Goal: Information Seeking & Learning: Learn about a topic

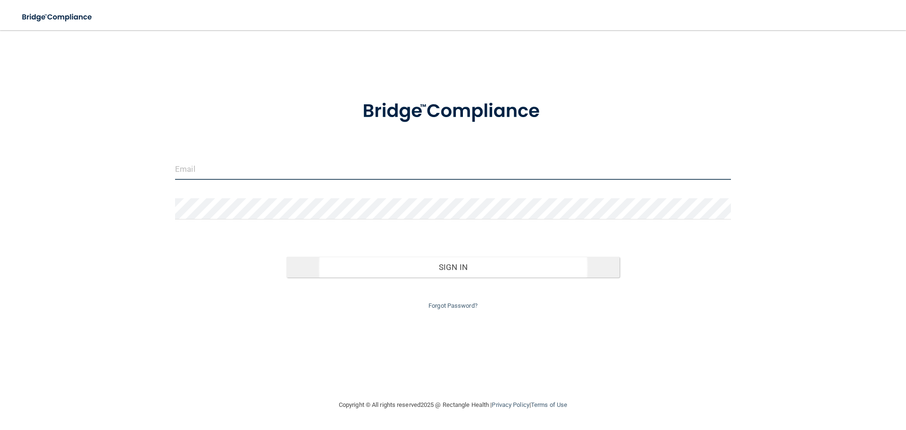
type input "kvaughn@vsmmgt.com"
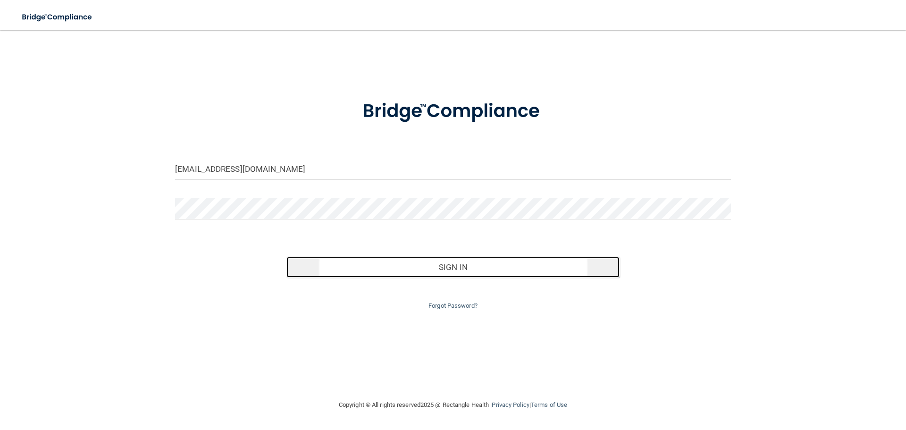
click at [489, 270] on button "Sign In" at bounding box center [453, 267] width 334 height 21
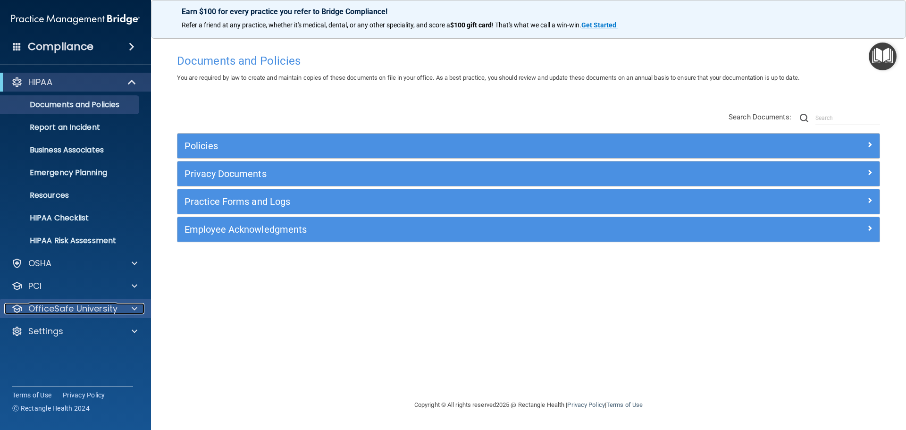
click at [133, 308] on span at bounding box center [135, 308] width 6 height 11
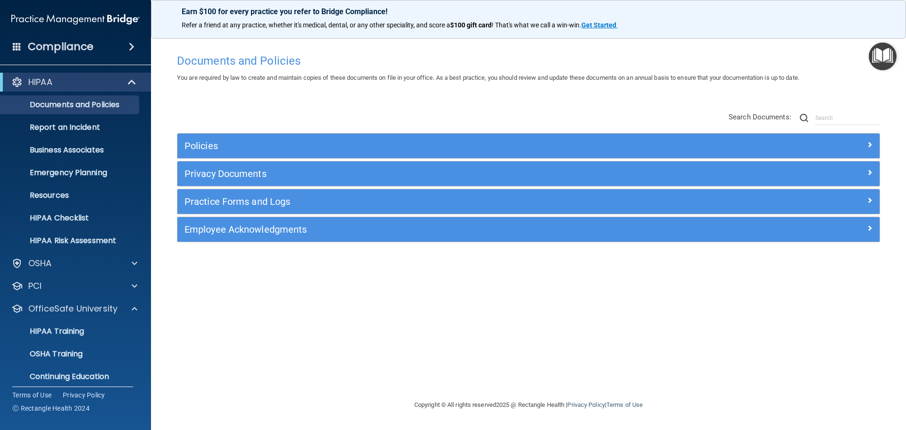
click at [63, 44] on h4 "Compliance" at bounding box center [61, 46] width 66 height 13
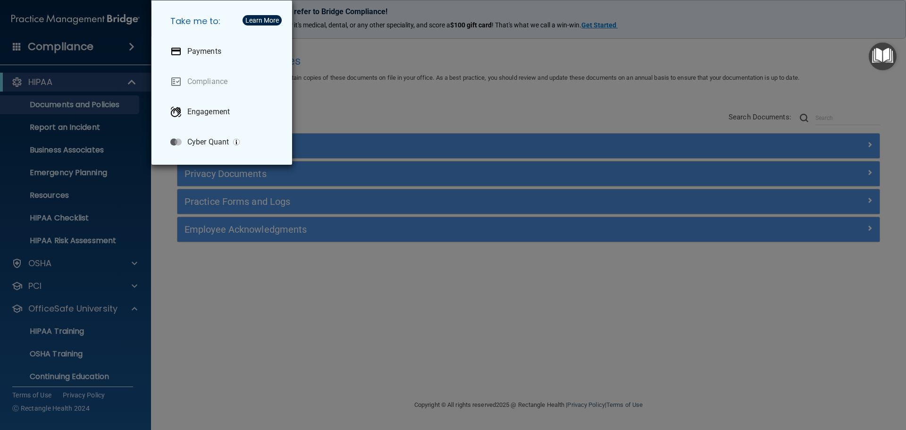
click at [328, 89] on div "Take me to: Payments Compliance Engagement Cyber Quant" at bounding box center [453, 215] width 906 height 430
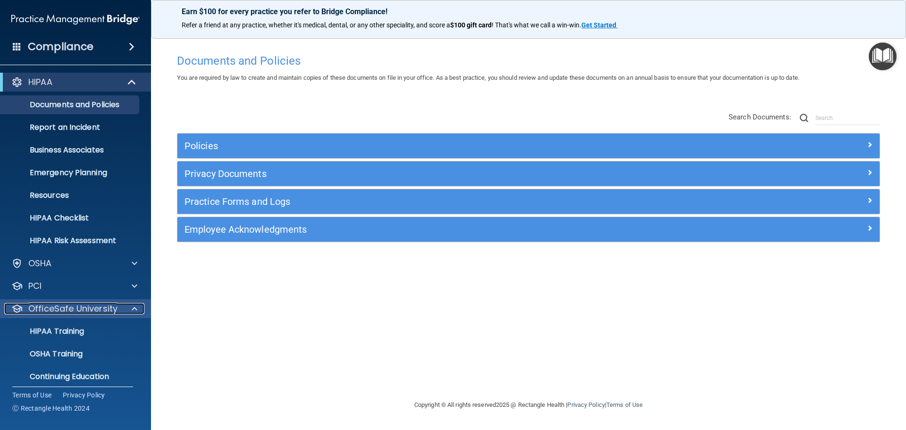
click at [98, 306] on p "OfficeSafe University" at bounding box center [72, 308] width 89 height 11
click at [95, 307] on p "OfficeSafe University" at bounding box center [72, 308] width 89 height 11
click at [66, 46] on h4 "Compliance" at bounding box center [61, 46] width 66 height 13
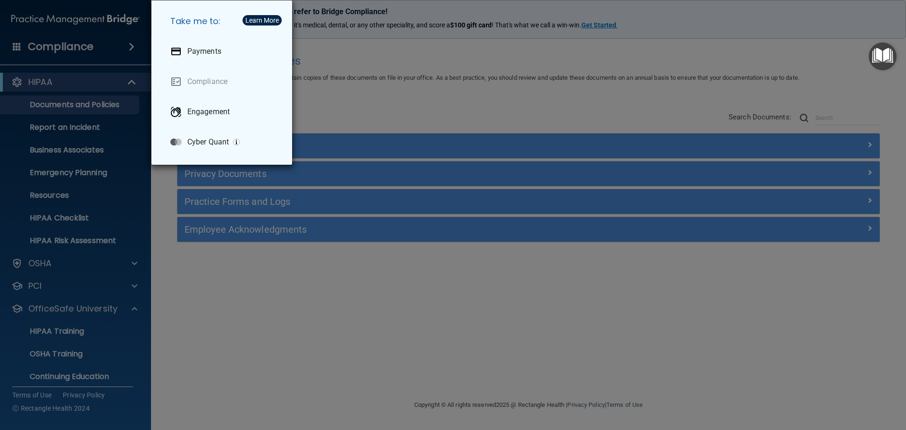
click at [434, 114] on div "Take me to: Payments Compliance Engagement Cyber Quant" at bounding box center [453, 215] width 906 height 430
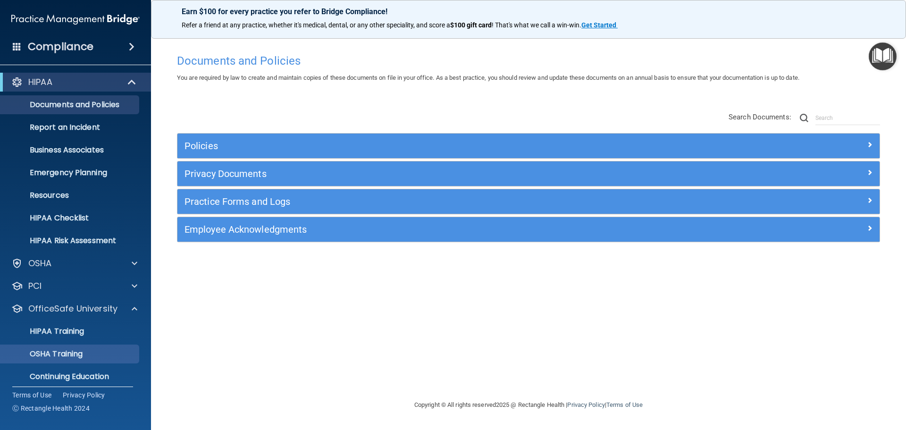
scroll to position [30, 0]
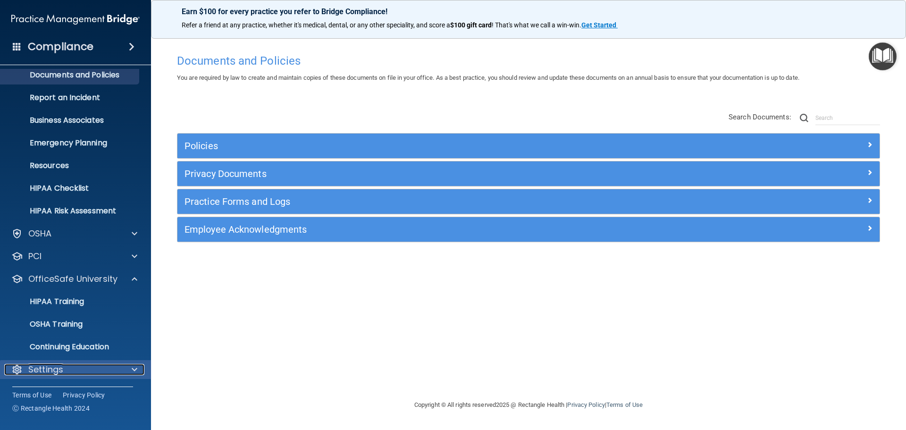
click at [75, 369] on div "Settings" at bounding box center [62, 369] width 117 height 11
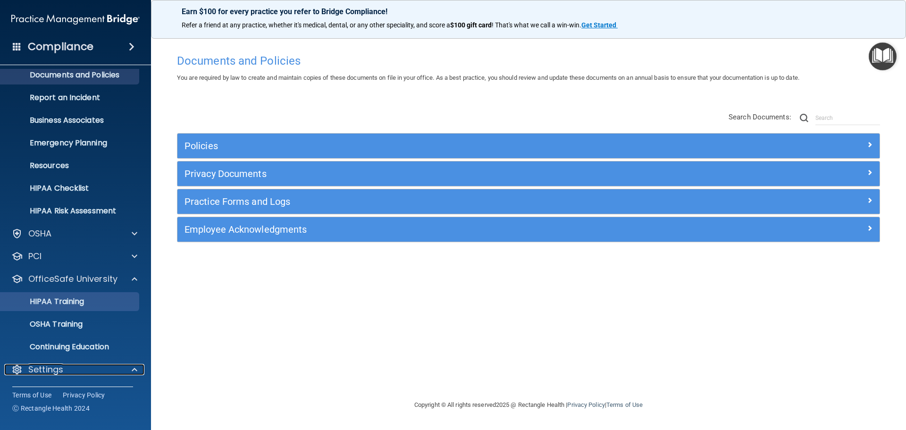
scroll to position [0, 0]
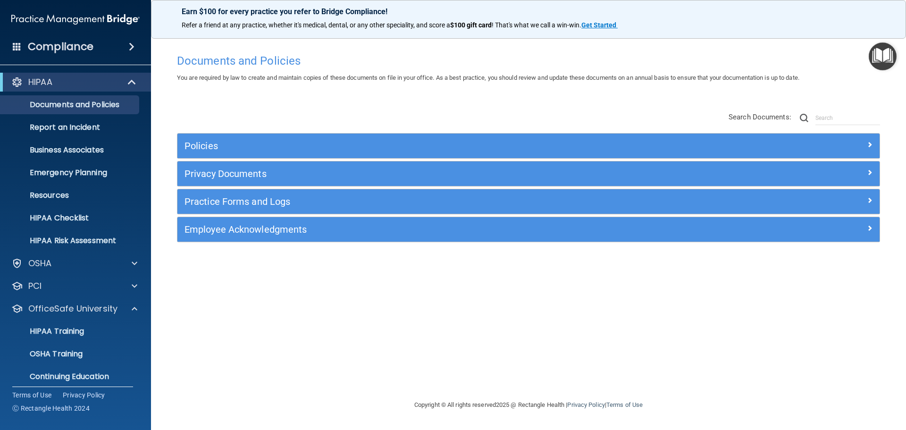
click at [66, 48] on h4 "Compliance" at bounding box center [61, 46] width 66 height 13
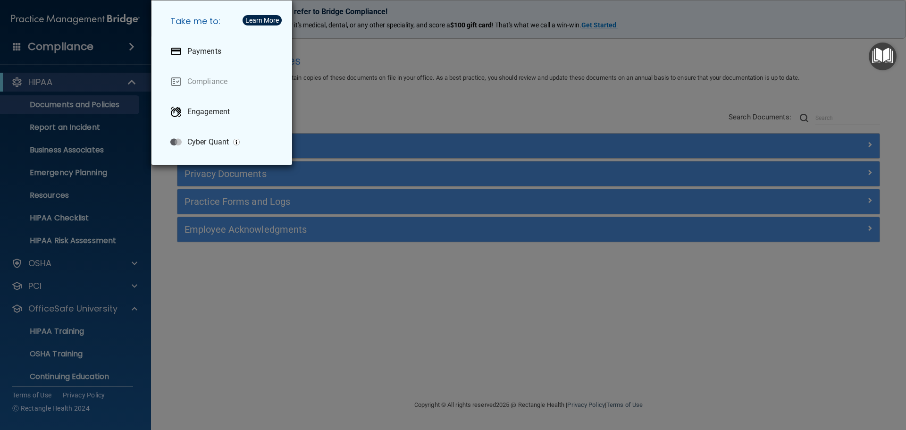
click at [66, 48] on div "Take me to: Payments Compliance Engagement Cyber Quant" at bounding box center [453, 215] width 906 height 430
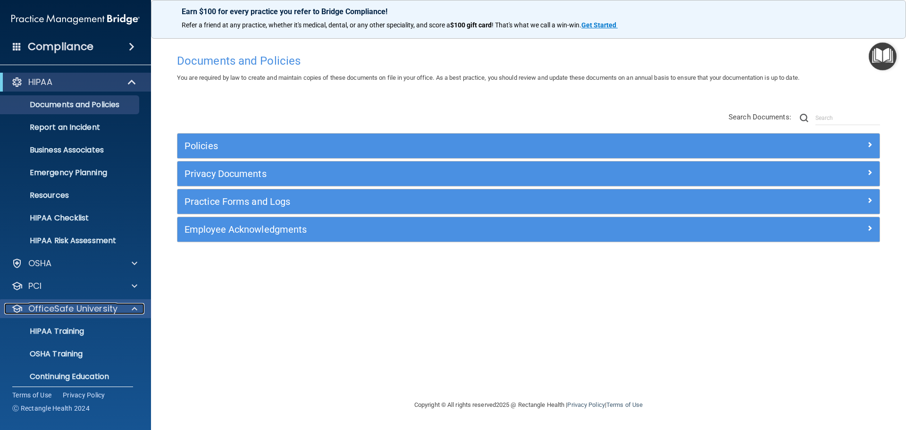
click at [70, 311] on p "OfficeSafe University" at bounding box center [72, 308] width 89 height 11
click at [57, 372] on p "My Users" at bounding box center [70, 376] width 129 height 9
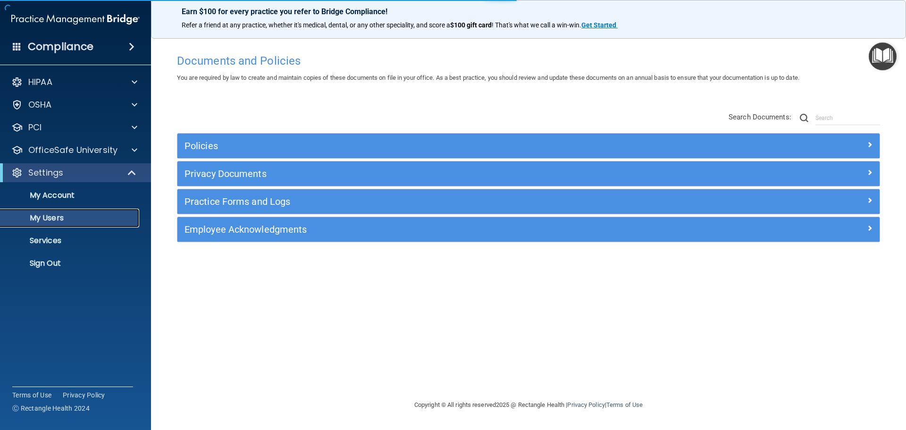
select select "20"
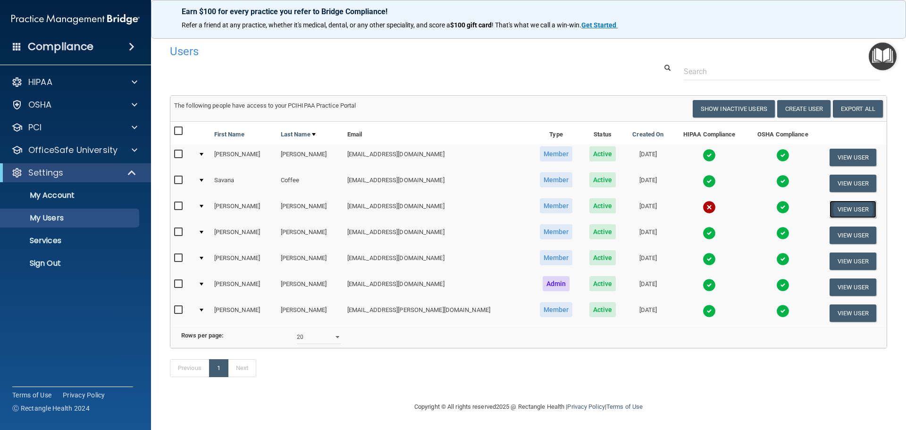
click at [838, 209] on button "View User" at bounding box center [852, 209] width 47 height 17
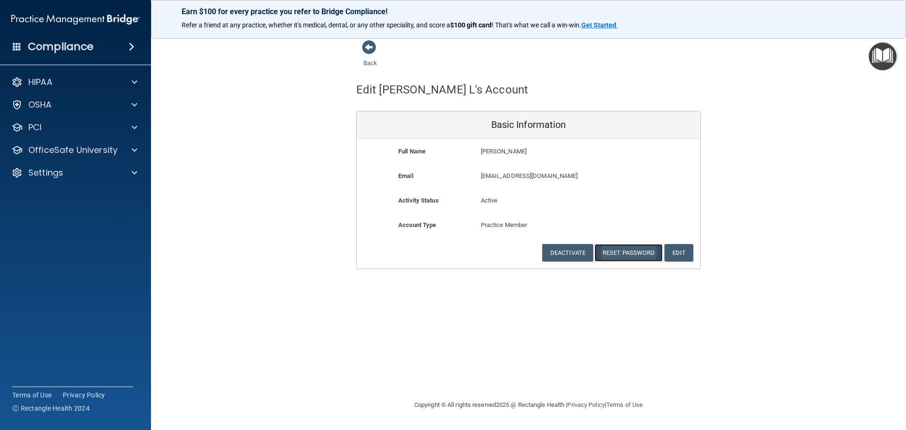
click at [623, 254] on button "Reset Password" at bounding box center [629, 252] width 68 height 17
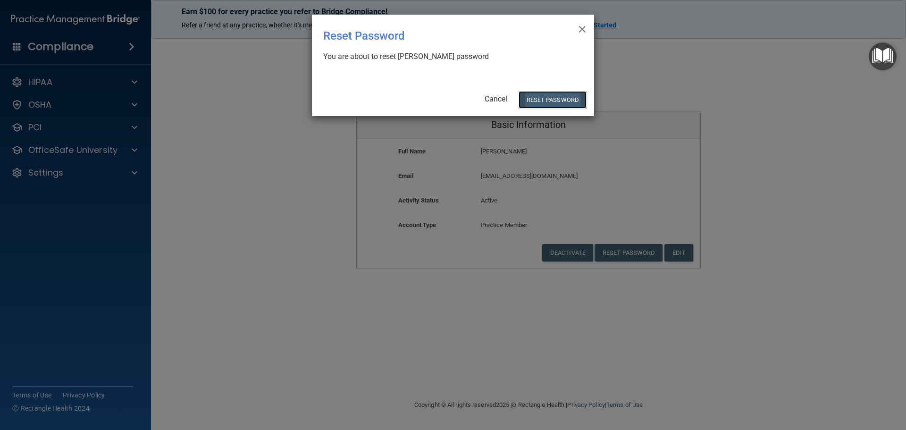
click at [547, 96] on button "Reset Password" at bounding box center [553, 99] width 68 height 17
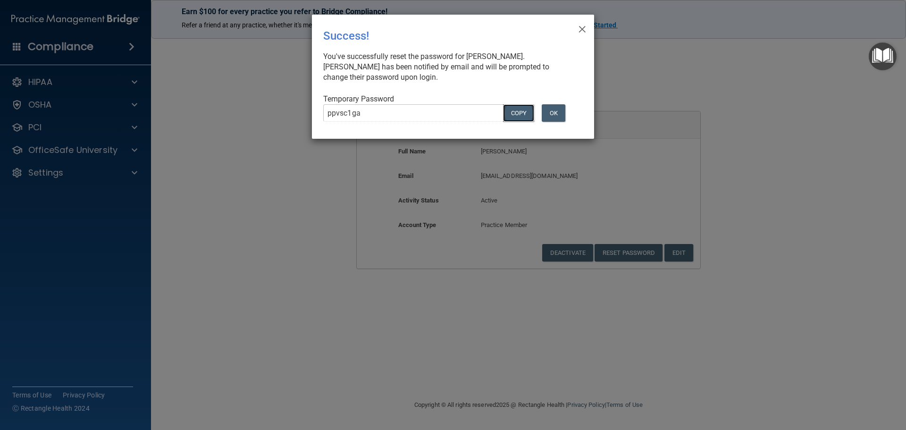
click at [524, 113] on button "COPY" at bounding box center [518, 112] width 31 height 17
click at [557, 116] on button "OK" at bounding box center [554, 112] width 24 height 17
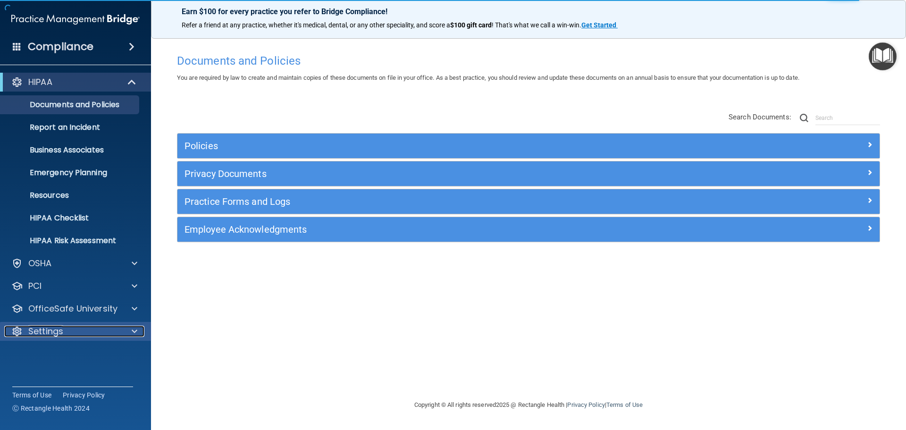
click at [131, 332] on div at bounding box center [133, 331] width 24 height 11
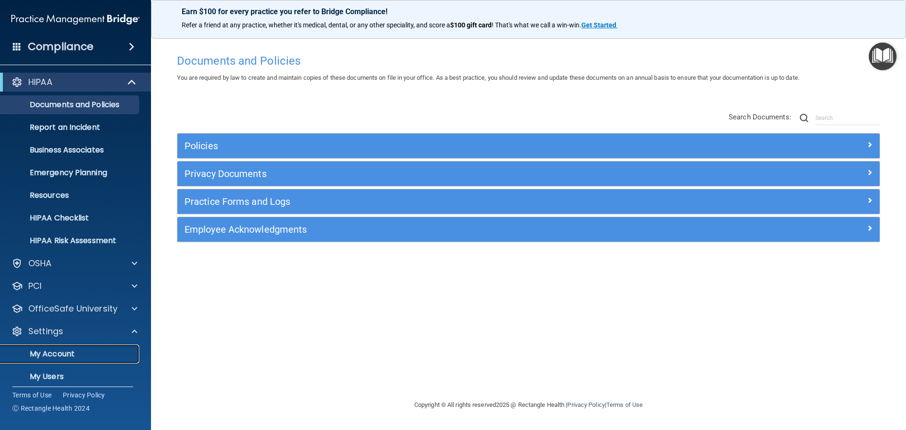
click at [79, 359] on link "My Account" at bounding box center [65, 353] width 149 height 19
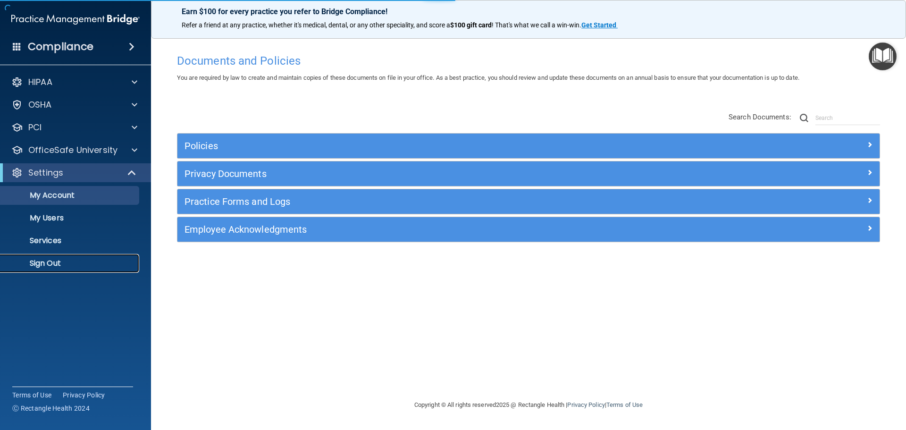
click at [52, 261] on p "Sign Out" at bounding box center [70, 263] width 129 height 9
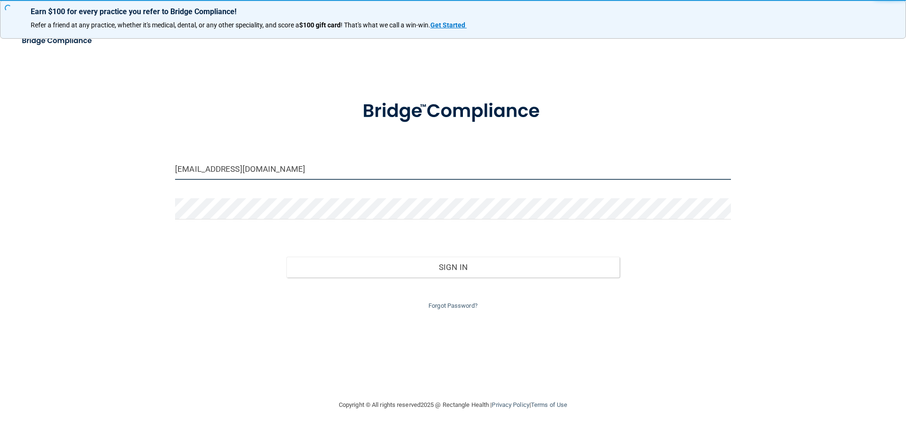
drag, startPoint x: 268, startPoint y: 163, endPoint x: 189, endPoint y: 165, distance: 79.3
click at [190, 165] on input "kvaughn@vsmmgt.com" at bounding box center [453, 169] width 556 height 21
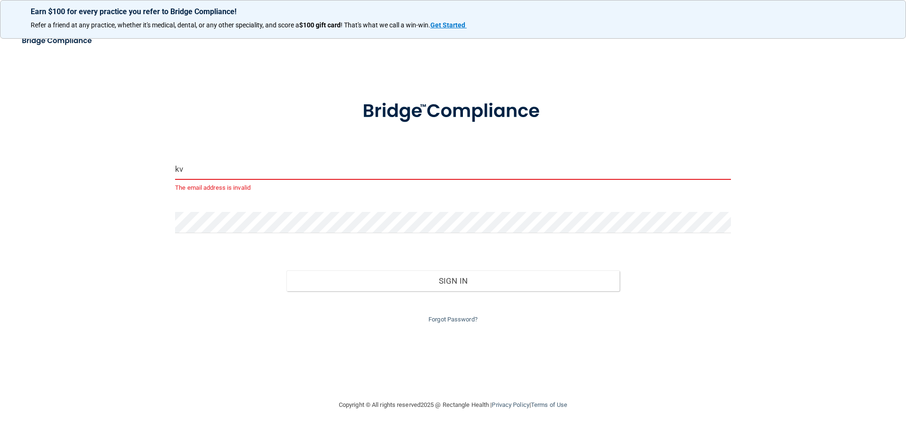
type input "k"
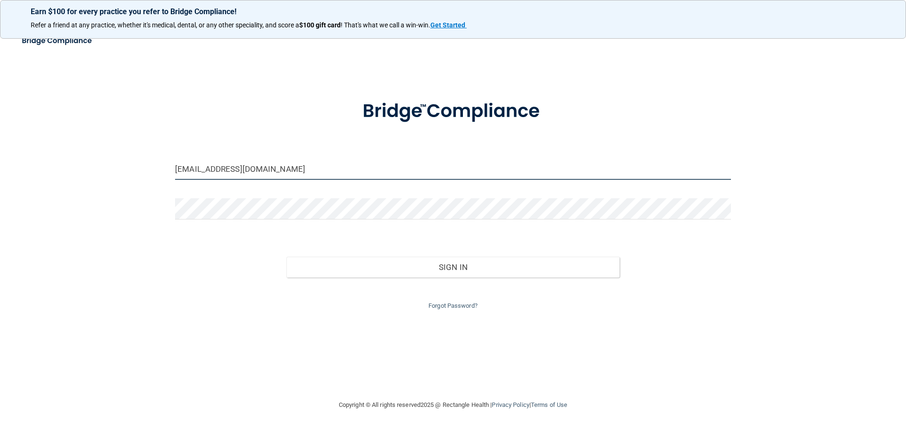
type input "[EMAIL_ADDRESS][DOMAIN_NAME]"
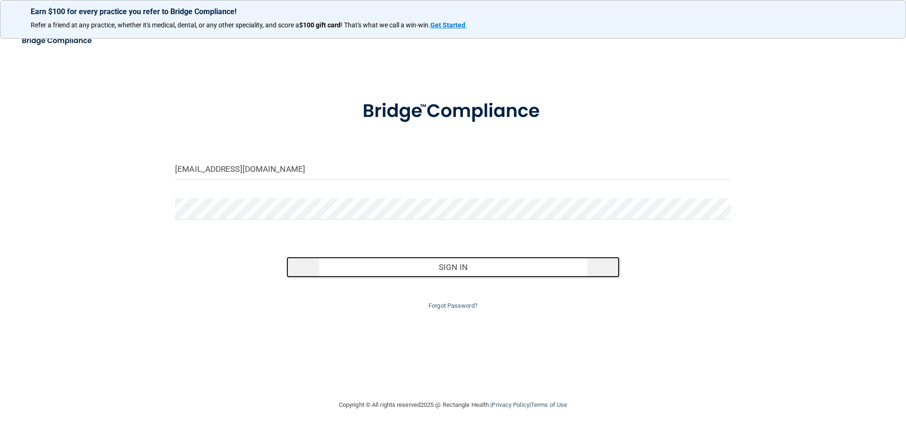
click at [436, 266] on button "Sign In" at bounding box center [453, 267] width 334 height 21
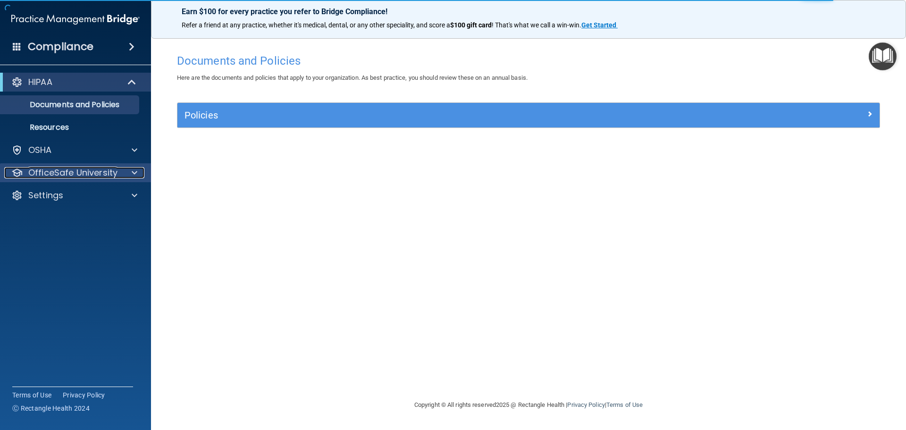
click at [135, 172] on span at bounding box center [135, 172] width 6 height 11
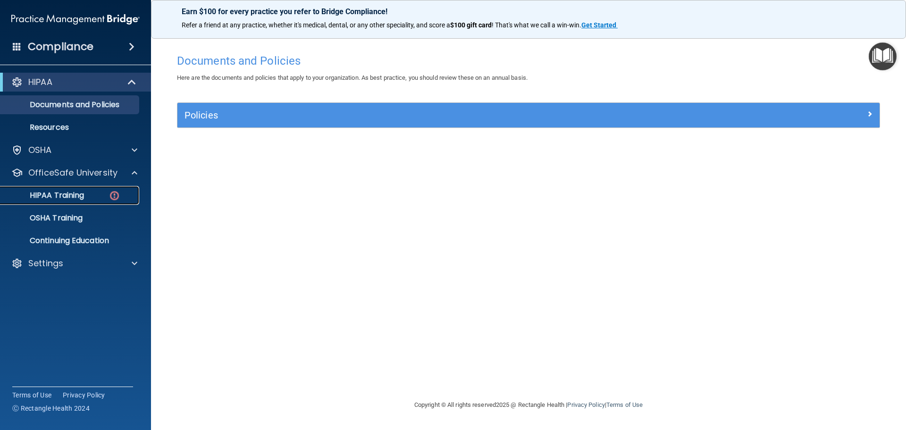
click at [75, 193] on p "HIPAA Training" at bounding box center [45, 195] width 78 height 9
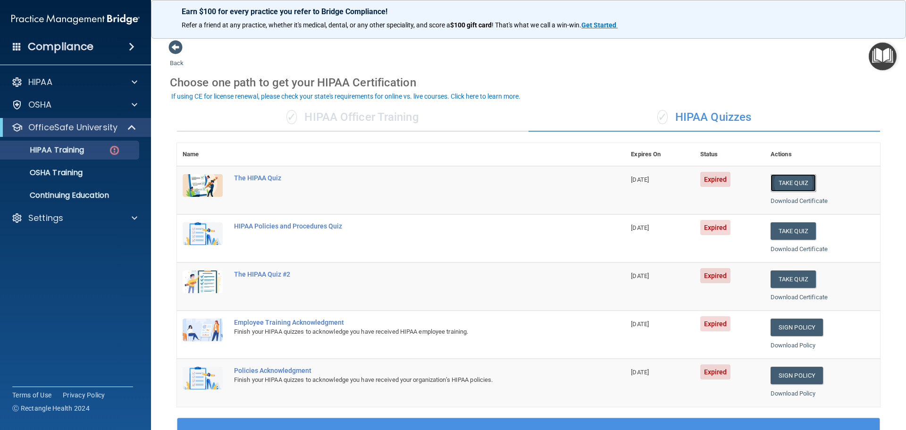
click at [791, 183] on button "Take Quiz" at bounding box center [793, 182] width 45 height 17
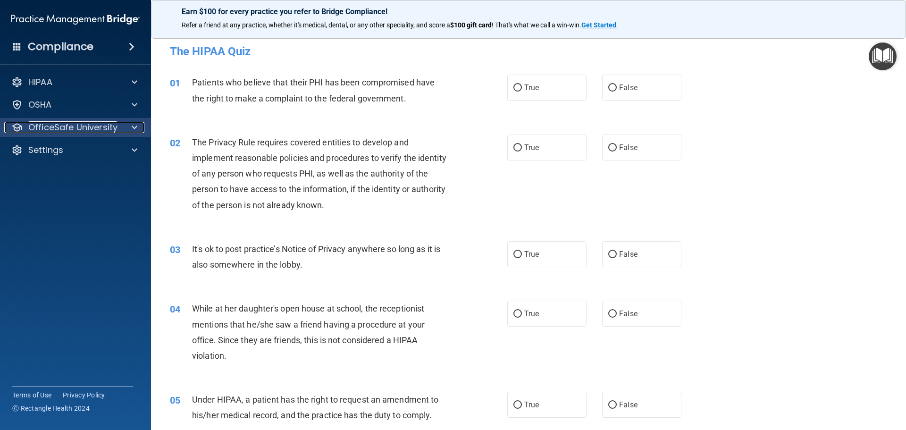
click at [133, 126] on span at bounding box center [135, 127] width 6 height 11
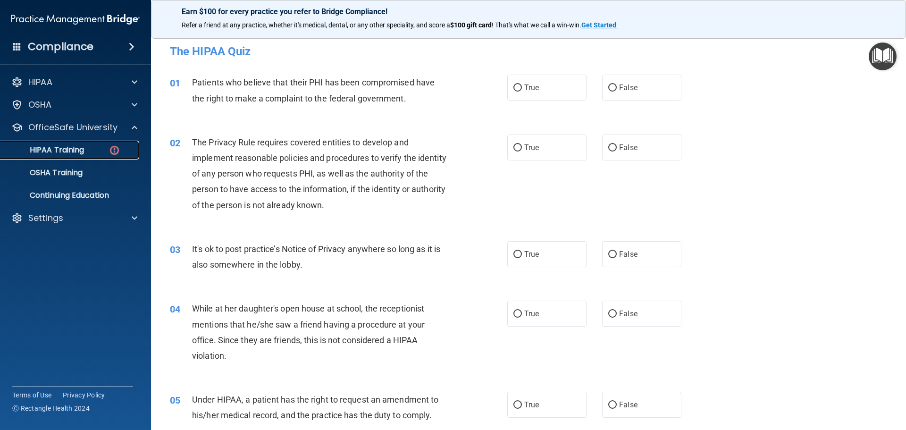
click at [74, 150] on p "HIPAA Training" at bounding box center [45, 149] width 78 height 9
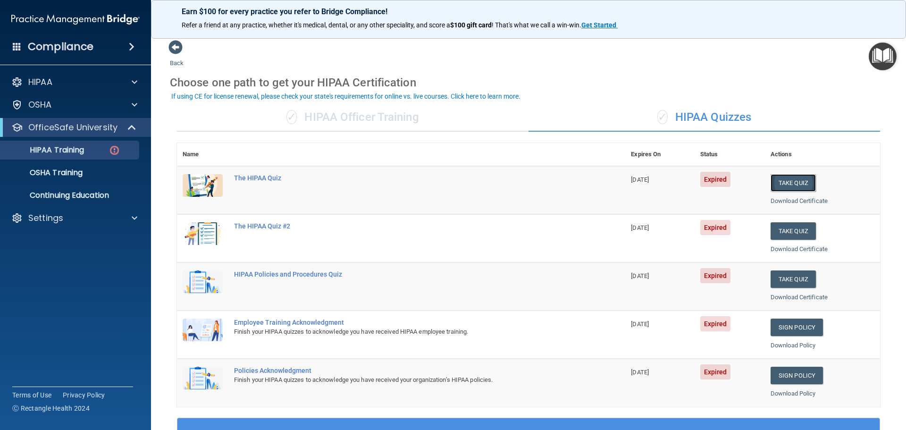
click at [798, 185] on button "Take Quiz" at bounding box center [793, 182] width 45 height 17
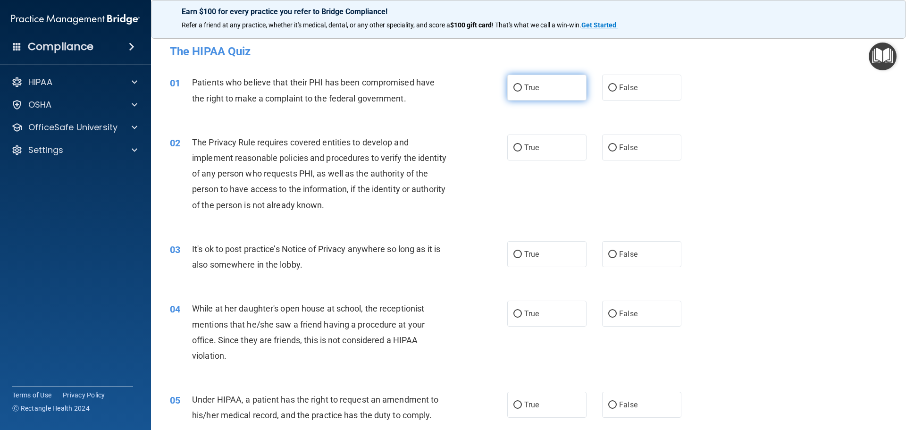
click at [516, 88] on input "True" at bounding box center [517, 87] width 8 height 7
radio input "true"
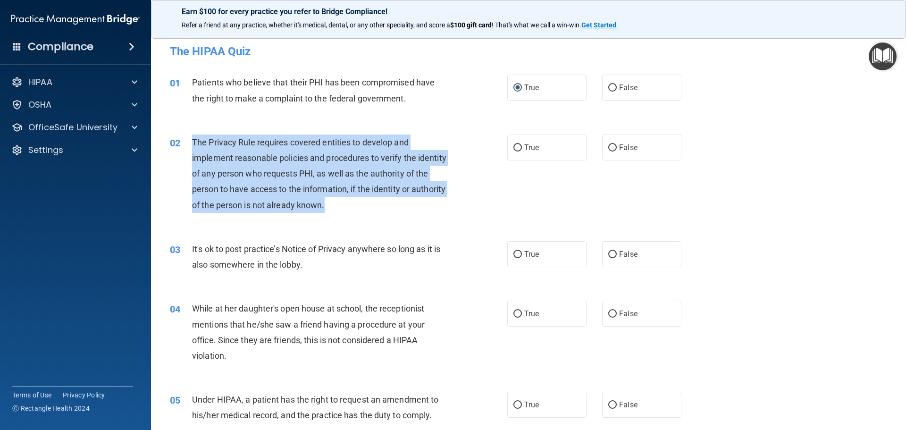
drag, startPoint x: 192, startPoint y: 142, endPoint x: 360, endPoint y: 208, distance: 180.9
click at [360, 208] on div "The Privacy Rule requires covered entities to develop and implement reasonable …" at bounding box center [324, 173] width 264 height 78
copy span "The Privacy Rule requires covered entities to develop and implement reasonable …"
click at [514, 146] on input "True" at bounding box center [517, 147] width 8 height 7
radio input "true"
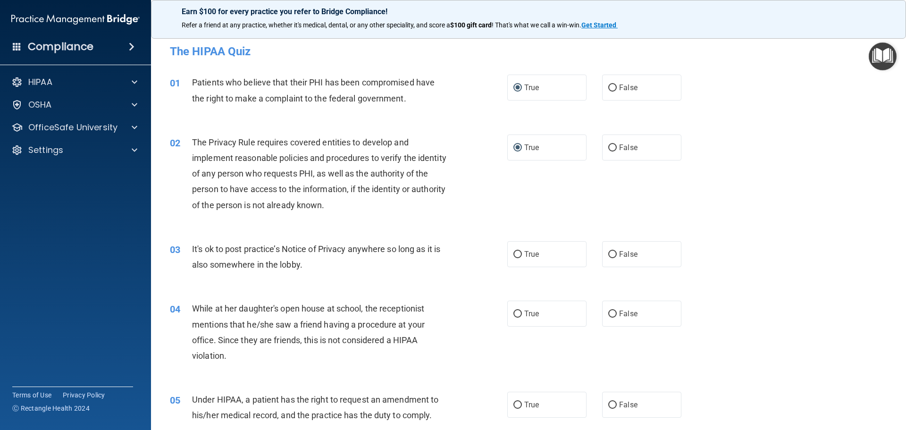
click at [408, 266] on div "It's ok to post practice’s Notice of Privacy anywhere so long as it is also som…" at bounding box center [324, 256] width 264 height 31
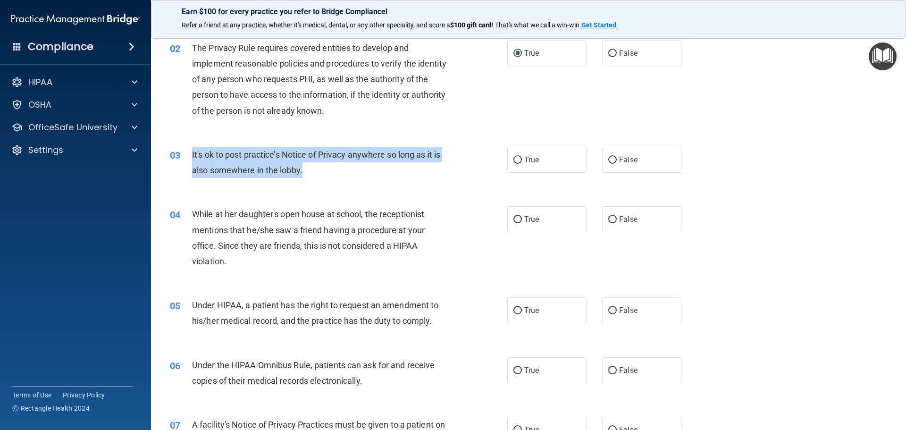
drag, startPoint x: 190, startPoint y: 154, endPoint x: 313, endPoint y: 181, distance: 125.5
click at [313, 181] on div "03 It's ok to post practice’s Notice of Privacy anywhere so long as it is also …" at bounding box center [339, 165] width 366 height 36
copy div "It's ok to post practice’s Notice of Privacy anywhere so long as it is also som…"
click at [608, 160] on input "False" at bounding box center [612, 160] width 8 height 7
radio input "true"
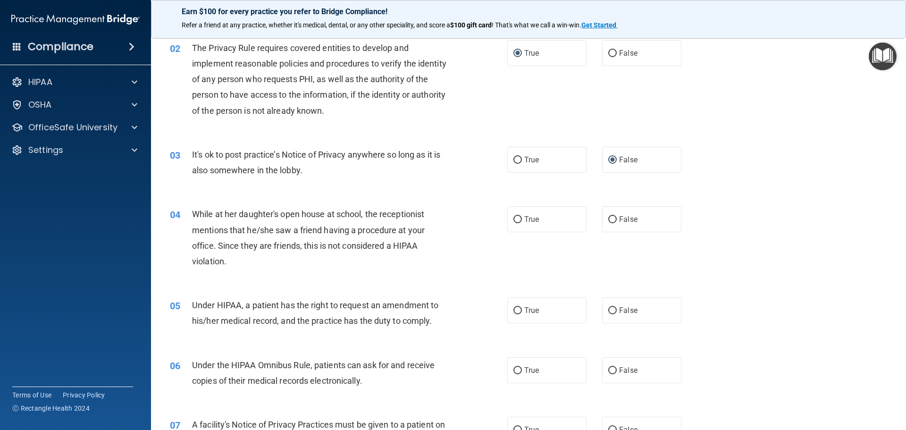
click at [439, 193] on div "03 It's ok to post practice’s Notice of Privacy anywhere so long as it is also …" at bounding box center [528, 164] width 731 height 59
click at [609, 218] on input "False" at bounding box center [612, 219] width 8 height 7
radio input "true"
click at [686, 266] on div "04 While at her daughter's open house at school, the receptionist mentions that…" at bounding box center [528, 239] width 731 height 91
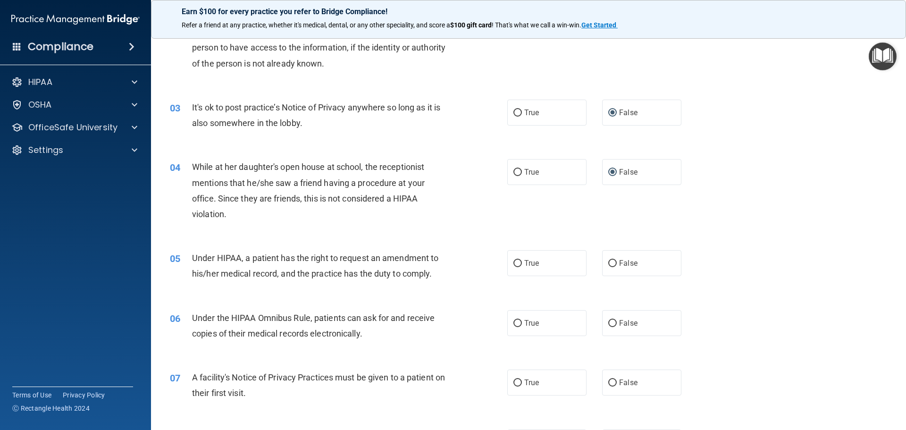
scroll to position [189, 0]
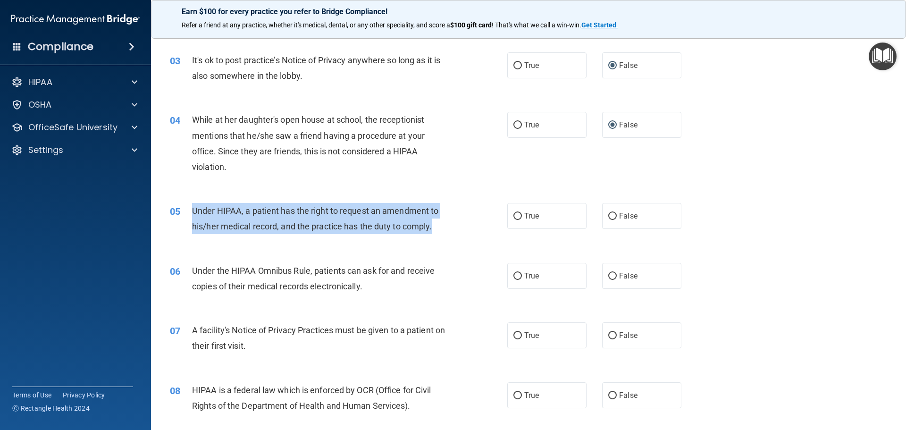
drag, startPoint x: 191, startPoint y: 209, endPoint x: 434, endPoint y: 225, distance: 243.5
click at [434, 225] on div "05 Under HIPAA, a patient has the right to request an amendment to his/her medi…" at bounding box center [339, 221] width 366 height 36
copy div "Under HIPAA, a patient has the right to request an amendment to his/her medical…"
click at [608, 215] on input "False" at bounding box center [612, 216] width 8 height 7
radio input "true"
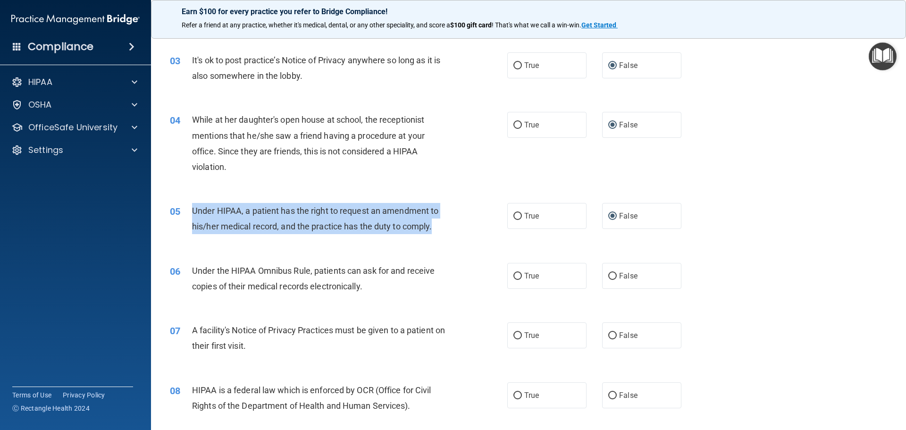
scroll to position [330, 0]
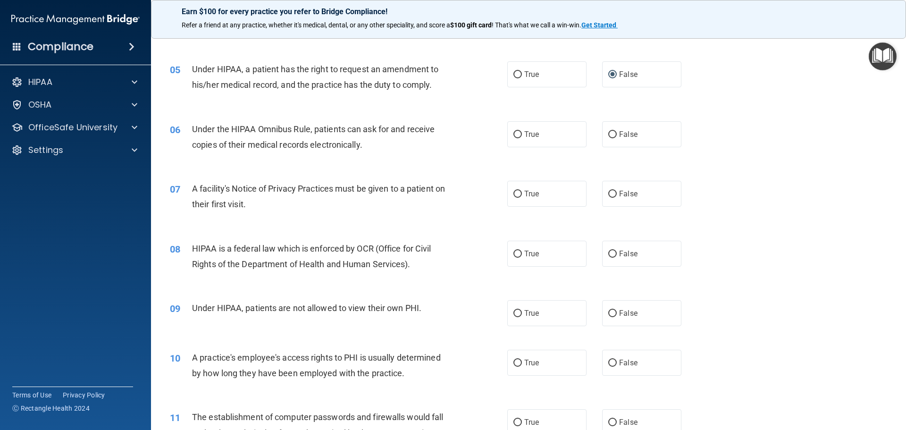
click at [399, 161] on div "06 Under the HIPAA Omnibus Rule, patients can ask for and receive copies of the…" at bounding box center [528, 138] width 731 height 59
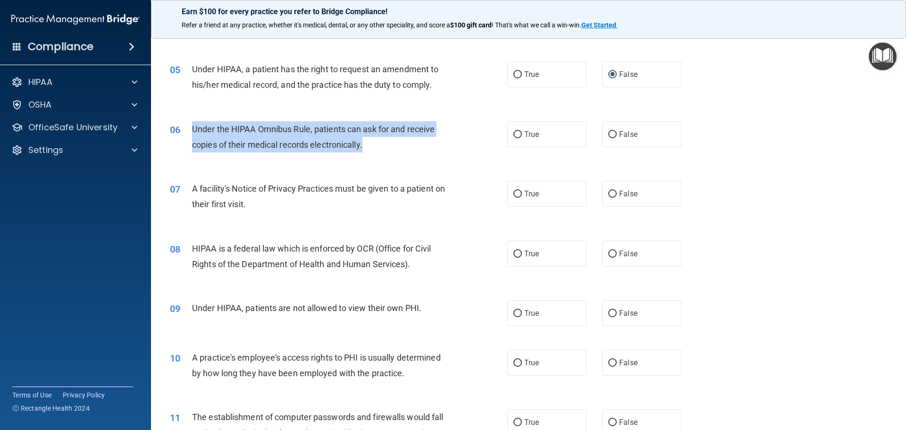
drag, startPoint x: 191, startPoint y: 126, endPoint x: 376, endPoint y: 154, distance: 187.1
click at [376, 154] on div "06 Under the HIPAA Omnibus Rule, patients can ask for and receive copies of the…" at bounding box center [339, 139] width 366 height 36
copy div "Under the HIPAA Omnibus Rule, patients can ask for and receive copies of their …"
click at [513, 132] on input "True" at bounding box center [517, 134] width 8 height 7
radio input "true"
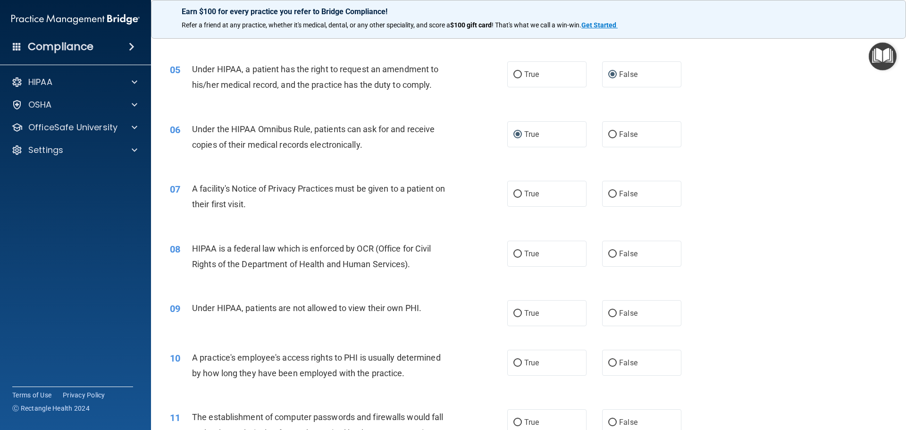
click at [416, 208] on div "A facility's Notice of Privacy Practices must be given to a patient on their fi…" at bounding box center [324, 196] width 264 height 31
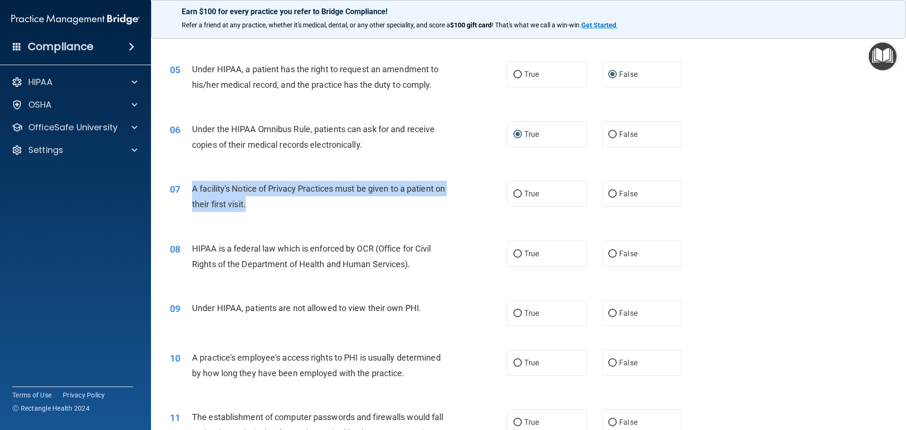
drag, startPoint x: 226, startPoint y: 193, endPoint x: 247, endPoint y: 213, distance: 28.4
click at [247, 213] on div "07 A facility's Notice of Privacy Practices must be given to a patient on their…" at bounding box center [339, 199] width 366 height 36
copy div "A facility's Notice of Privacy Practices must be given to a patient on their fi…"
click at [608, 194] on input "False" at bounding box center [612, 194] width 8 height 7
radio input "true"
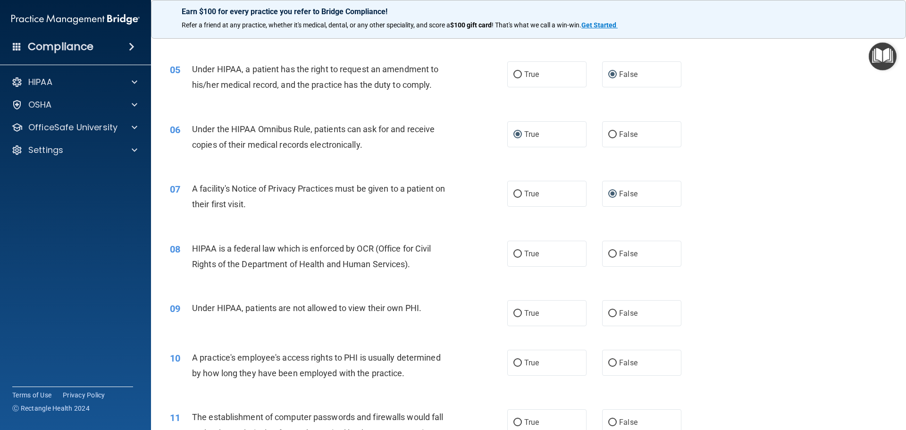
click at [790, 211] on div "07 A facility's Notice of Privacy Practices must be given to a patient on their…" at bounding box center [528, 198] width 731 height 59
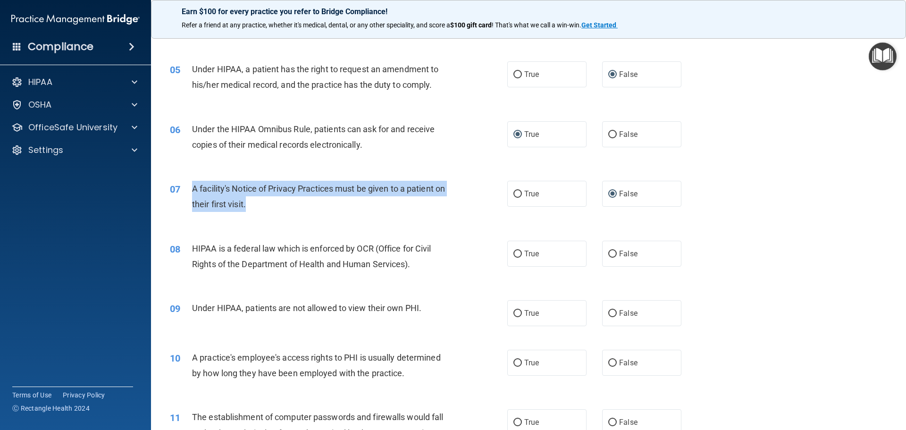
drag, startPoint x: 190, startPoint y: 187, endPoint x: 257, endPoint y: 207, distance: 69.9
click at [257, 207] on div "07 A facility's Notice of Privacy Practices must be given to a patient on their…" at bounding box center [339, 199] width 366 height 36
copy div "A facility's Notice of Privacy Practices must be given to a patient on their fi…"
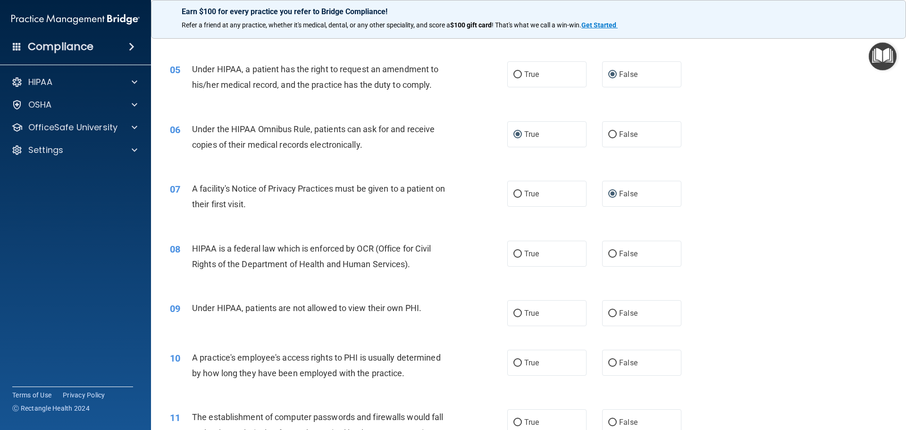
click at [216, 258] on span "HIPAA is a federal law which is enforced by OCR (Office for Civil Rights of the…" at bounding box center [311, 255] width 239 height 25
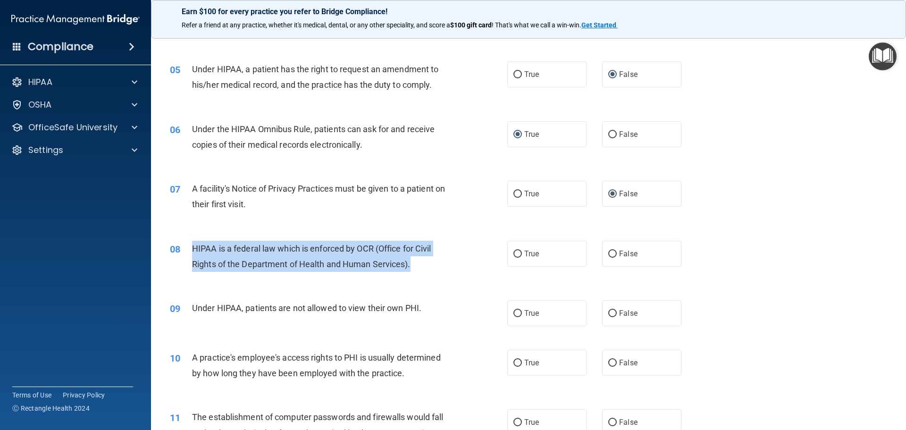
drag, startPoint x: 188, startPoint y: 246, endPoint x: 410, endPoint y: 265, distance: 223.1
click at [410, 265] on div "08 HIPAA is a federal law which is enforced by OCR (Office for Civil Rights of …" at bounding box center [339, 259] width 366 height 36
copy div "HIPAA is a federal law which is enforced by OCR (Office for Civil Rights of the…"
click at [513, 254] on input "True" at bounding box center [517, 254] width 8 height 7
radio input "true"
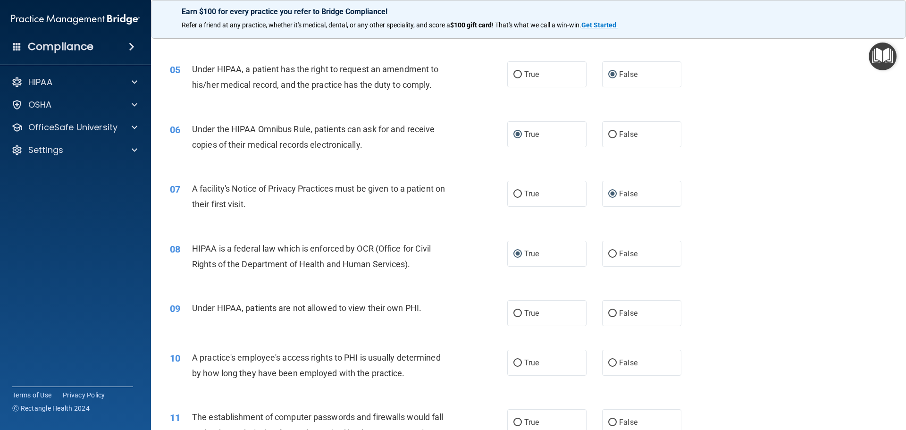
click at [463, 239] on div "08 HIPAA is a federal law which is enforced by OCR (Office for Civil Rights of …" at bounding box center [528, 258] width 731 height 59
drag, startPoint x: 191, startPoint y: 308, endPoint x: 438, endPoint y: 315, distance: 247.8
click at [438, 315] on div "09 Under HIPAA, patients are not allowed to view their own PHI." at bounding box center [339, 310] width 366 height 20
copy div "Under HIPAA, patients are not allowed to view their own PHI."
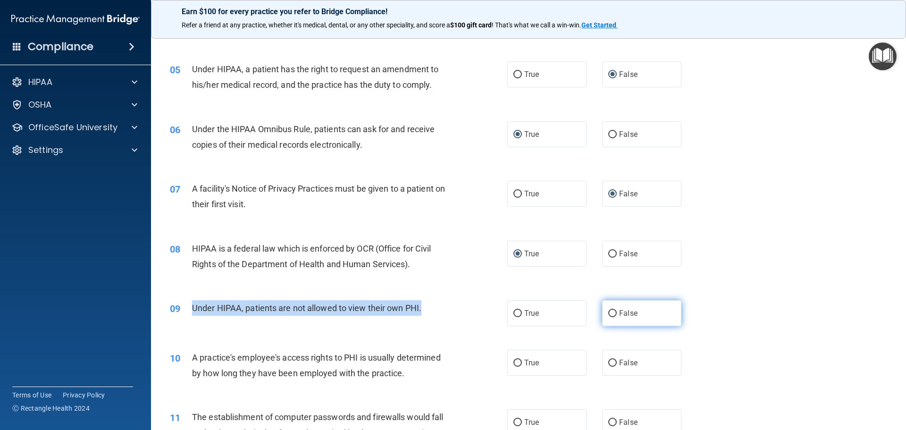
click at [608, 311] on input "False" at bounding box center [612, 313] width 8 height 7
radio input "true"
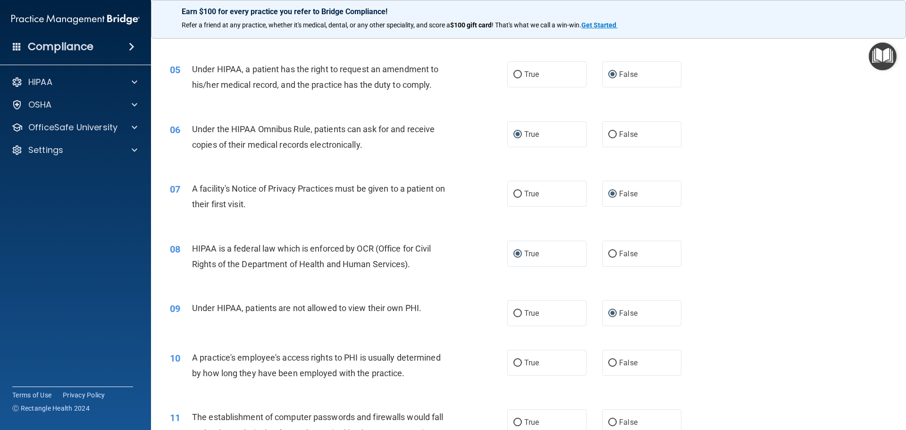
click at [701, 322] on div "09 Under HIPAA, patients are not allowed to view their own PHI. True False" at bounding box center [528, 313] width 731 height 50
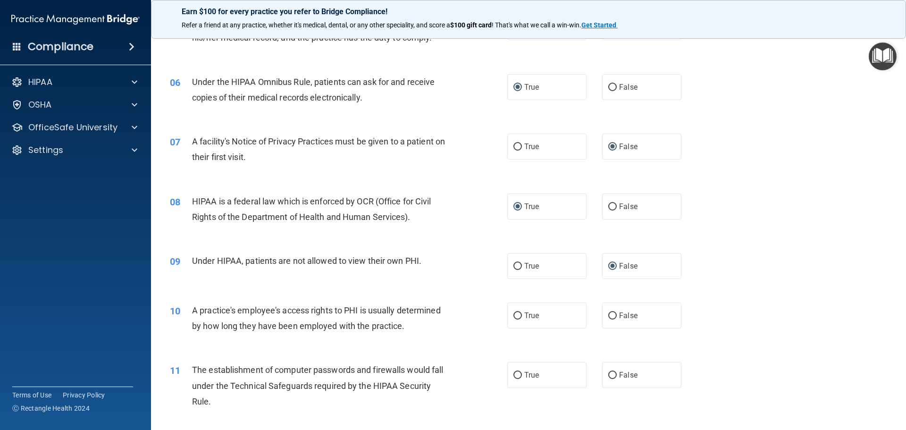
scroll to position [425, 0]
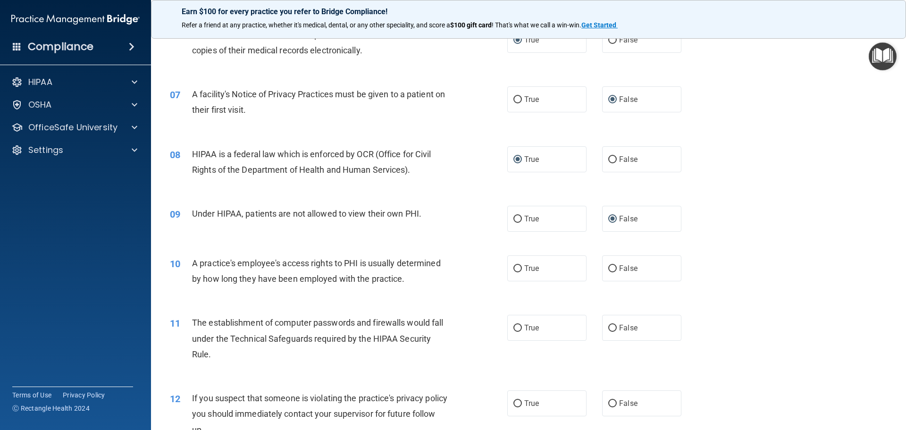
drag, startPoint x: 438, startPoint y: 276, endPoint x: 247, endPoint y: 272, distance: 190.7
click at [438, 277] on div "A practice's employee's access rights to PHI is usually determined by how long …" at bounding box center [324, 270] width 264 height 31
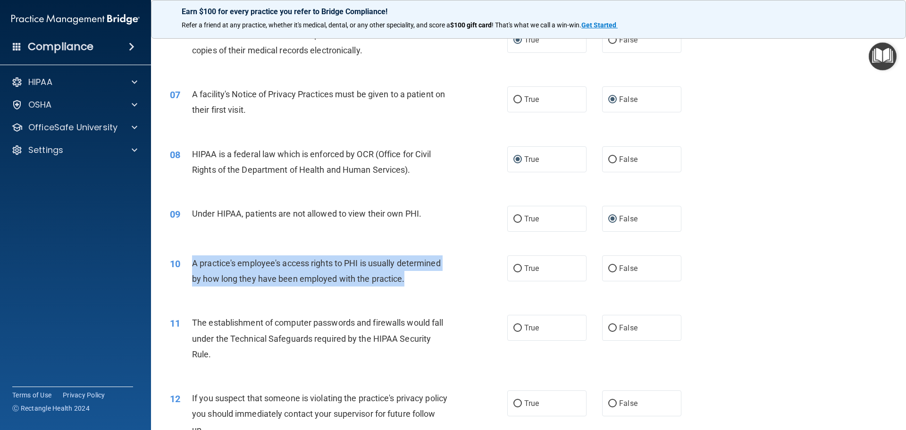
drag, startPoint x: 191, startPoint y: 262, endPoint x: 412, endPoint y: 286, distance: 223.1
click at [412, 286] on div "10 A practice's employee's access rights to PHI is usually determined by how lo…" at bounding box center [339, 273] width 366 height 36
copy div "A practice's employee's access rights to PHI is usually determined by how long …"
click at [608, 268] on input "False" at bounding box center [612, 268] width 8 height 7
radio input "true"
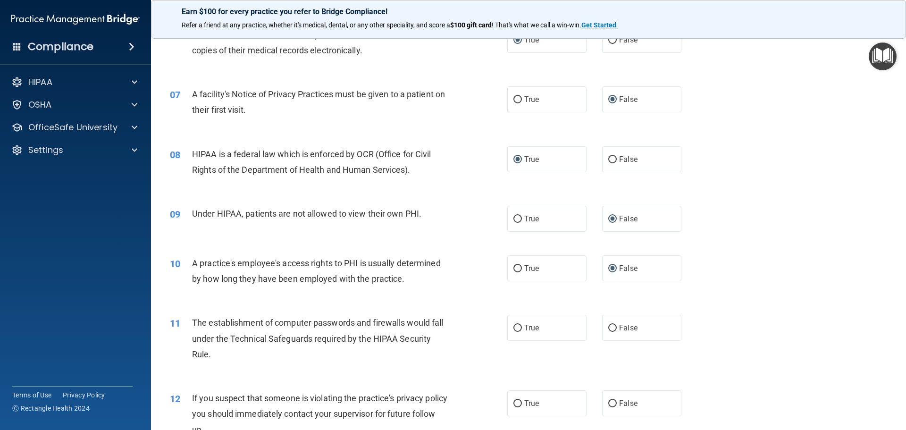
click at [707, 300] on div "10 A practice's employee's access rights to PHI is usually determined by how lo…" at bounding box center [528, 272] width 731 height 59
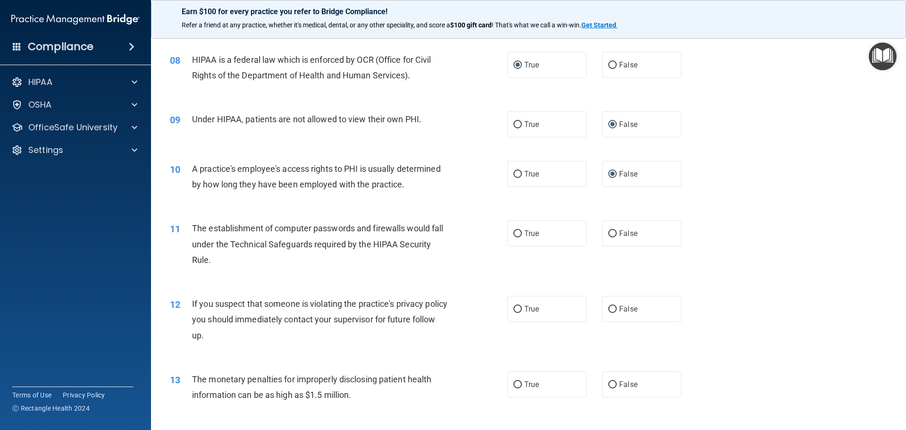
scroll to position [566, 0]
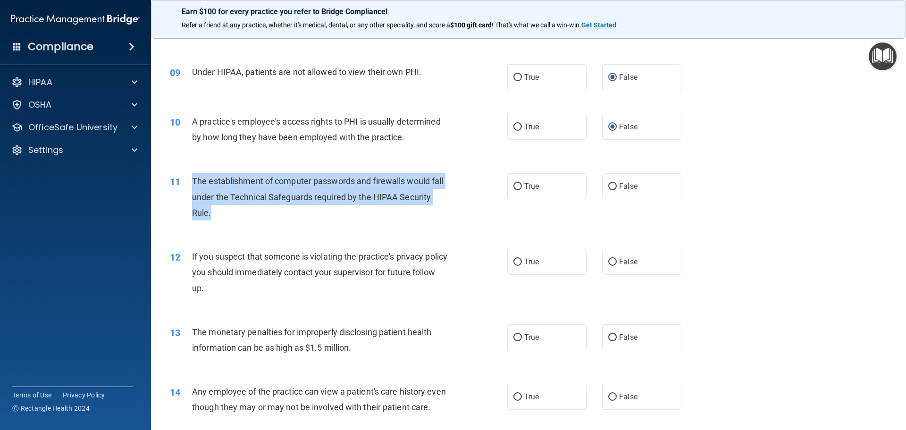
drag, startPoint x: 193, startPoint y: 181, endPoint x: 279, endPoint y: 215, distance: 92.8
click at [279, 215] on div "The establishment of computer passwords and firewalls would fall under the Tech…" at bounding box center [324, 196] width 264 height 47
copy span "The establishment of computer passwords and firewalls would fall under the Tech…"
click at [513, 187] on input "True" at bounding box center [517, 186] width 8 height 7
radio input "true"
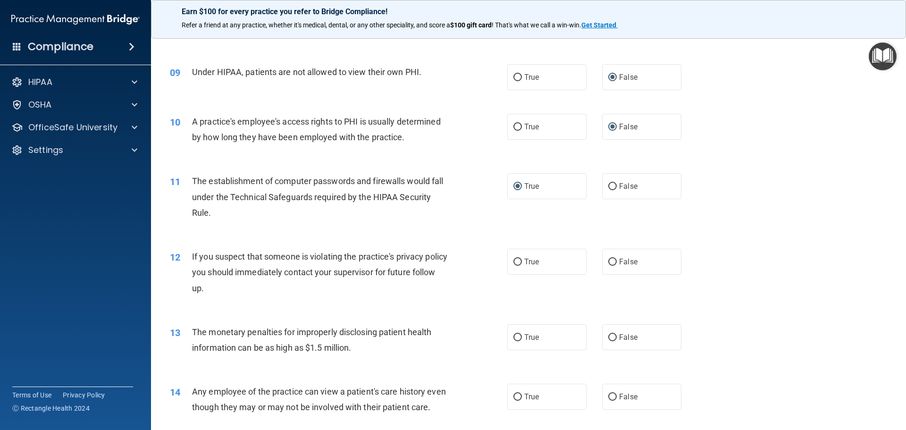
click at [481, 235] on div "11 The establishment of computer passwords and firewalls would fall under the T…" at bounding box center [528, 198] width 731 height 75
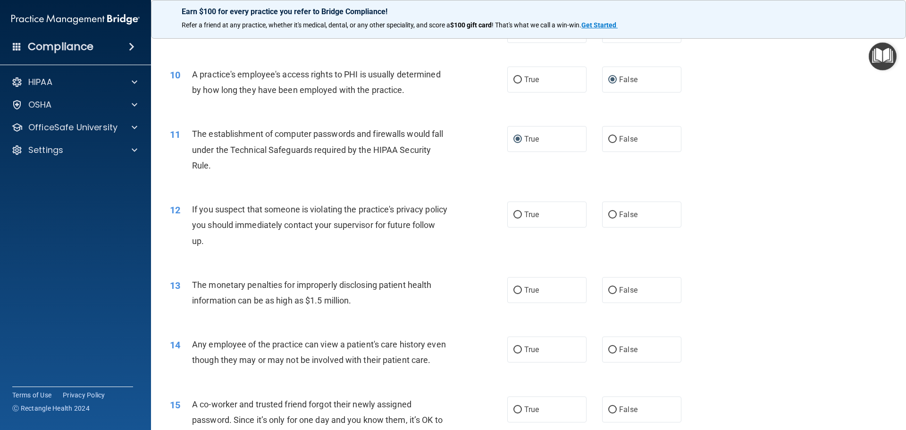
scroll to position [661, 0]
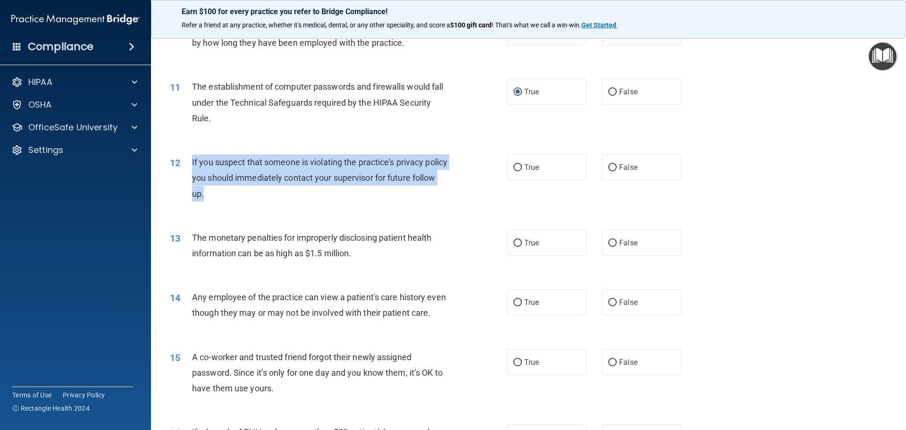
drag, startPoint x: 192, startPoint y: 160, endPoint x: 246, endPoint y: 203, distance: 69.6
click at [246, 203] on div "12 If you suspect that someone is violating the practice's privacy policy you s…" at bounding box center [339, 180] width 366 height 52
click at [513, 168] on input "True" at bounding box center [517, 167] width 8 height 7
radio input "true"
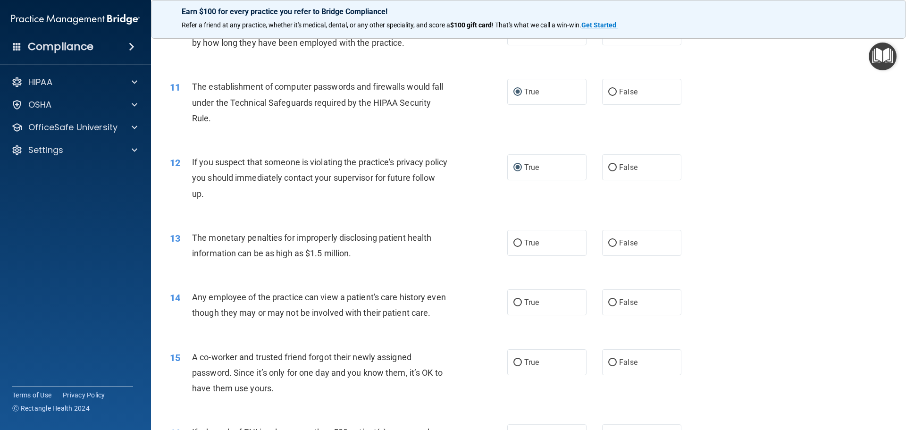
click at [763, 235] on div "13 The monetary penalties for improperly disclosing patient health information …" at bounding box center [528, 247] width 731 height 59
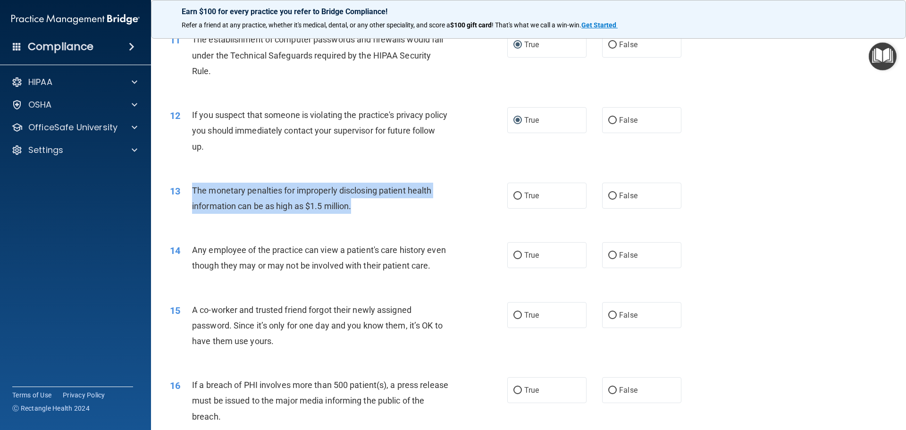
drag, startPoint x: 190, startPoint y: 188, endPoint x: 365, endPoint y: 212, distance: 177.2
click at [365, 212] on div "13 The monetary penalties for improperly disclosing patient health information …" at bounding box center [339, 201] width 366 height 36
click at [515, 197] on input "True" at bounding box center [517, 196] width 8 height 7
radio input "true"
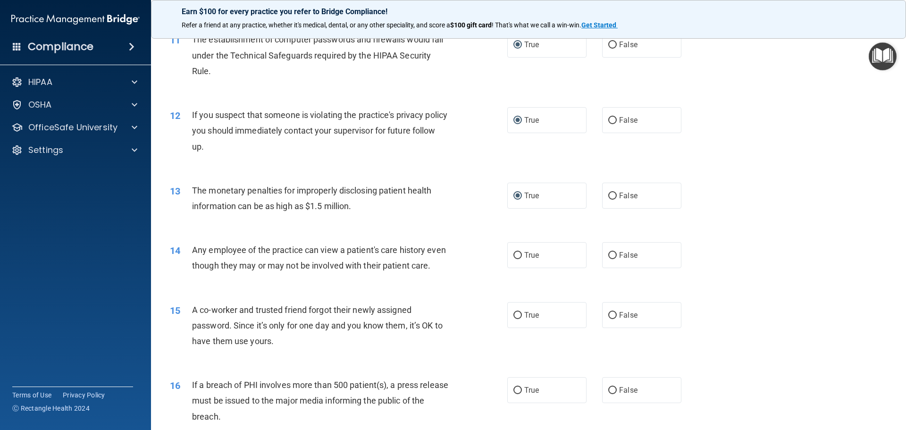
click at [548, 221] on div "13 The monetary penalties for improperly disclosing patient health information …" at bounding box center [528, 200] width 731 height 59
click at [493, 241] on div "14 Any employee of the practice can view a patient's care history even though t…" at bounding box center [528, 259] width 731 height 59
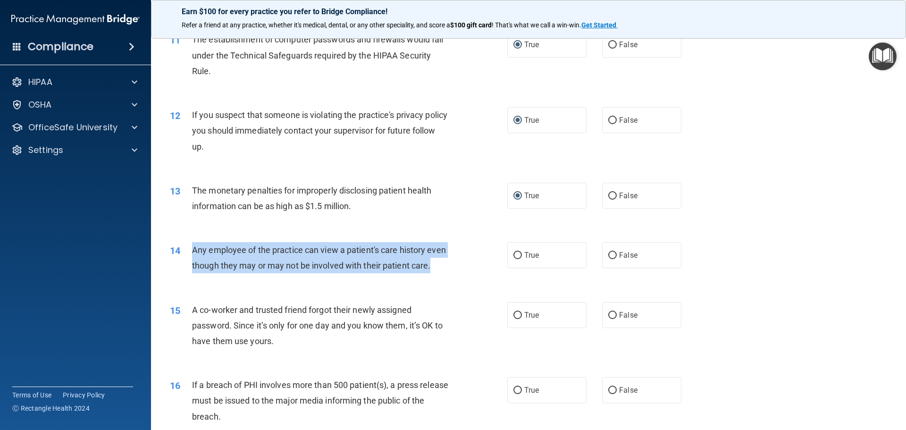
drag, startPoint x: 206, startPoint y: 250, endPoint x: 448, endPoint y: 271, distance: 242.5
click at [448, 271] on div "14 Any employee of the practice can view a patient's care history even though t…" at bounding box center [339, 260] width 366 height 36
click at [608, 254] on input "False" at bounding box center [612, 255] width 8 height 7
radio input "true"
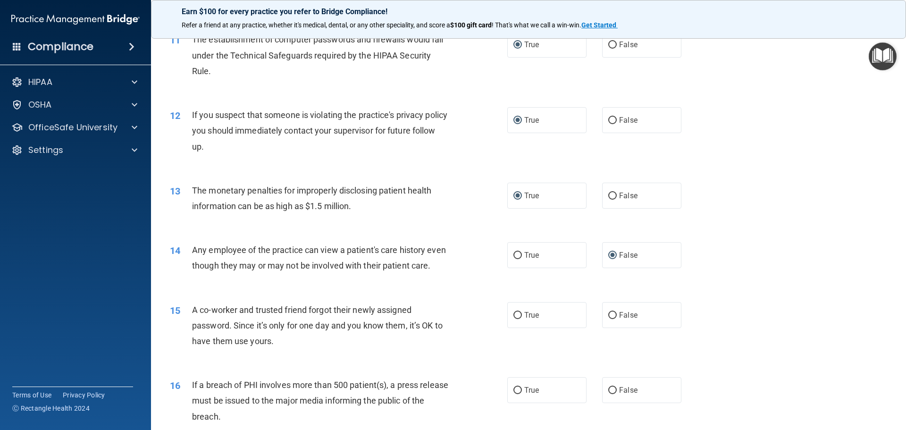
click at [722, 279] on div "14 Any employee of the practice can view a patient's care history even though t…" at bounding box center [528, 259] width 731 height 59
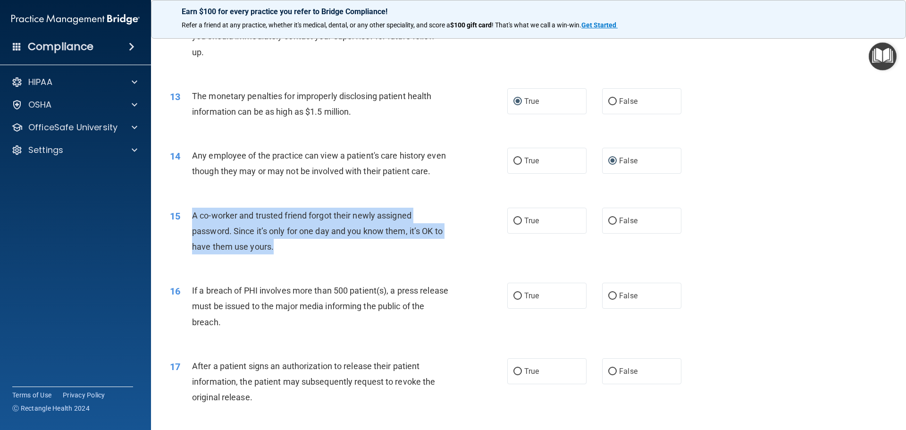
drag, startPoint x: 190, startPoint y: 215, endPoint x: 342, endPoint y: 248, distance: 154.9
click at [342, 248] on div "15 A co-worker and trusted friend forgot their newly assigned password. Since i…" at bounding box center [339, 234] width 366 height 52
click at [608, 220] on input "False" at bounding box center [612, 221] width 8 height 7
radio input "true"
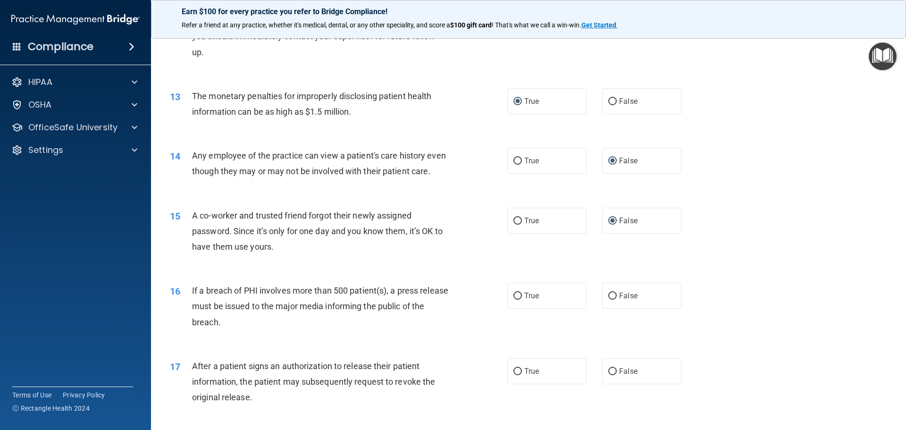
click at [565, 252] on div "15 A co-worker and trusted friend forgot their newly assigned password. Since i…" at bounding box center [528, 233] width 731 height 75
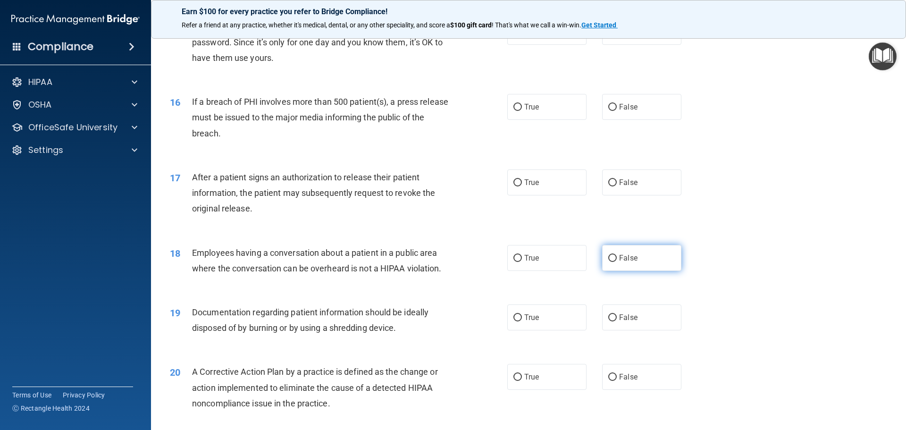
scroll to position [944, 0]
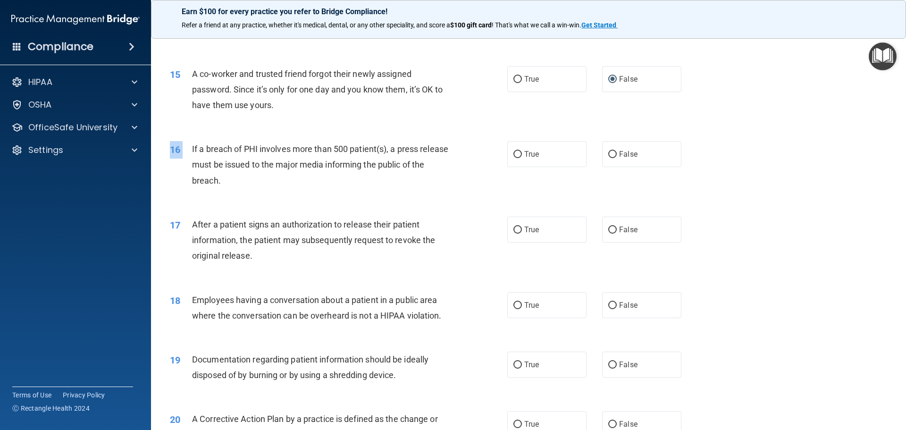
drag, startPoint x: 193, startPoint y: 148, endPoint x: 321, endPoint y: 195, distance: 136.7
click at [321, 195] on div "16 If a breach of PHI involves more than 500 patient(s), a press release must b…" at bounding box center [528, 166] width 731 height 75
click at [218, 163] on span "If a breach of PHI involves more than 500 patient(s), a press release must be i…" at bounding box center [320, 164] width 256 height 41
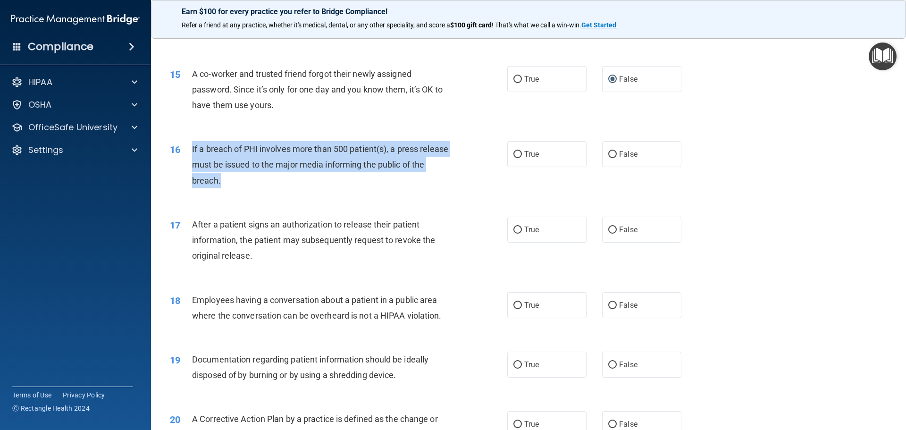
drag, startPoint x: 193, startPoint y: 147, endPoint x: 250, endPoint y: 182, distance: 66.8
click at [250, 182] on div "If a breach of PHI involves more than 500 patient(s), a press release must be i…" at bounding box center [324, 164] width 264 height 47
click at [516, 154] on input "True" at bounding box center [517, 154] width 8 height 7
radio input "true"
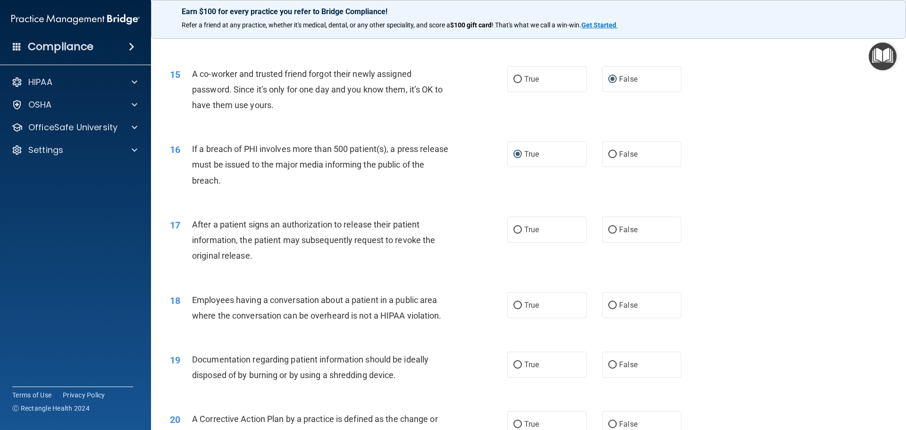
click at [481, 205] on div "17 After a patient signs an authorization to release their patient information,…" at bounding box center [528, 242] width 731 height 75
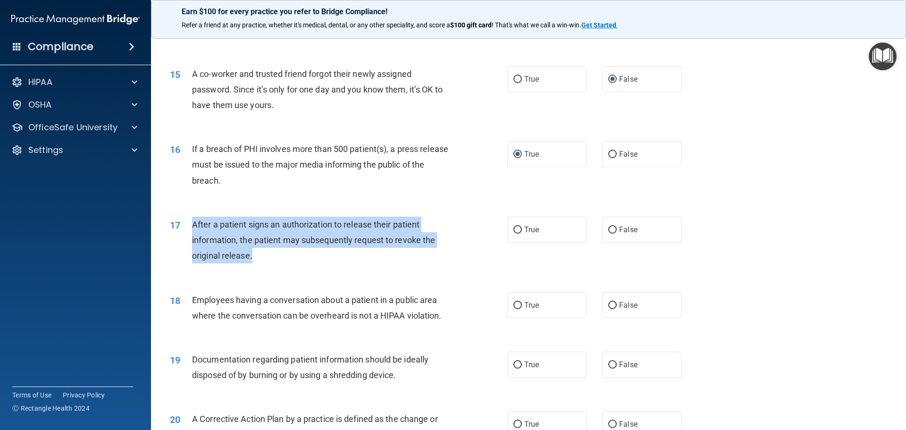
drag, startPoint x: 191, startPoint y: 220, endPoint x: 320, endPoint y: 265, distance: 136.8
click at [320, 265] on div "17 After a patient signs an authorization to release their patient information,…" at bounding box center [339, 243] width 366 height 52
click at [516, 229] on input "True" at bounding box center [517, 229] width 8 height 7
radio input "true"
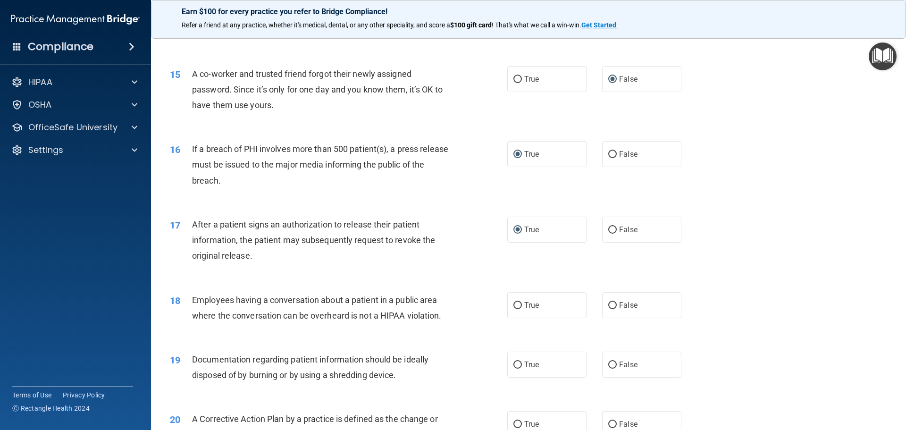
click at [712, 267] on div "17 After a patient signs an authorization to release their patient information,…" at bounding box center [528, 242] width 731 height 75
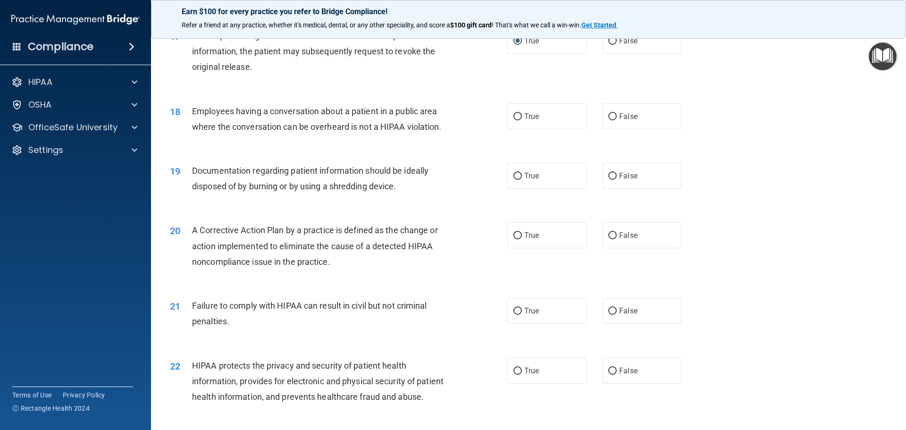
scroll to position [1085, 0]
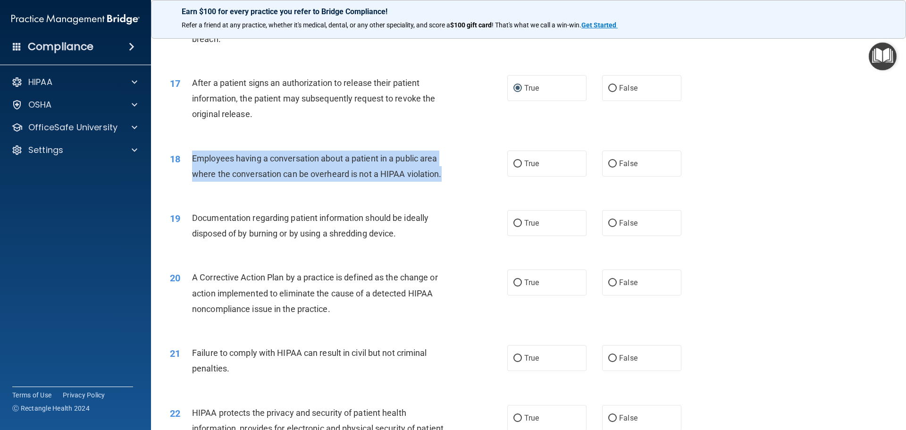
drag, startPoint x: 190, startPoint y: 158, endPoint x: 444, endPoint y: 182, distance: 255.4
click at [444, 182] on div "18 Employees having a conversation about a patient in a public area where the c…" at bounding box center [339, 169] width 366 height 36
click at [513, 162] on input "True" at bounding box center [517, 163] width 8 height 7
radio input "true"
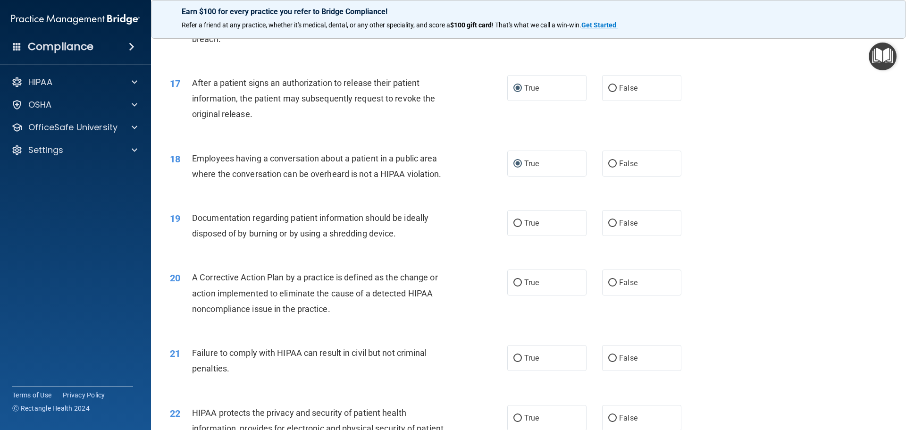
click at [750, 227] on div "19 Documentation regarding patient information should be ideally disposed of by…" at bounding box center [528, 227] width 731 height 59
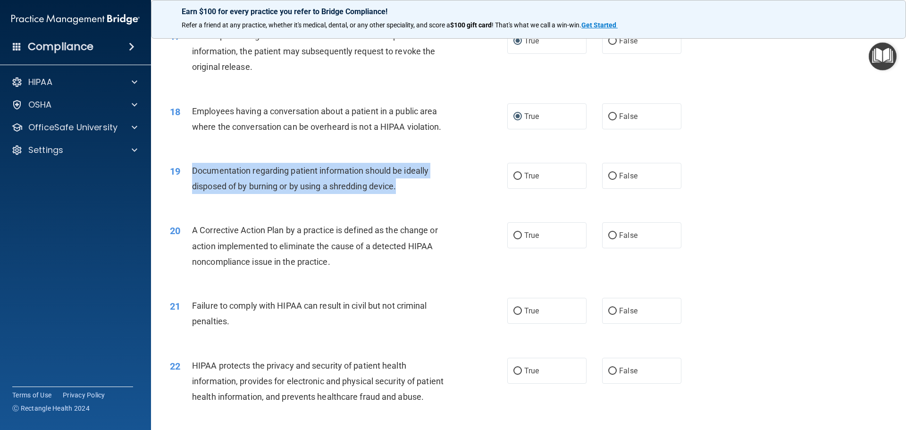
drag, startPoint x: 192, startPoint y: 170, endPoint x: 402, endPoint y: 192, distance: 211.1
click at [402, 192] on div "Documentation regarding patient information should be ideally disposed of by bu…" at bounding box center [324, 178] width 264 height 31
click at [517, 176] on input "True" at bounding box center [517, 176] width 8 height 7
radio input "true"
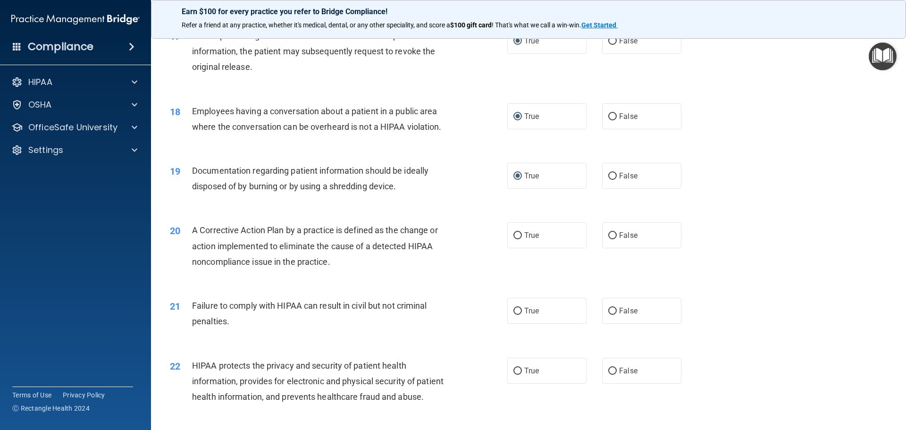
click at [484, 232] on div "20 A Corrective Action Plan by a practice is defined as the change or action im…" at bounding box center [339, 248] width 366 height 52
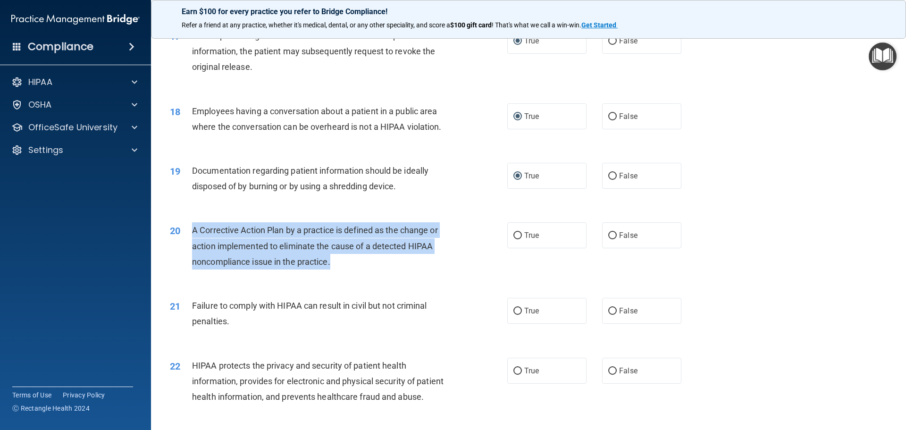
drag, startPoint x: 191, startPoint y: 228, endPoint x: 341, endPoint y: 269, distance: 155.6
click at [341, 269] on div "20 A Corrective Action Plan by a practice is defined as the change or action im…" at bounding box center [339, 248] width 366 height 52
drag, startPoint x: 347, startPoint y: 269, endPoint x: 363, endPoint y: 270, distance: 16.1
click at [348, 270] on div "20 A Corrective Action Plan by a practice is defined as the change or action im…" at bounding box center [339, 248] width 366 height 52
click at [513, 236] on input "True" at bounding box center [517, 235] width 8 height 7
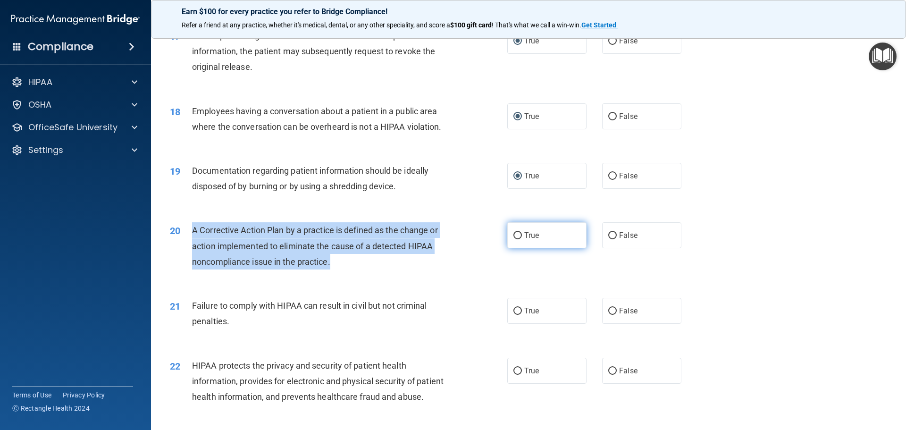
radio input "true"
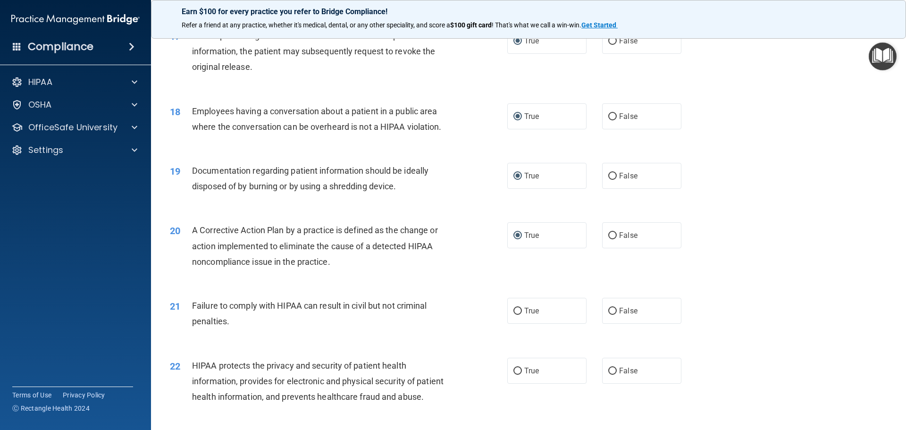
click at [729, 262] on div "20 A Corrective Action Plan by a practice is defined as the change or action im…" at bounding box center [528, 247] width 731 height 75
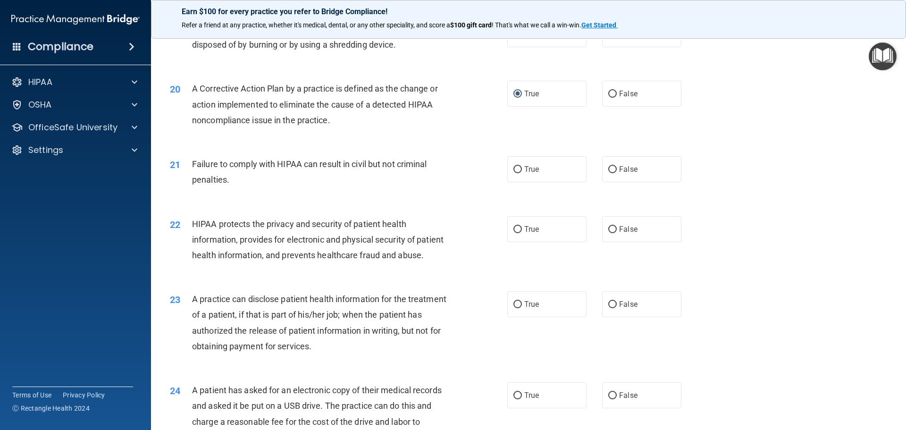
scroll to position [1321, 0]
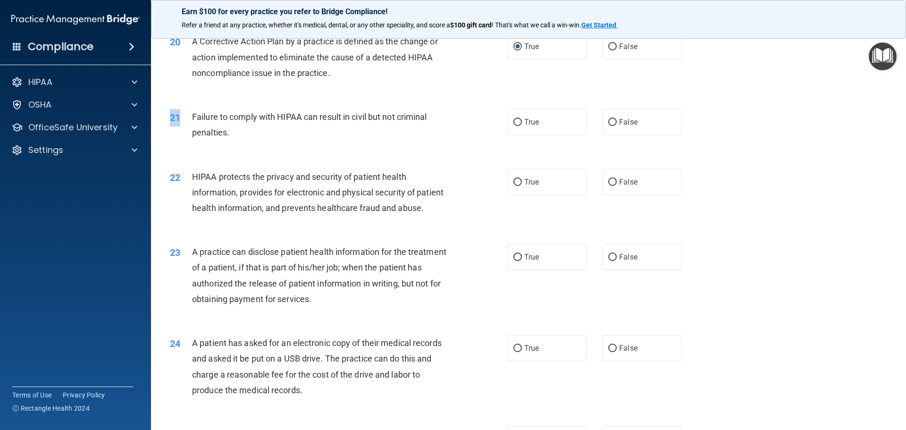
drag, startPoint x: 190, startPoint y: 115, endPoint x: 301, endPoint y: 149, distance: 116.0
click at [301, 149] on div "21 Failure to comply with HIPAA can result in civil but not criminal penalties.…" at bounding box center [528, 126] width 731 height 59
click at [412, 134] on div "Failure to comply with HIPAA can result in civil but not criminal penalties." at bounding box center [324, 124] width 264 height 31
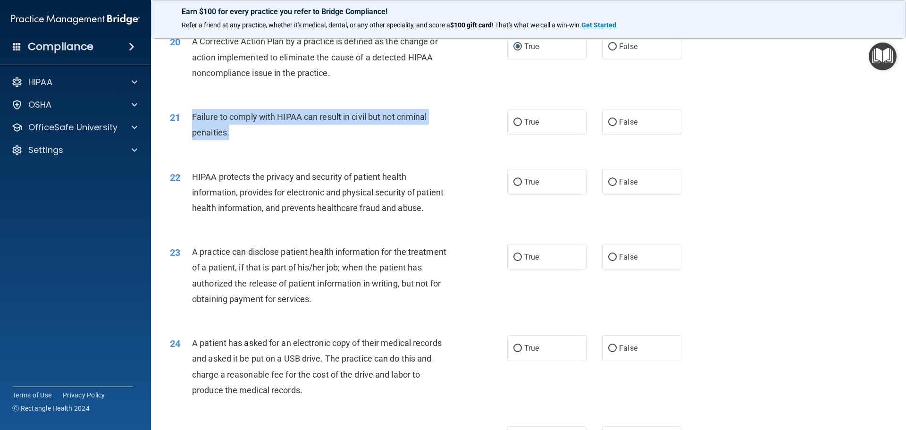
drag, startPoint x: 192, startPoint y: 117, endPoint x: 241, endPoint y: 142, distance: 55.5
click at [241, 142] on div "21 Failure to comply with HIPAA can result in civil but not criminal penalties." at bounding box center [339, 127] width 366 height 36
click at [609, 122] on input "False" at bounding box center [612, 122] width 8 height 7
radio input "true"
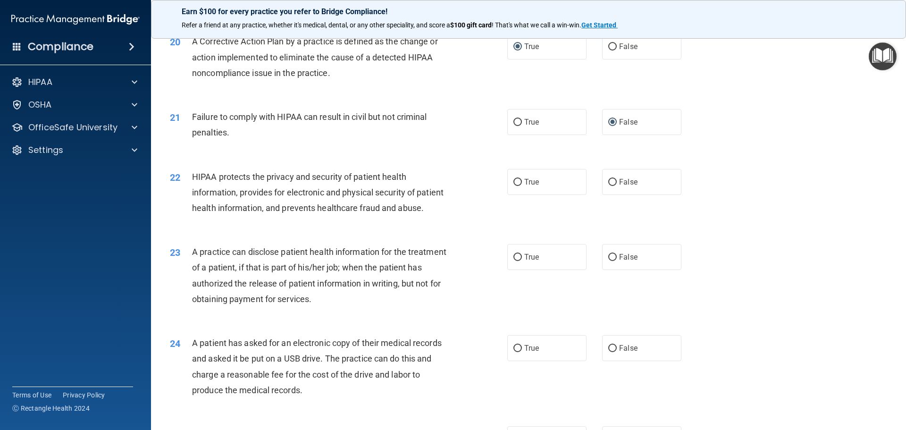
click at [725, 178] on div "22 HIPAA protects the privacy and security of patient health information, provi…" at bounding box center [528, 194] width 731 height 75
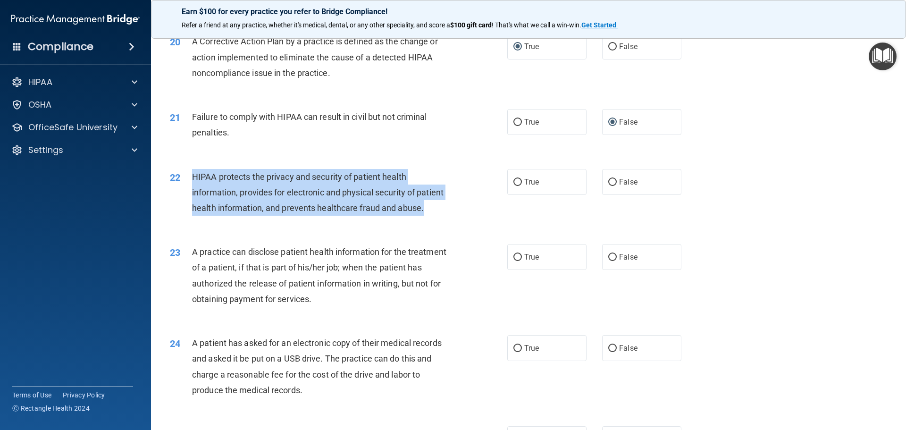
drag, startPoint x: 189, startPoint y: 172, endPoint x: 424, endPoint y: 210, distance: 237.5
click at [424, 210] on div "22 HIPAA protects the privacy and security of patient health information, provi…" at bounding box center [339, 195] width 366 height 52
click at [516, 182] on input "True" at bounding box center [517, 182] width 8 height 7
radio input "true"
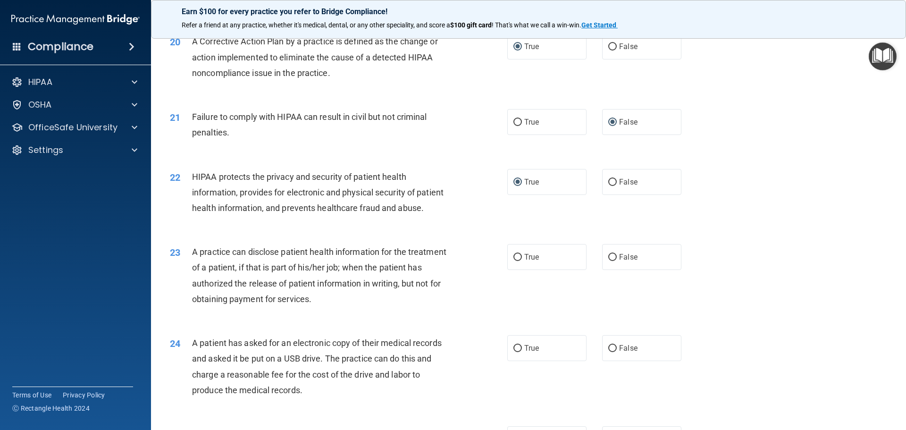
click at [736, 232] on div "23 A practice can disclose patient health information for the treatment of a pa…" at bounding box center [528, 277] width 731 height 91
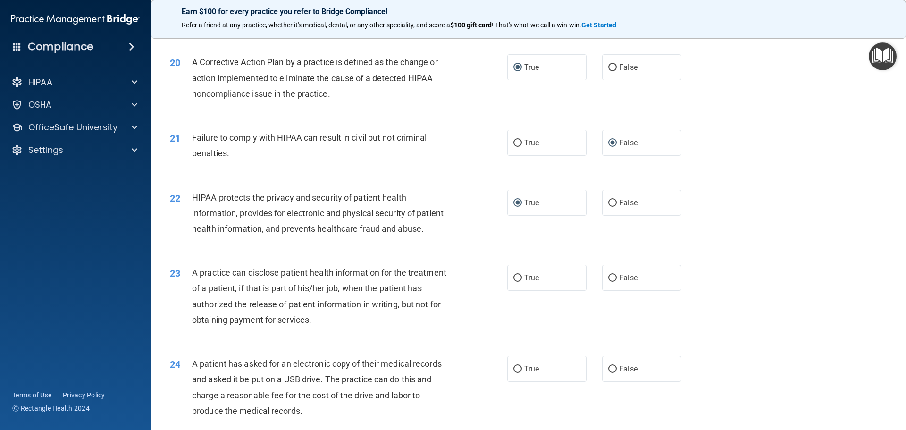
scroll to position [1395, 0]
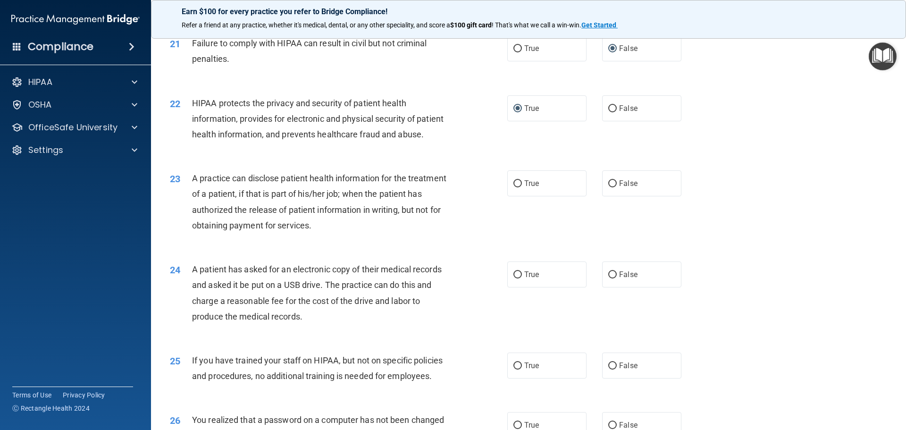
click at [465, 201] on div "23 A practice can disclose patient health information for the treatment of a pa…" at bounding box center [339, 203] width 366 height 67
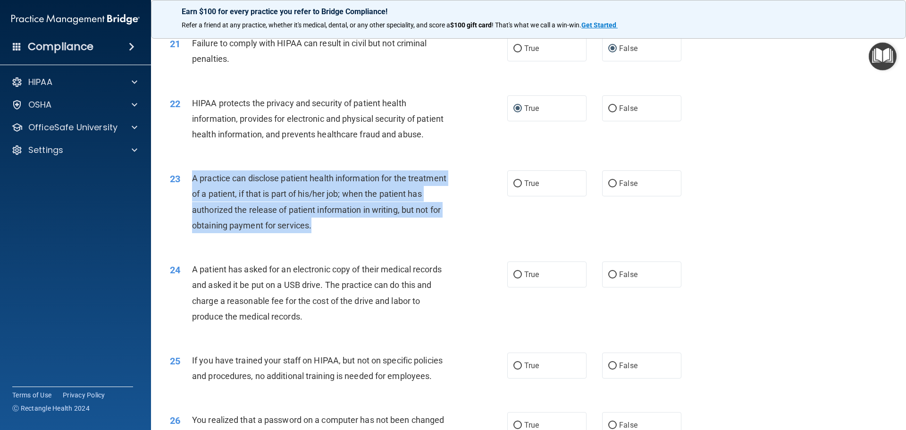
drag, startPoint x: 192, startPoint y: 177, endPoint x: 370, endPoint y: 230, distance: 186.2
click at [370, 230] on div "A practice can disclose patient health information for the treatment of a patie…" at bounding box center [324, 201] width 264 height 63
click at [513, 182] on input "True" at bounding box center [517, 183] width 8 height 7
radio input "true"
click at [478, 230] on div "23 A practice can disclose patient health information for the treatment of a pa…" at bounding box center [339, 203] width 366 height 67
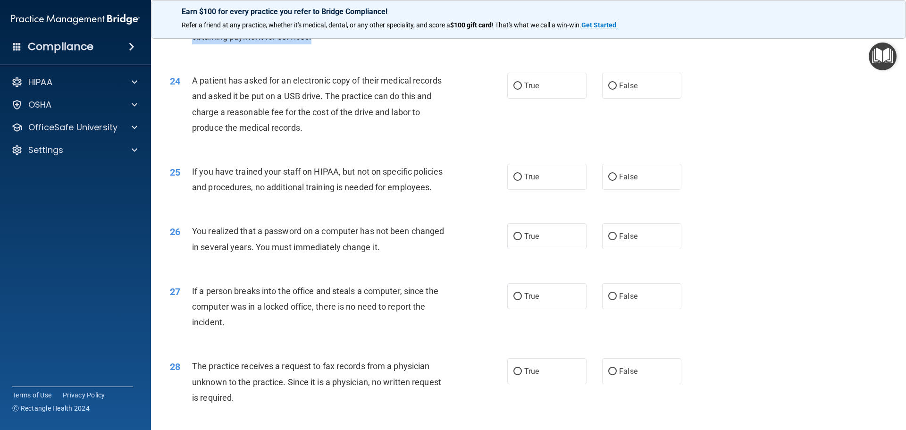
scroll to position [1536, 0]
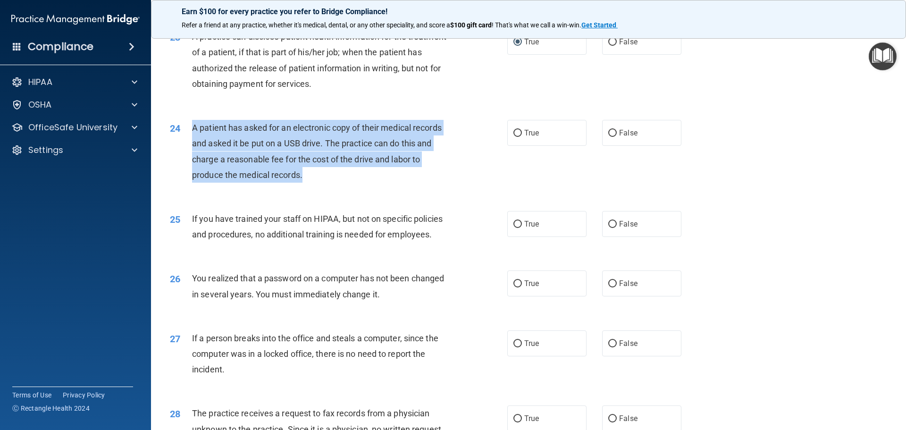
drag, startPoint x: 192, startPoint y: 128, endPoint x: 340, endPoint y: 175, distance: 155.3
click at [340, 175] on div "A patient has asked for an electronic copy of their medical records and asked i…" at bounding box center [324, 151] width 264 height 63
click at [608, 133] on input "False" at bounding box center [612, 133] width 8 height 7
radio input "true"
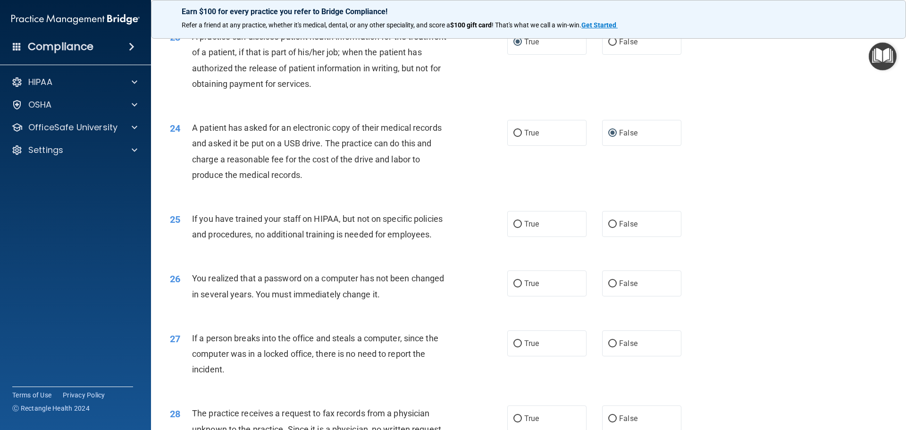
click at [692, 188] on div "24 A patient has asked for an electronic copy of their medical records and aske…" at bounding box center [528, 153] width 731 height 91
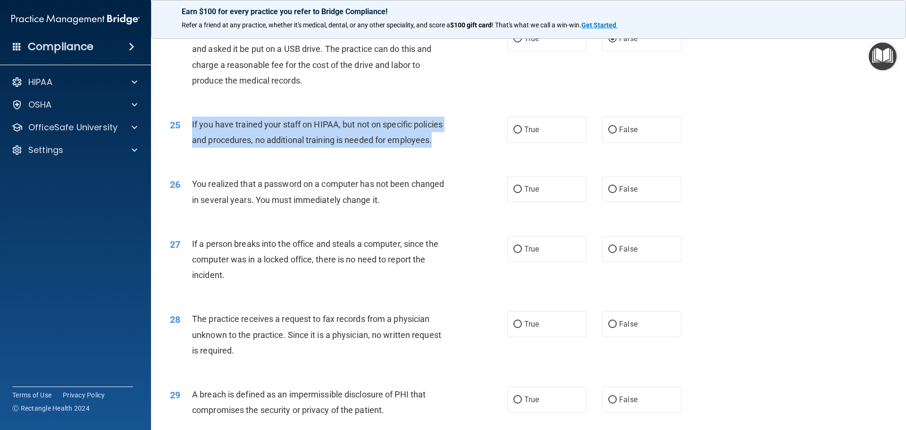
drag, startPoint x: 190, startPoint y: 126, endPoint x: 433, endPoint y: 142, distance: 244.0
click at [433, 142] on div "25 If you have trained your staff on HIPAA, but not on specific policies and pr…" at bounding box center [339, 135] width 366 height 36
click at [608, 132] on input "False" at bounding box center [612, 129] width 8 height 7
radio input "true"
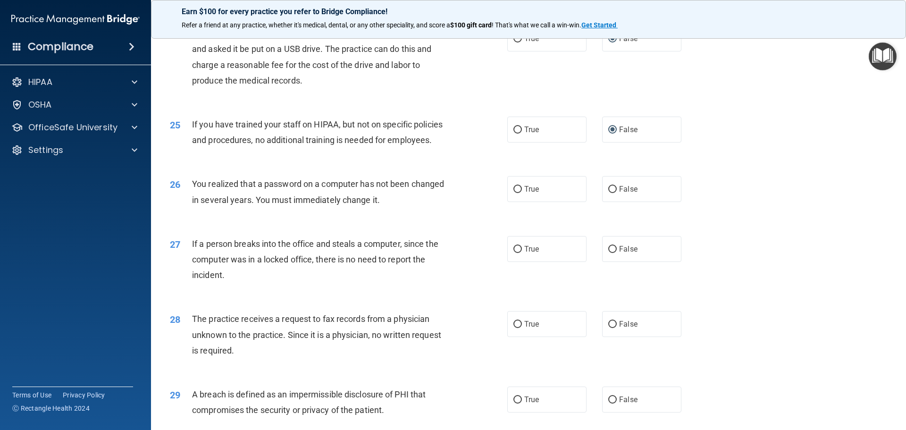
click at [721, 190] on div "26 You realized that a password on a computer has not been changed in several y…" at bounding box center [528, 193] width 731 height 59
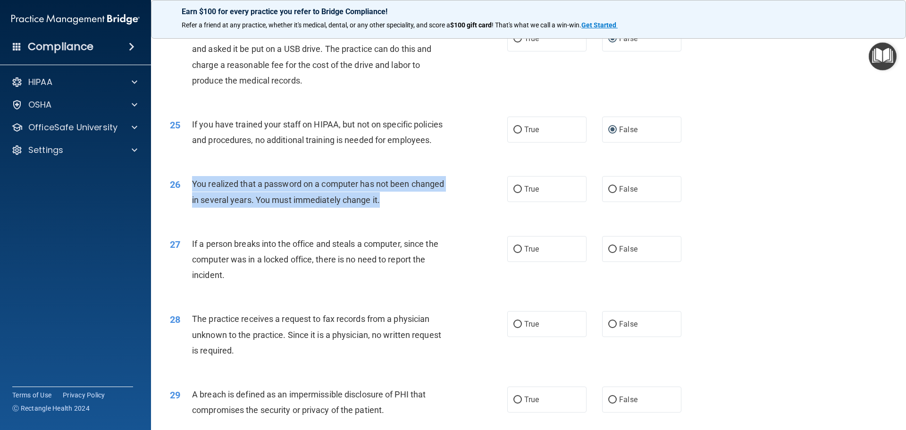
drag, startPoint x: 192, startPoint y: 183, endPoint x: 391, endPoint y: 203, distance: 200.6
click at [391, 203] on div "You realized that a password on a computer has not been changed in several year…" at bounding box center [324, 191] width 264 height 31
click at [513, 188] on input "True" at bounding box center [517, 189] width 8 height 7
radio input "true"
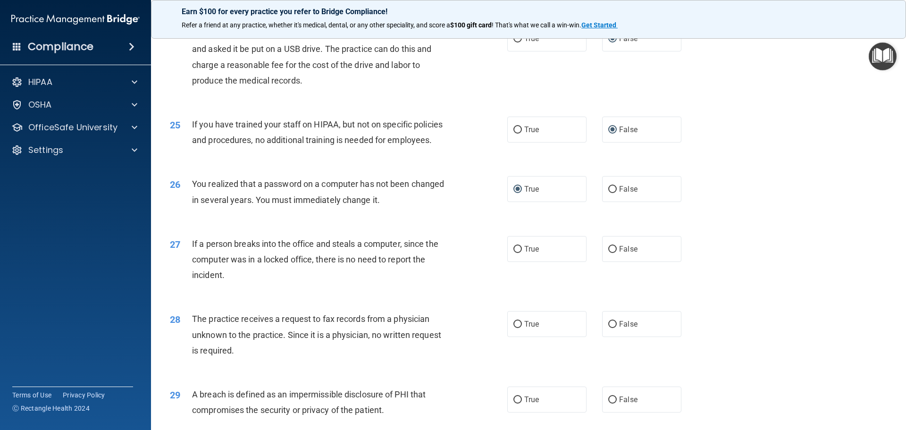
click at [448, 245] on div "If a person breaks into the office and steals a computer, since the computer wa…" at bounding box center [324, 259] width 264 height 47
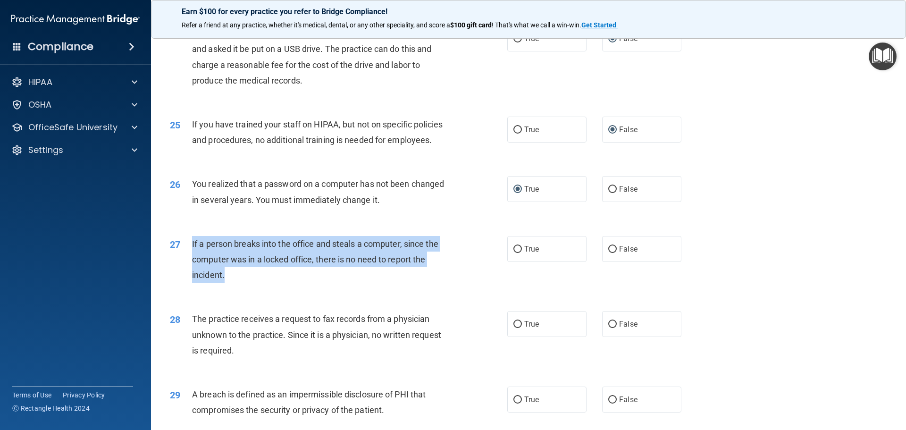
drag, startPoint x: 188, startPoint y: 241, endPoint x: 351, endPoint y: 277, distance: 166.8
click at [351, 277] on div "27 If a person breaks into the office and steals a computer, since the computer…" at bounding box center [339, 262] width 366 height 52
click at [609, 249] on input "False" at bounding box center [612, 249] width 8 height 7
radio input "true"
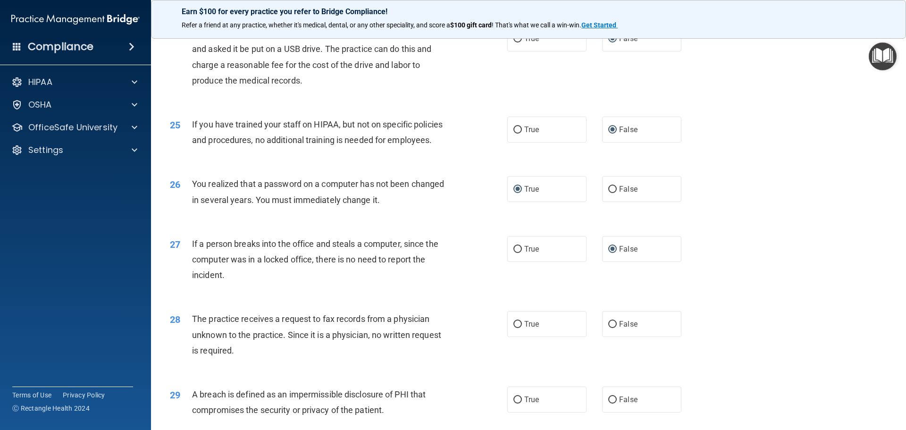
click at [464, 291] on div "27 If a person breaks into the office and steals a computer, since the computer…" at bounding box center [528, 261] width 731 height 75
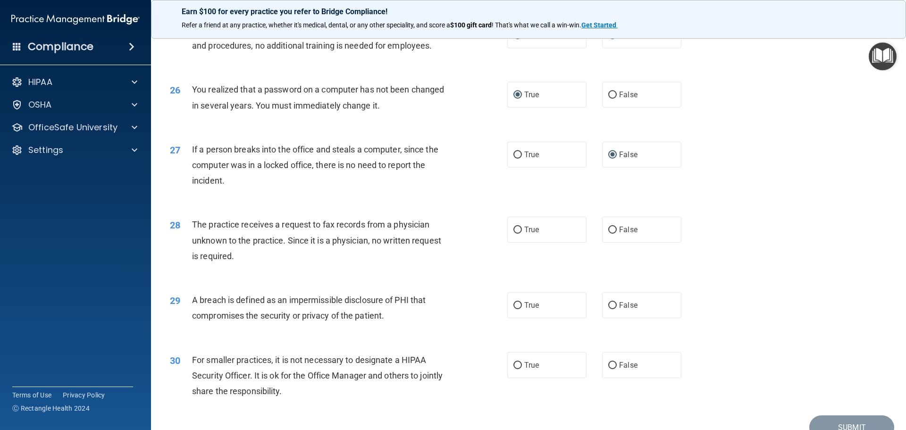
scroll to position [1772, 0]
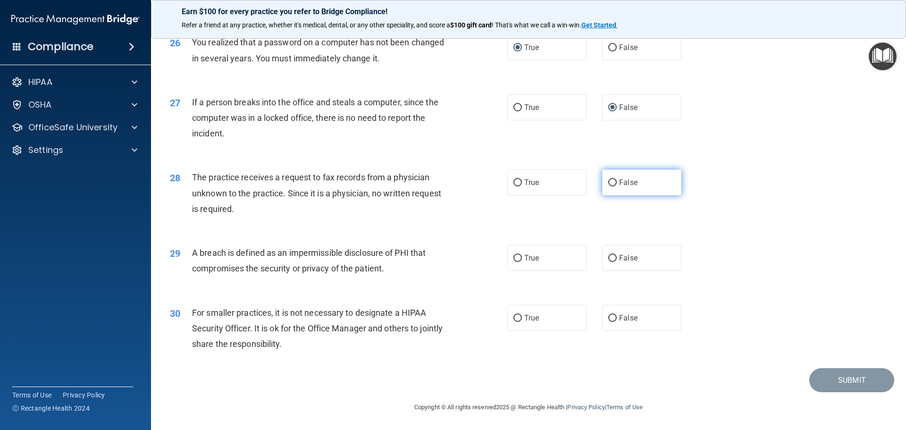
click at [609, 183] on input "False" at bounding box center [612, 182] width 8 height 7
radio input "true"
click at [460, 235] on div "29 A breach is defined as an impermissible disclosure of PHI that compromises t…" at bounding box center [528, 262] width 731 height 59
drag, startPoint x: 190, startPoint y: 251, endPoint x: 399, endPoint y: 283, distance: 211.0
click at [399, 283] on div "29 A breach is defined as an impermissible disclosure of PHI that compromises t…" at bounding box center [528, 262] width 731 height 59
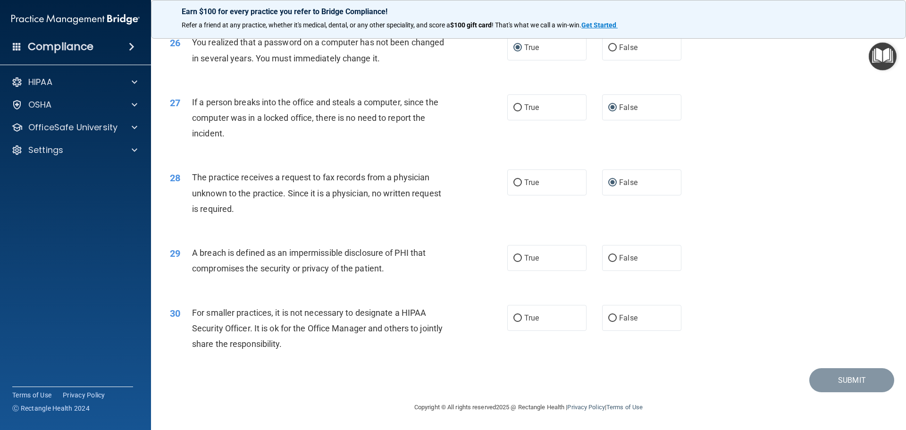
click at [199, 235] on div "29 A breach is defined as an impermissible disclosure of PHI that compromises t…" at bounding box center [528, 262] width 731 height 59
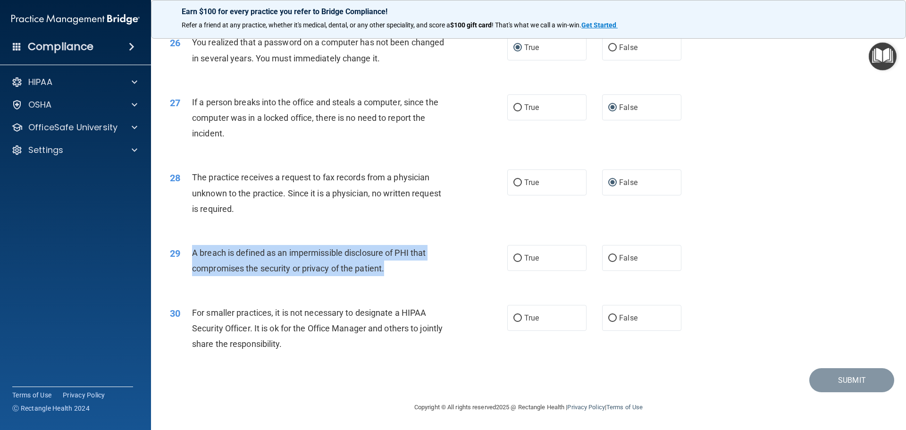
drag, startPoint x: 193, startPoint y: 250, endPoint x: 403, endPoint y: 277, distance: 212.3
click at [403, 277] on div "29 A breach is defined as an impermissible disclosure of PHI that compromises t…" at bounding box center [339, 263] width 366 height 36
click at [611, 258] on input "False" at bounding box center [612, 258] width 8 height 7
radio input "true"
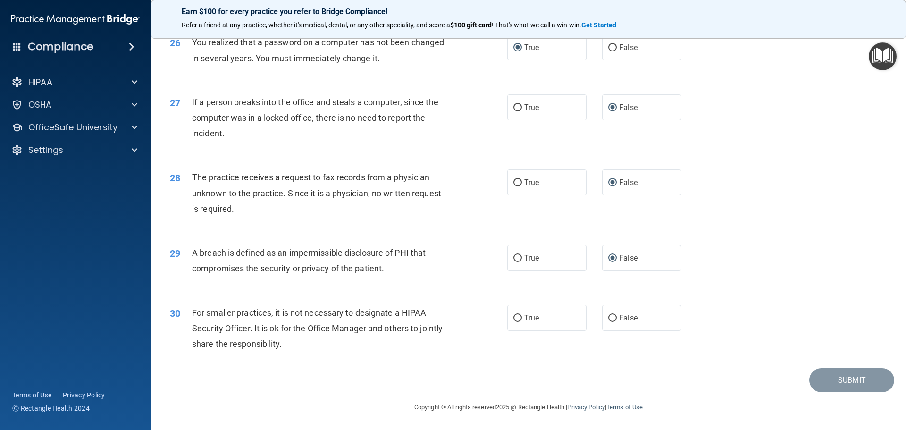
click at [468, 296] on div "30 For smaller practices, it is not necessary to designate a HIPAA Security Off…" at bounding box center [528, 330] width 731 height 75
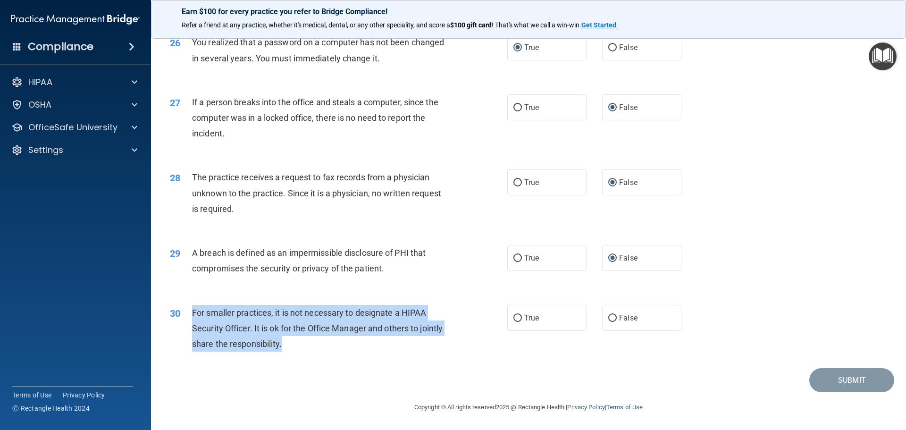
drag, startPoint x: 194, startPoint y: 309, endPoint x: 347, endPoint y: 350, distance: 158.4
click at [347, 350] on div "For smaller practices, it is not necessary to designate a HIPAA Security Office…" at bounding box center [324, 328] width 264 height 47
click at [608, 317] on input "False" at bounding box center [612, 318] width 8 height 7
radio input "true"
click at [846, 380] on button "Submit" at bounding box center [851, 380] width 85 height 24
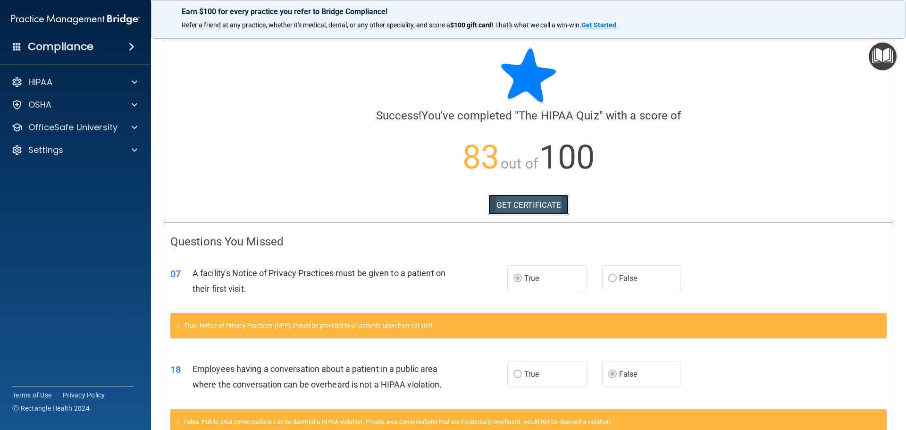
click at [508, 207] on link "GET CERTIFICATE" at bounding box center [528, 204] width 81 height 21
click at [134, 128] on span at bounding box center [135, 127] width 6 height 11
click at [82, 145] on p "HIPAA Training" at bounding box center [45, 149] width 78 height 9
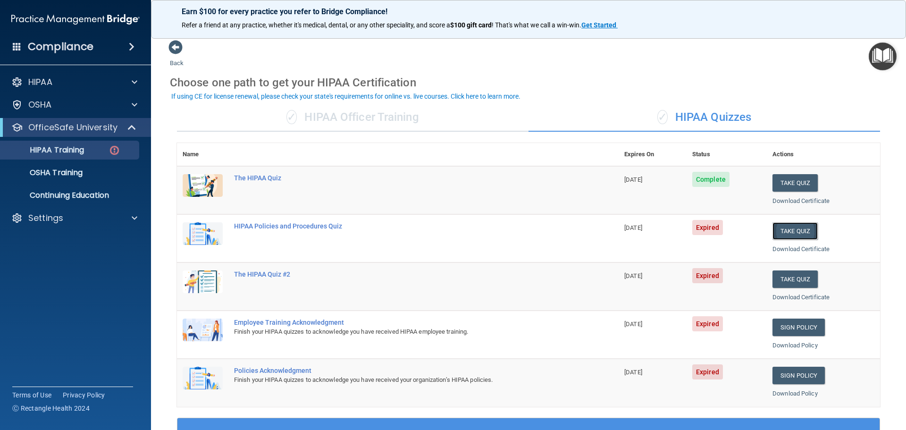
click at [796, 229] on button "Take Quiz" at bounding box center [794, 230] width 45 height 17
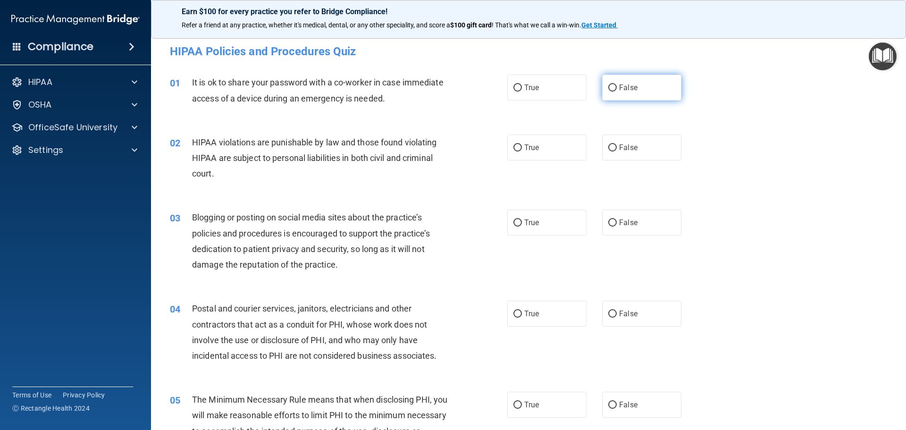
click at [609, 86] on input "False" at bounding box center [612, 87] width 8 height 7
radio input "true"
click at [711, 152] on div "02 HIPAA violations are punishable by law and those found violating HIPAA are s…" at bounding box center [528, 160] width 731 height 75
click at [514, 145] on input "True" at bounding box center [517, 147] width 8 height 7
radio input "true"
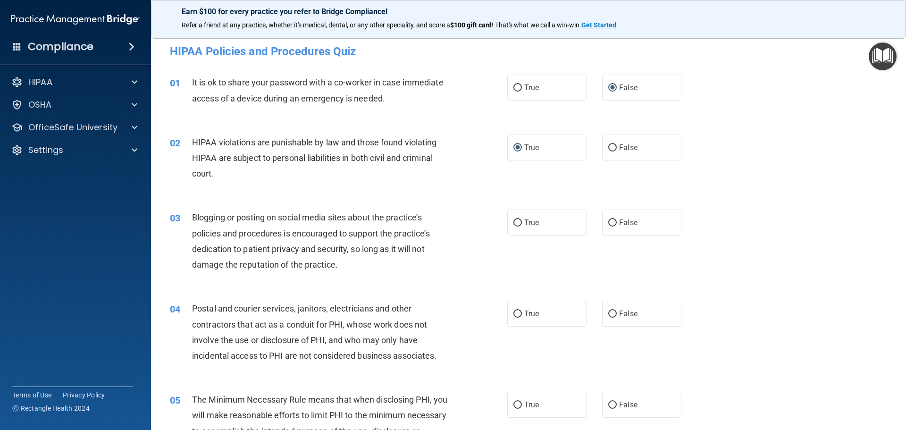
click at [747, 181] on div "02 HIPAA violations are punishable by law and those found violating HIPAA are s…" at bounding box center [528, 160] width 731 height 75
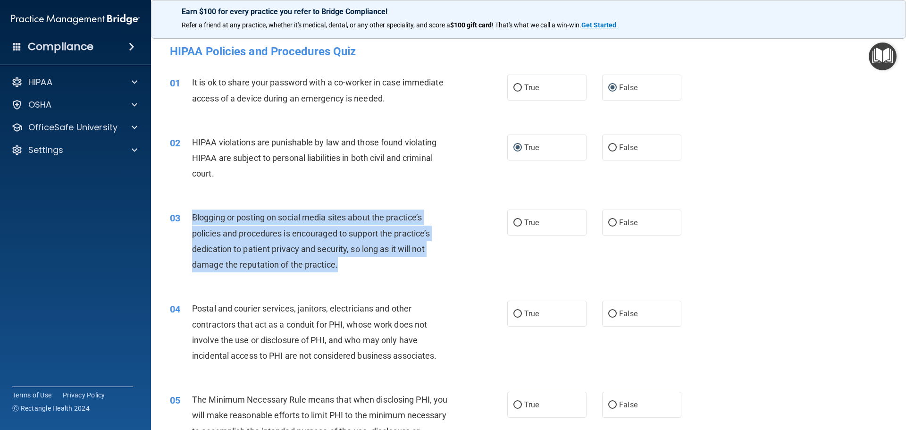
drag, startPoint x: 194, startPoint y: 214, endPoint x: 402, endPoint y: 265, distance: 214.2
click at [402, 265] on div "Blogging or posting on social media sites about the practice’s policies and pro…" at bounding box center [324, 240] width 264 height 63
click at [608, 220] on input "False" at bounding box center [612, 222] width 8 height 7
radio input "true"
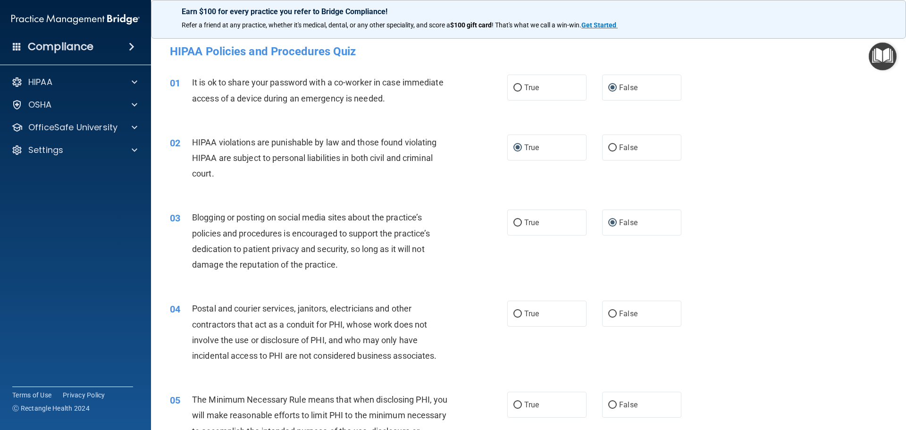
click at [635, 269] on div "03 Blogging or posting on social media sites about the practice’s policies and …" at bounding box center [528, 243] width 731 height 91
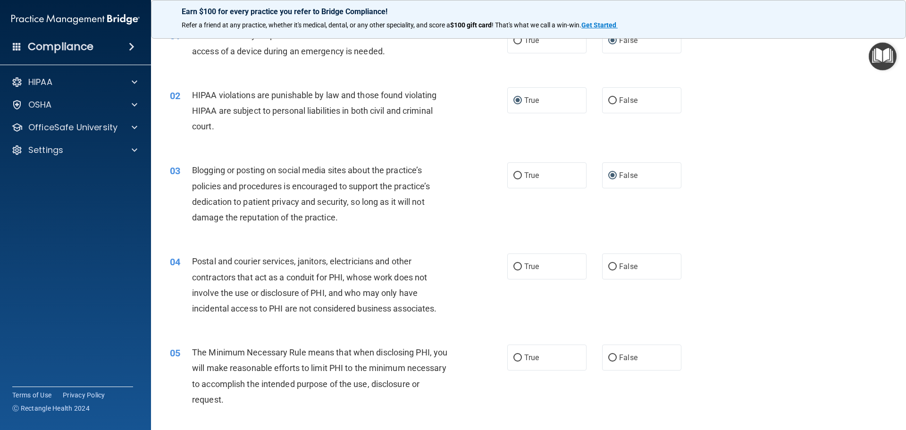
scroll to position [142, 0]
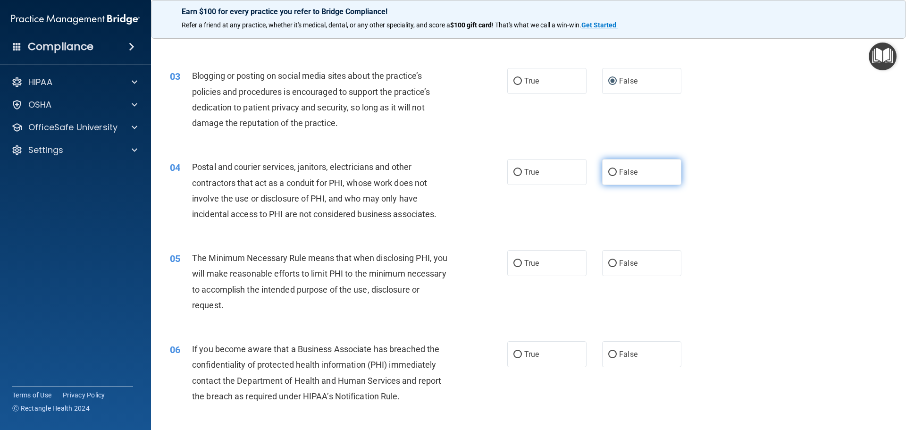
click at [609, 171] on input "False" at bounding box center [612, 172] width 8 height 7
radio input "true"
click at [588, 210] on div "04 Postal and courier services, janitors, electricians and other contractors th…" at bounding box center [528, 192] width 731 height 91
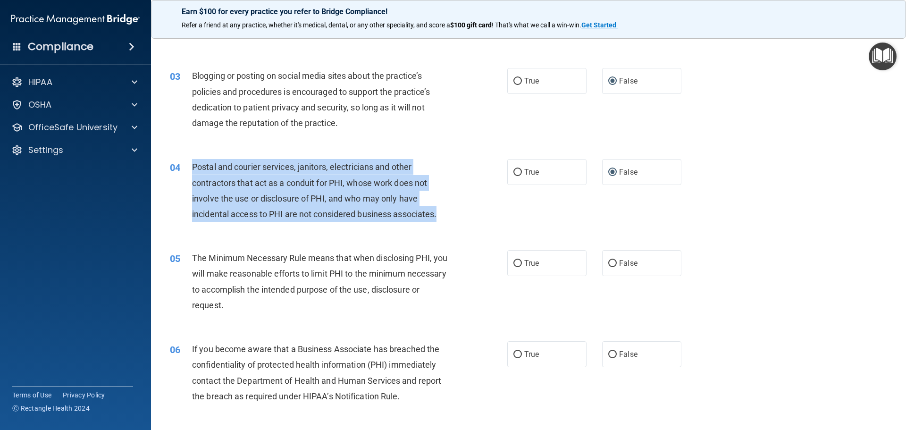
drag, startPoint x: 194, startPoint y: 163, endPoint x: 442, endPoint y: 219, distance: 254.5
click at [442, 219] on div "Postal and courier services, janitors, electricians and other contractors that …" at bounding box center [324, 190] width 264 height 63
click at [514, 173] on input "True" at bounding box center [517, 172] width 8 height 7
radio input "true"
radio input "false"
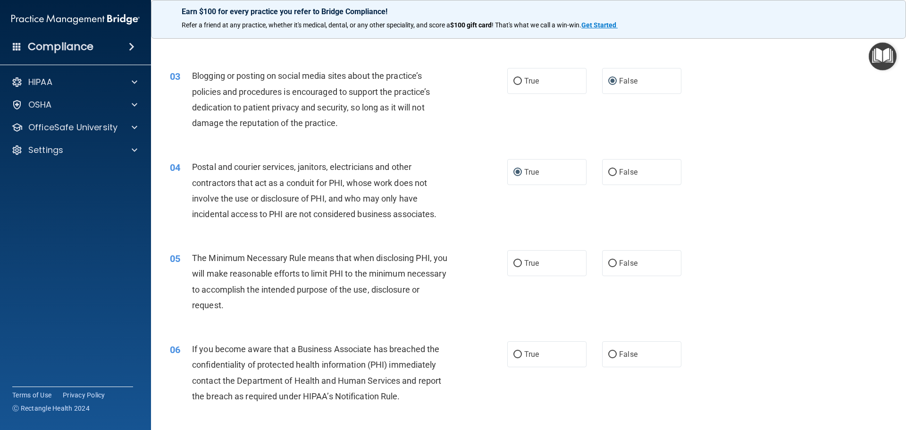
click at [699, 212] on div "04 Postal and courier services, janitors, electricians and other contractors th…" at bounding box center [528, 192] width 731 height 91
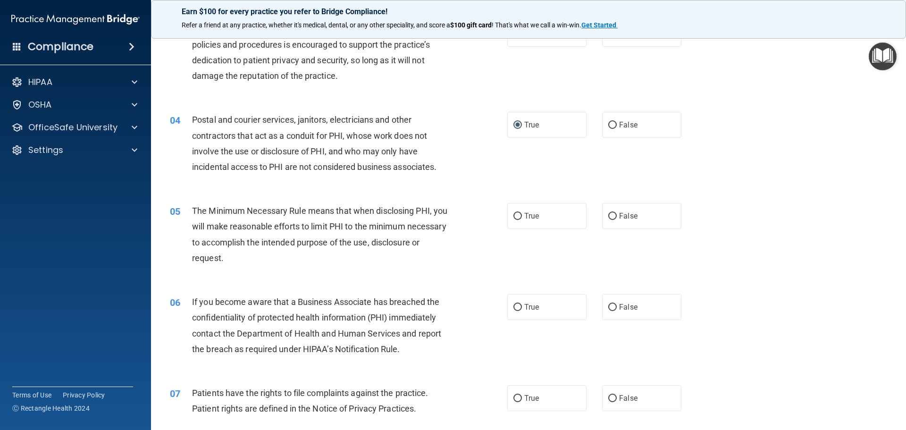
scroll to position [236, 0]
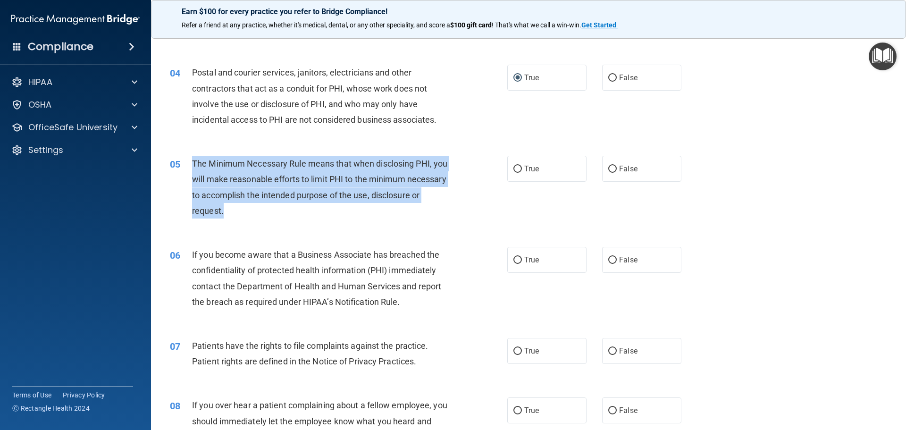
drag, startPoint x: 194, startPoint y: 162, endPoint x: 340, endPoint y: 218, distance: 155.5
click at [340, 218] on div "The Minimum Necessary Rule means that when disclosing PHI, you will make reason…" at bounding box center [324, 187] width 264 height 63
click at [516, 169] on input "True" at bounding box center [517, 169] width 8 height 7
radio input "true"
drag, startPoint x: 477, startPoint y: 215, endPoint x: 475, endPoint y: 221, distance: 6.3
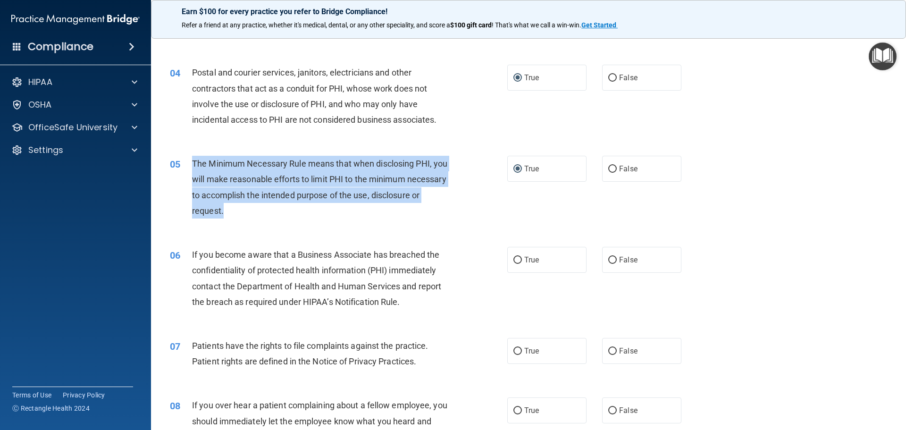
click at [477, 216] on div "05 The Minimum Necessary Rule means that when disclosing PHI, you will make rea…" at bounding box center [339, 189] width 366 height 67
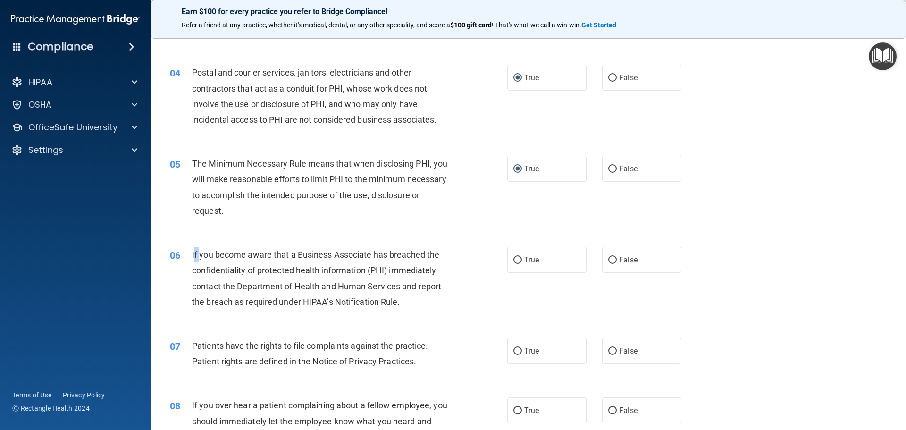
drag, startPoint x: 194, startPoint y: 253, endPoint x: 199, endPoint y: 253, distance: 4.7
click at [199, 253] on span "If you become aware that a Business Associate has breached the confidentiality …" at bounding box center [316, 278] width 249 height 57
click at [188, 256] on div "06" at bounding box center [177, 255] width 29 height 17
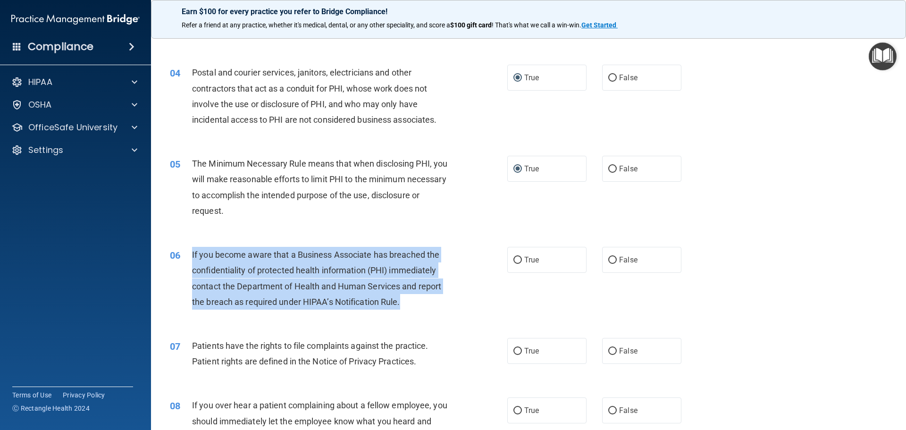
drag, startPoint x: 189, startPoint y: 253, endPoint x: 409, endPoint y: 305, distance: 226.0
click at [409, 305] on div "06 If you become aware that a Business Associate has breached the confidentiali…" at bounding box center [339, 280] width 366 height 67
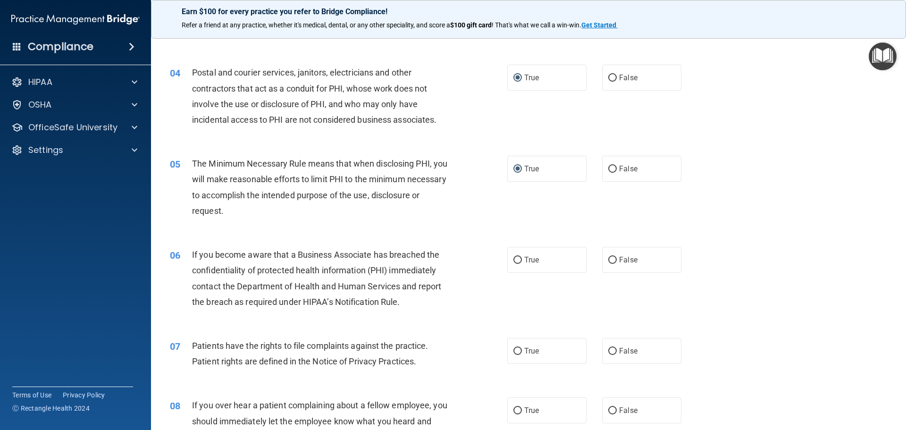
drag, startPoint x: 376, startPoint y: 245, endPoint x: 197, endPoint y: 251, distance: 179.4
click at [197, 251] on span "If you become aware that a Business Associate has breached the confidentiality …" at bounding box center [316, 278] width 249 height 57
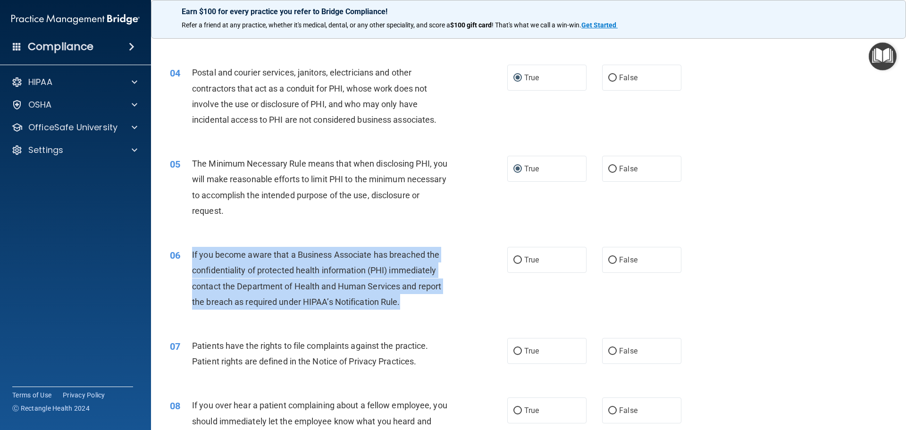
drag, startPoint x: 192, startPoint y: 255, endPoint x: 407, endPoint y: 310, distance: 222.5
click at [407, 310] on div "06 If you become aware that a Business Associate has breached the confidentiali…" at bounding box center [339, 280] width 366 height 67
click at [608, 258] on input "False" at bounding box center [612, 260] width 8 height 7
radio input "true"
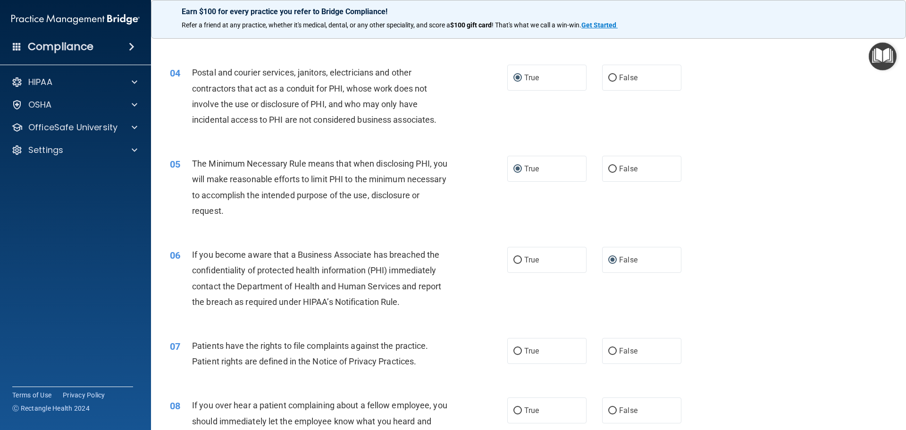
click at [754, 279] on div "06 If you become aware that a Business Associate has breached the confidentiali…" at bounding box center [528, 280] width 731 height 91
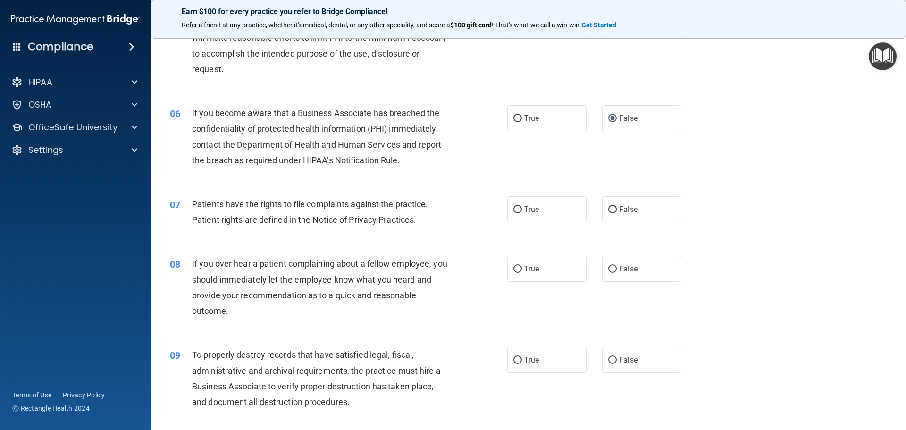
scroll to position [425, 0]
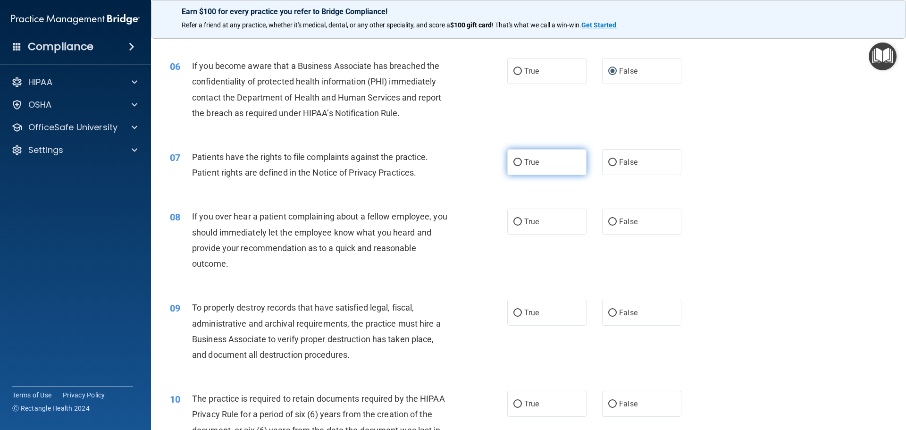
click at [515, 161] on input "True" at bounding box center [517, 162] width 8 height 7
radio input "true"
click at [478, 211] on div "08 If you over hear a patient complaining about a fellow employee, you should i…" at bounding box center [339, 242] width 366 height 67
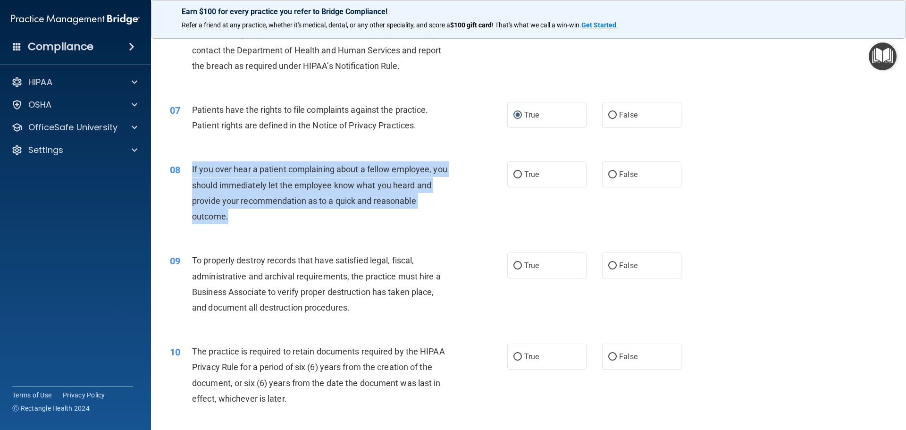
drag, startPoint x: 193, startPoint y: 169, endPoint x: 338, endPoint y: 212, distance: 151.4
click at [338, 212] on div "If you over hear a patient complaining about a fellow employee, you should imme…" at bounding box center [324, 192] width 264 height 63
click at [350, 224] on div "If you over hear a patient complaining about a fellow employee, you should imme…" at bounding box center [324, 192] width 264 height 63
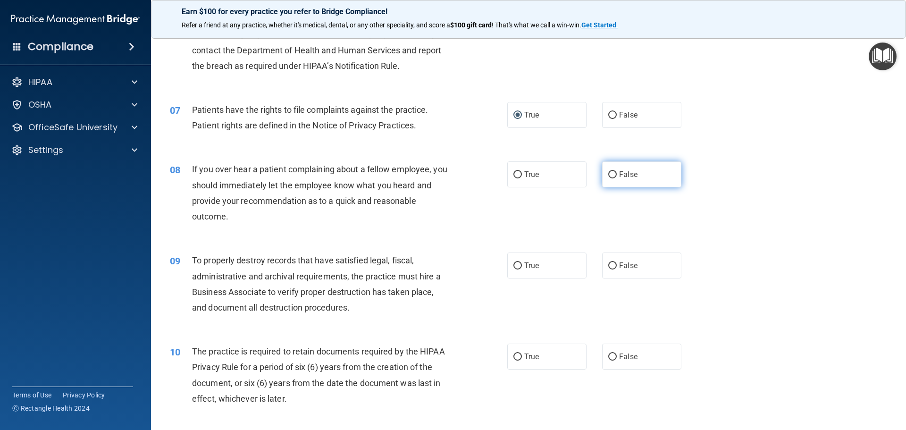
click at [609, 176] on input "False" at bounding box center [612, 174] width 8 height 7
radio input "true"
click at [588, 219] on div "08 If you over hear a patient complaining about a fellow employee, you should i…" at bounding box center [528, 195] width 731 height 91
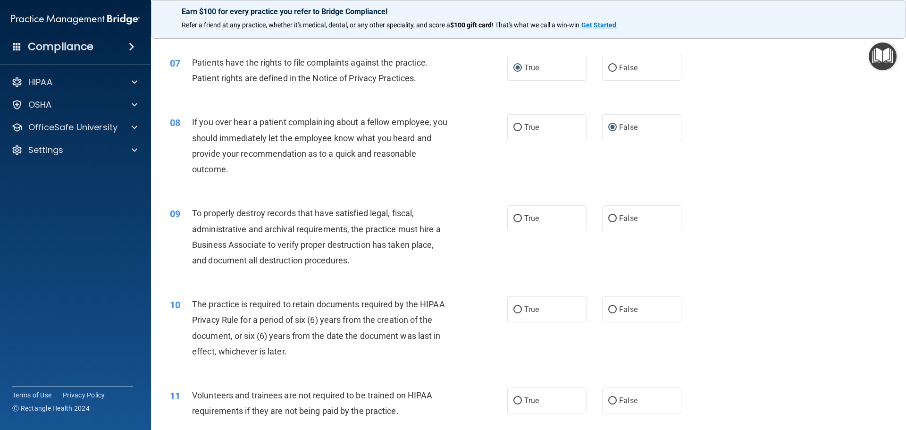
scroll to position [566, 0]
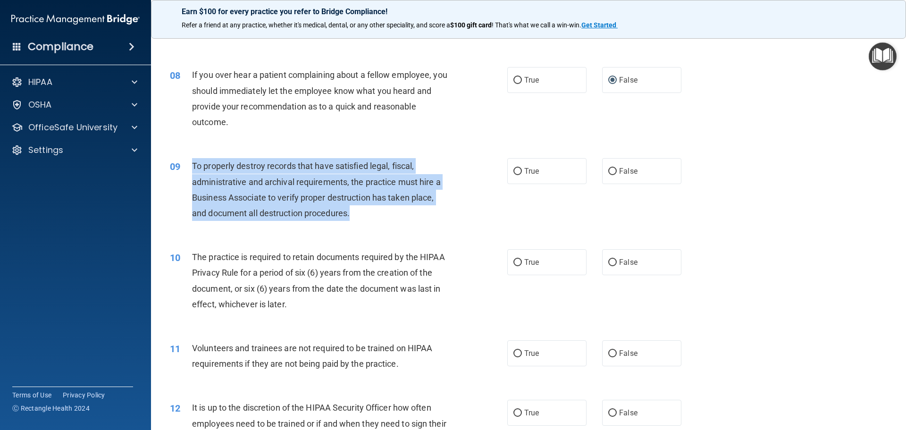
drag, startPoint x: 193, startPoint y: 165, endPoint x: 352, endPoint y: 219, distance: 167.3
click at [352, 219] on div "To properly destroy records that have satisfied legal, fiscal, administrative a…" at bounding box center [324, 189] width 264 height 63
click at [608, 172] on input "False" at bounding box center [612, 171] width 8 height 7
radio input "true"
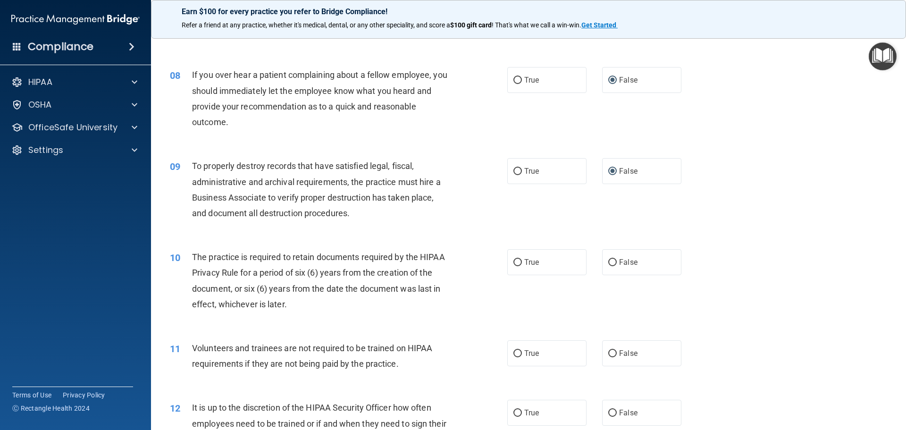
click at [705, 212] on div "09 To properly destroy records that have satisfied legal, fiscal, administrativ…" at bounding box center [528, 191] width 731 height 91
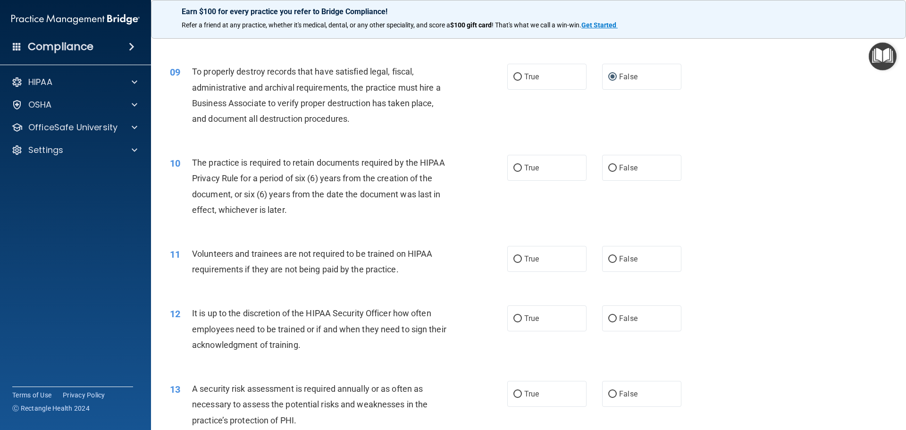
scroll to position [708, 0]
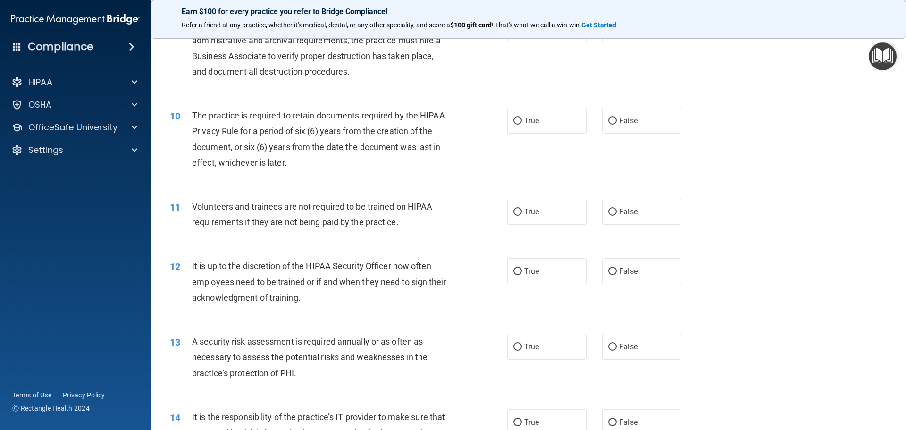
click at [338, 179] on div "10 The practice is required to retain documents required by the HIPAA Privacy R…" at bounding box center [528, 141] width 731 height 91
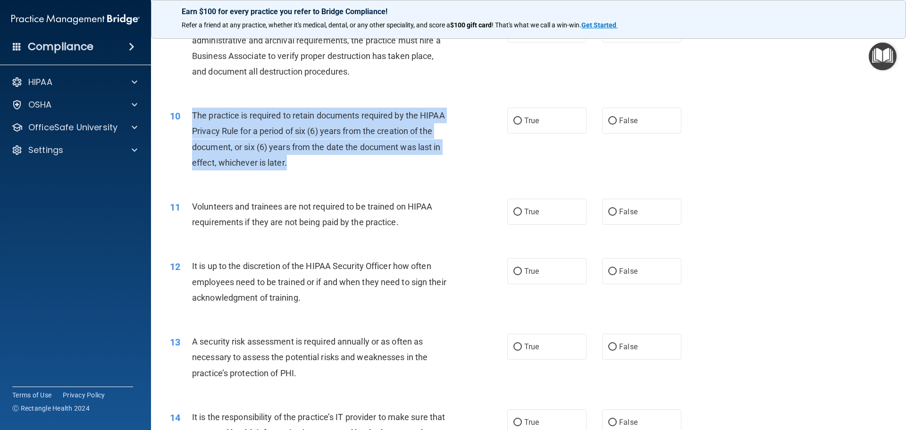
drag, startPoint x: 193, startPoint y: 114, endPoint x: 323, endPoint y: 170, distance: 141.8
click at [323, 170] on div "The practice is required to retain documents required by the HIPAA Privacy Rule…" at bounding box center [324, 139] width 264 height 63
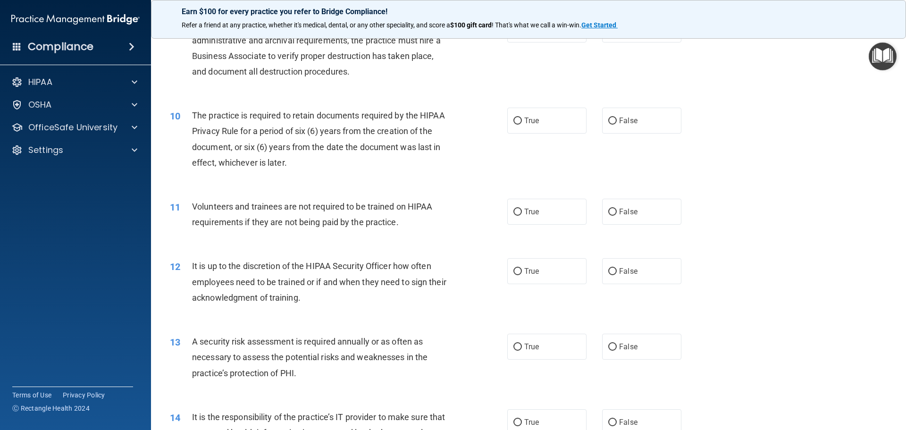
click at [402, 184] on div "10 The practice is required to retain documents required by the HIPAA Privacy R…" at bounding box center [528, 141] width 731 height 91
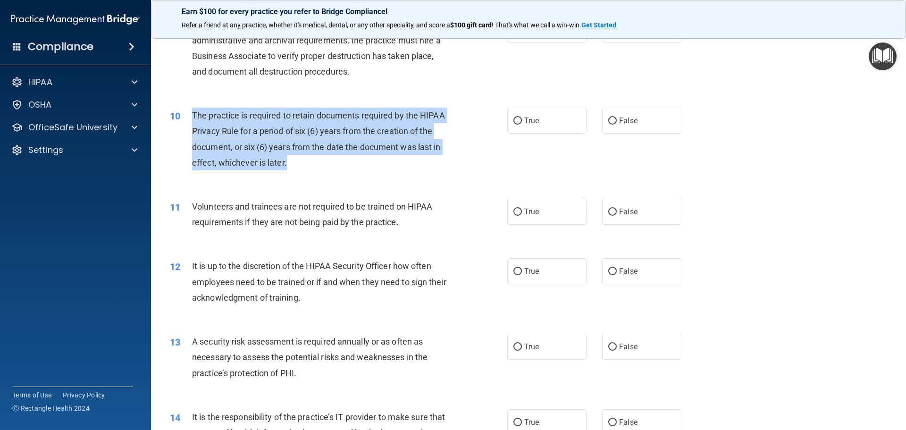
drag, startPoint x: 189, startPoint y: 114, endPoint x: 356, endPoint y: 164, distance: 174.4
click at [356, 164] on div "10 The practice is required to retain documents required by the HIPAA Privacy R…" at bounding box center [339, 141] width 366 height 67
click at [345, 169] on div "The practice is required to retain documents required by the HIPAA Privacy Rule…" at bounding box center [324, 139] width 264 height 63
drag, startPoint x: 191, startPoint y: 113, endPoint x: 336, endPoint y: 164, distance: 154.4
click at [336, 164] on div "10 The practice is required to retain documents required by the HIPAA Privacy R…" at bounding box center [339, 141] width 366 height 67
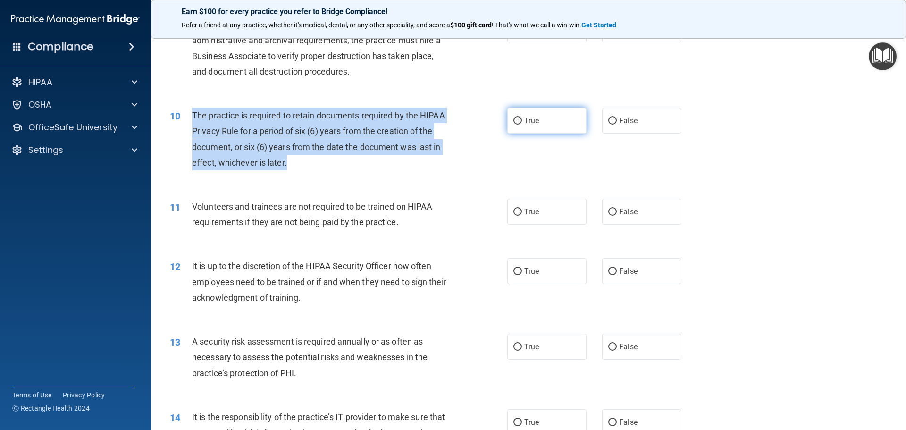
click at [513, 120] on input "True" at bounding box center [517, 120] width 8 height 7
radio input "true"
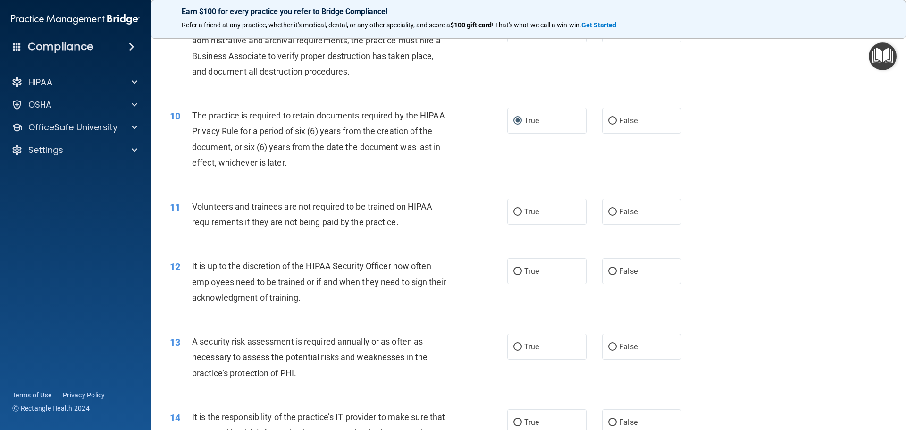
click at [476, 188] on div "11 Volunteers and trainees are not required to be trained on HIPAA requirements…" at bounding box center [528, 216] width 731 height 59
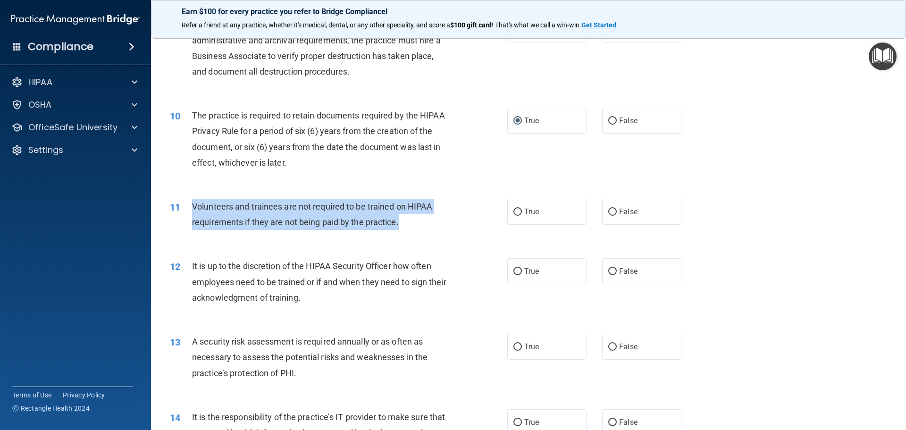
drag, startPoint x: 192, startPoint y: 206, endPoint x: 408, endPoint y: 222, distance: 216.2
click at [408, 222] on div "Volunteers and trainees are not required to be trained on HIPAA requirements if…" at bounding box center [324, 214] width 264 height 31
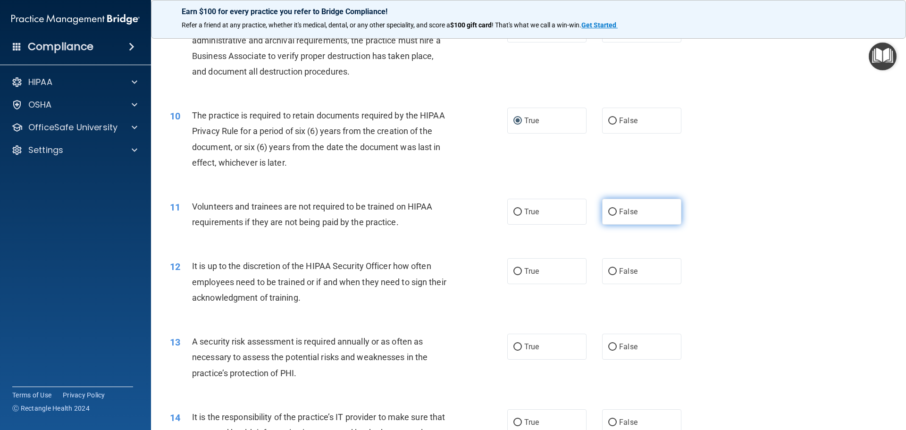
click at [608, 206] on label "False" at bounding box center [641, 212] width 79 height 26
click at [608, 209] on input "False" at bounding box center [612, 212] width 8 height 7
radio input "true"
click at [740, 211] on div "11 Volunteers and trainees are not required to be trained on HIPAA requirements…" at bounding box center [528, 216] width 731 height 59
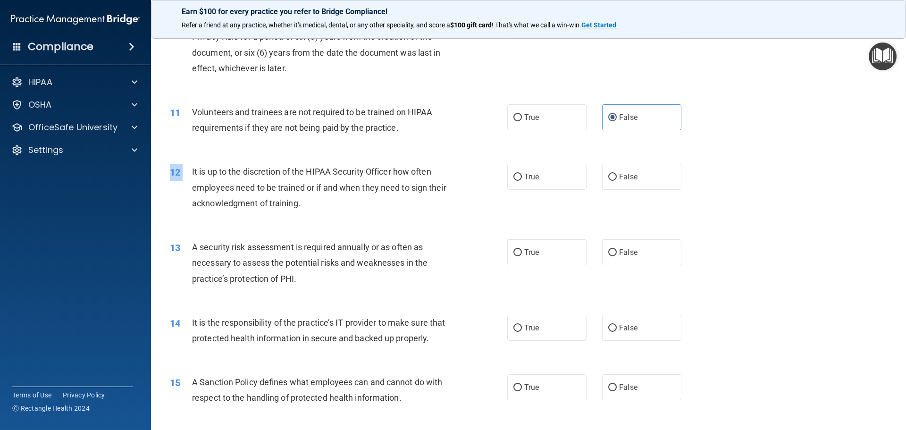
drag, startPoint x: 193, startPoint y: 172, endPoint x: 348, endPoint y: 217, distance: 161.9
click at [348, 217] on div "12 It is up to the discretion of the HIPAA Security Officer how often employees…" at bounding box center [528, 189] width 731 height 75
click at [210, 175] on span "It is up to the discretion of the HIPAA Security Officer how often employees ne…" at bounding box center [319, 187] width 254 height 41
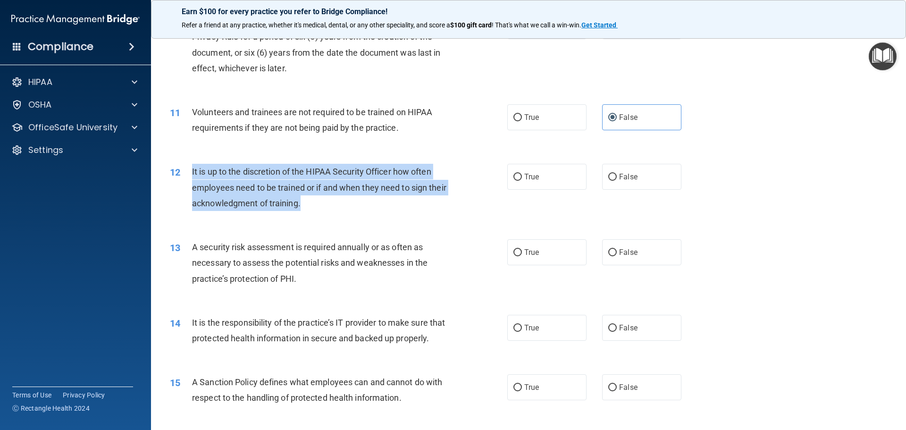
drag, startPoint x: 191, startPoint y: 170, endPoint x: 331, endPoint y: 209, distance: 145.6
click at [331, 209] on div "12 It is up to the discretion of the HIPAA Security Officer how often employees…" at bounding box center [339, 190] width 366 height 52
click at [608, 175] on input "False" at bounding box center [612, 177] width 8 height 7
radio input "true"
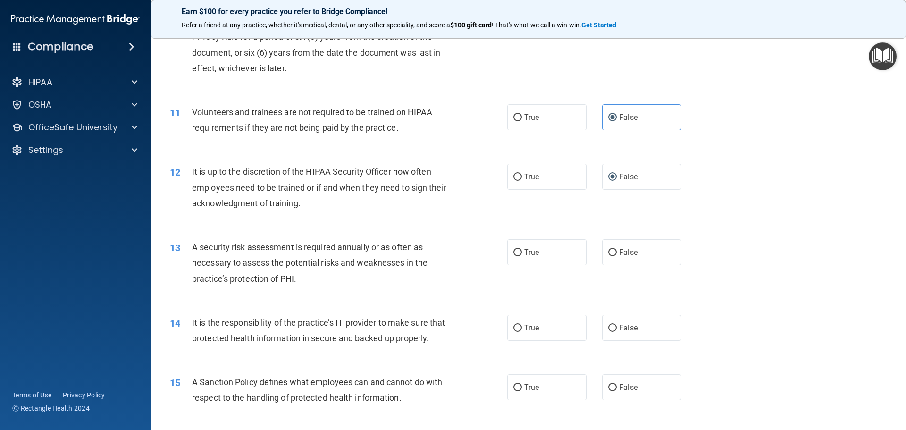
click at [675, 215] on div "12 It is up to the discretion of the HIPAA Security Officer how often employees…" at bounding box center [528, 189] width 731 height 75
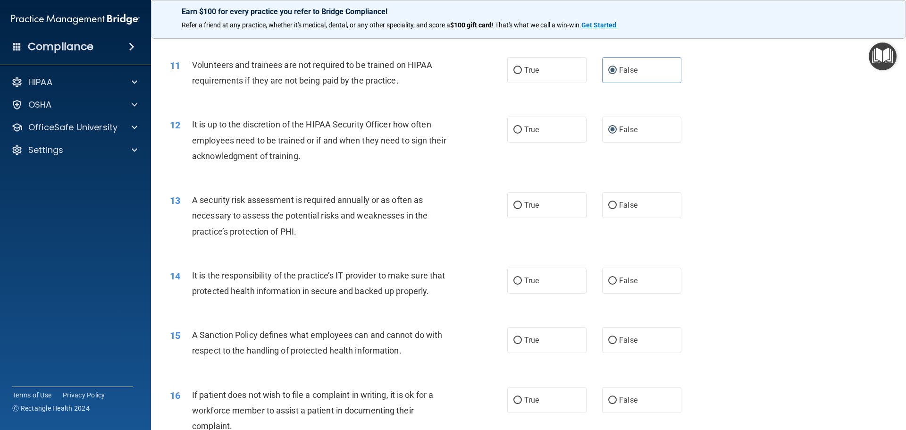
scroll to position [896, 0]
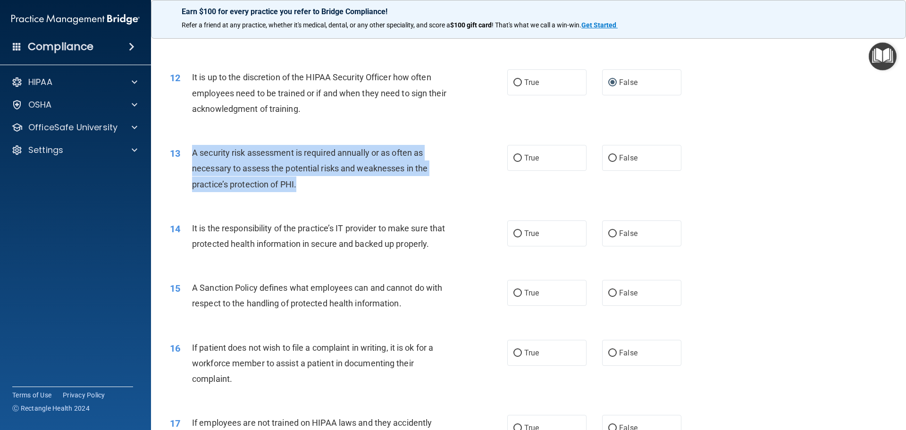
drag, startPoint x: 191, startPoint y: 152, endPoint x: 307, endPoint y: 187, distance: 121.2
click at [307, 187] on div "13 A security risk assessment is required annually or as often as necessary to …" at bounding box center [339, 171] width 366 height 52
click at [514, 158] on input "True" at bounding box center [517, 158] width 8 height 7
radio input "true"
drag, startPoint x: 427, startPoint y: 195, endPoint x: 410, endPoint y: 196, distance: 16.6
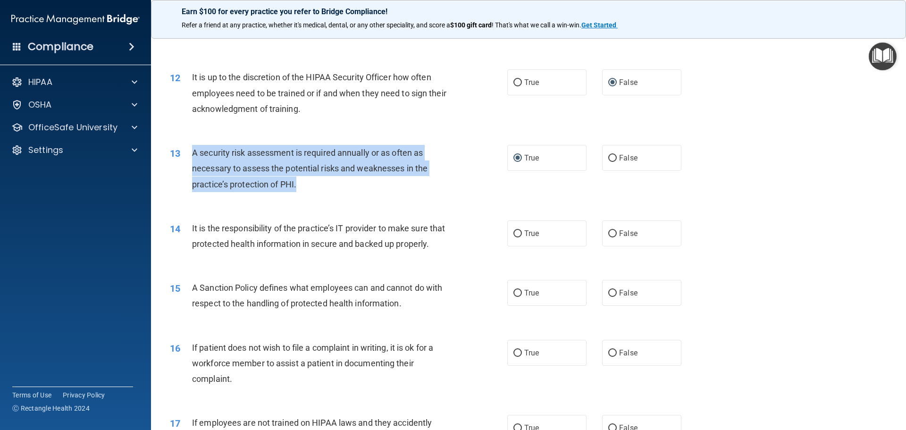
click at [427, 195] on div "13 A security risk assessment is required annually or as often as necessary to …" at bounding box center [339, 171] width 366 height 52
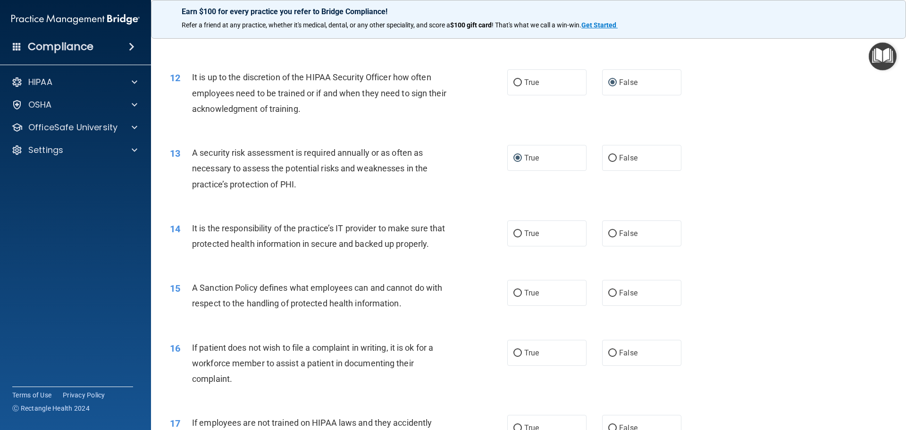
click at [183, 205] on div "13 A security risk assessment is required annually or as often as necessary to …" at bounding box center [528, 170] width 731 height 75
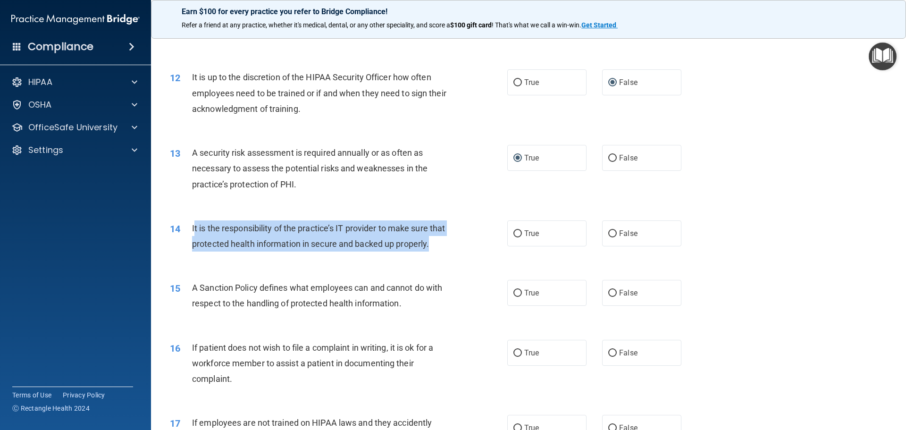
drag, startPoint x: 198, startPoint y: 226, endPoint x: 435, endPoint y: 245, distance: 237.1
click at [435, 245] on div "It is the responsibility of the practice’s IT provider to make sure that protec…" at bounding box center [324, 235] width 264 height 31
click at [443, 253] on div "14 It is the responsibility of the practice’s IT provider to make sure that pro…" at bounding box center [339, 238] width 366 height 36
drag, startPoint x: 430, startPoint y: 246, endPoint x: 187, endPoint y: 228, distance: 243.7
click at [187, 228] on div "14 It is the responsibility of the practice’s IT provider to make sure that pro…" at bounding box center [339, 238] width 366 height 36
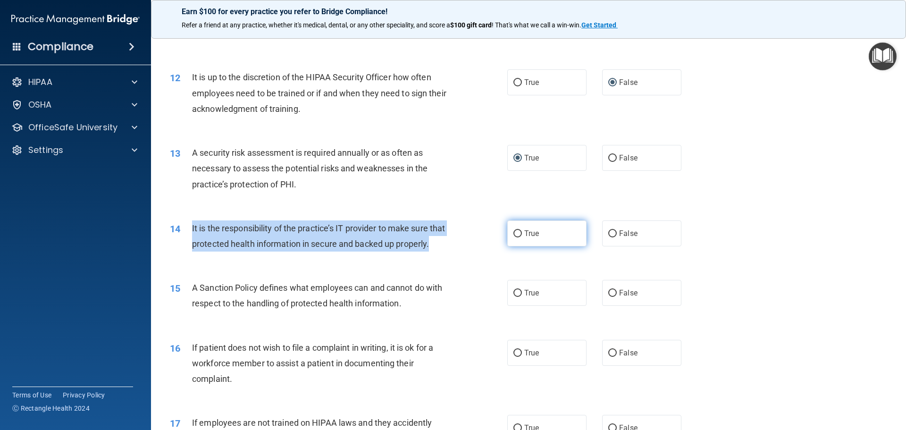
click at [513, 232] on input "True" at bounding box center [517, 233] width 8 height 7
radio input "true"
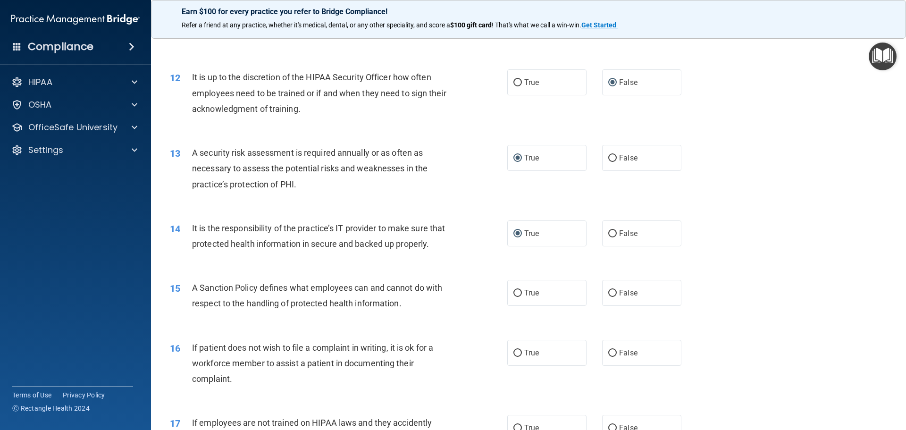
drag, startPoint x: 478, startPoint y: 263, endPoint x: 439, endPoint y: 310, distance: 60.3
click at [477, 264] on div "14 It is the responsibility of the practice’s IT provider to make sure that pro…" at bounding box center [528, 238] width 731 height 59
drag, startPoint x: 439, startPoint y: 312, endPoint x: 368, endPoint y: 313, distance: 71.3
click at [438, 312] on div "15 A Sanction Policy defines what employees can and cannot do with respect to t…" at bounding box center [339, 298] width 366 height 36
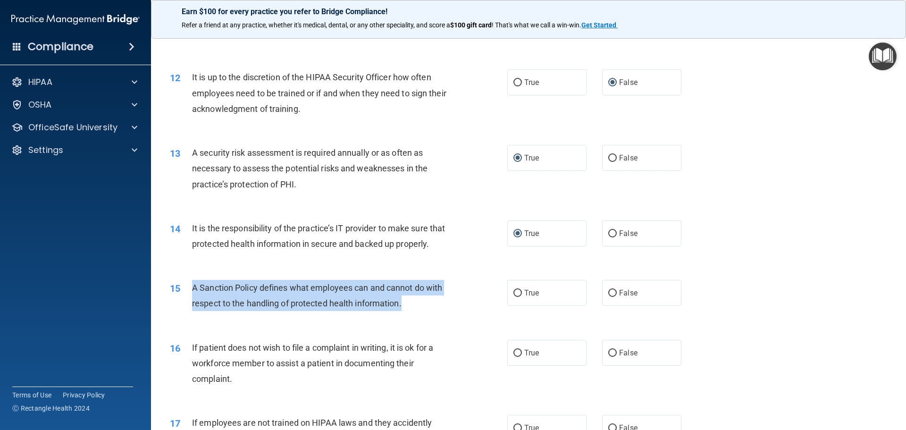
drag, startPoint x: 192, startPoint y: 288, endPoint x: 419, endPoint y: 306, distance: 228.6
click at [419, 306] on div "A Sanction Policy defines what employees can and cannot do with respect to the …" at bounding box center [324, 295] width 264 height 31
click at [517, 294] on input "True" at bounding box center [517, 293] width 8 height 7
radio input "true"
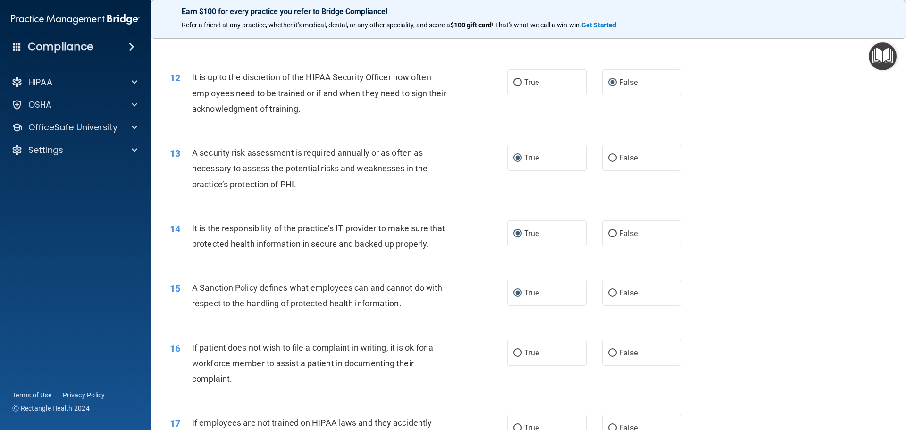
click at [746, 293] on div "15 A Sanction Policy defines what employees can and cannot do with respect to t…" at bounding box center [528, 297] width 731 height 59
click at [462, 335] on div "16 If patient does not wish to file a complaint in writing, it is ok for a work…" at bounding box center [528, 365] width 731 height 75
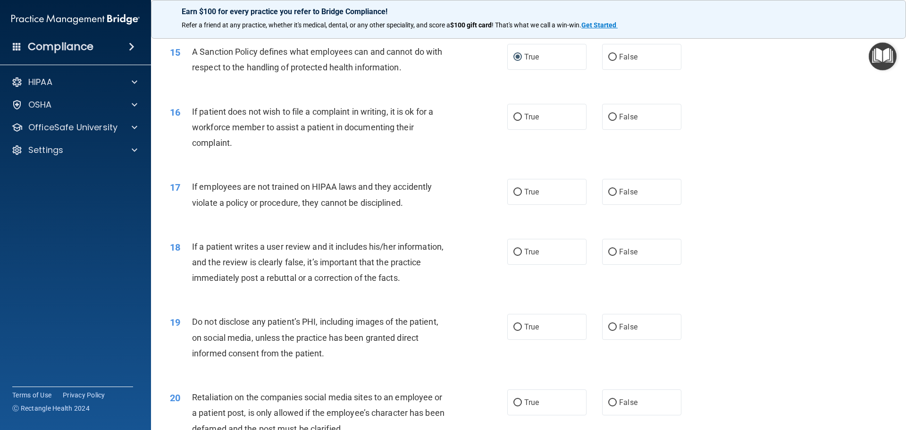
scroll to position [1180, 0]
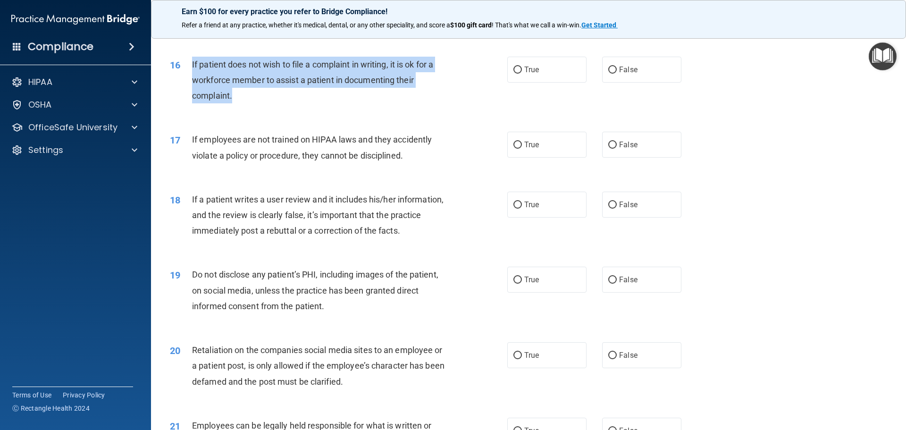
drag, startPoint x: 191, startPoint y: 63, endPoint x: 302, endPoint y: 97, distance: 116.0
click at [302, 97] on div "16 If patient does not wish to file a complaint in writing, it is ok for a work…" at bounding box center [339, 83] width 366 height 52
click at [513, 67] on input "True" at bounding box center [517, 70] width 8 height 7
radio input "true"
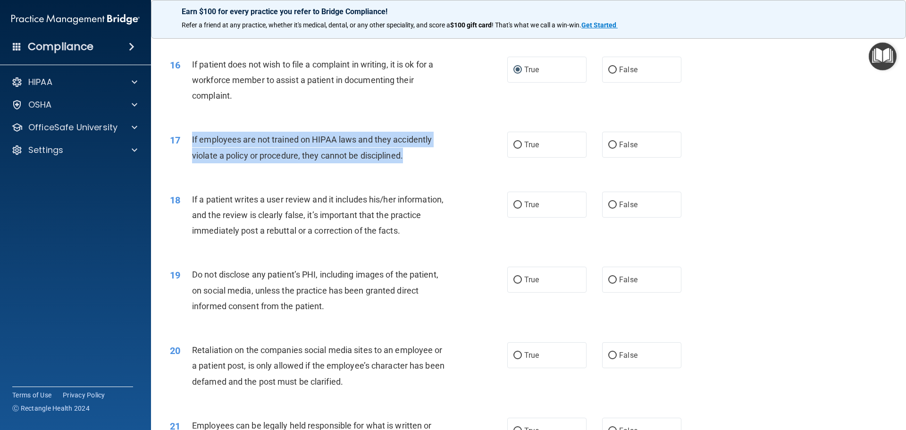
drag, startPoint x: 188, startPoint y: 136, endPoint x: 418, endPoint y: 160, distance: 231.0
click at [418, 160] on div "17 If employees are not trained on HIPAA laws and they accidently violate a pol…" at bounding box center [339, 150] width 366 height 36
click at [611, 144] on input "False" at bounding box center [612, 145] width 8 height 7
radio input "true"
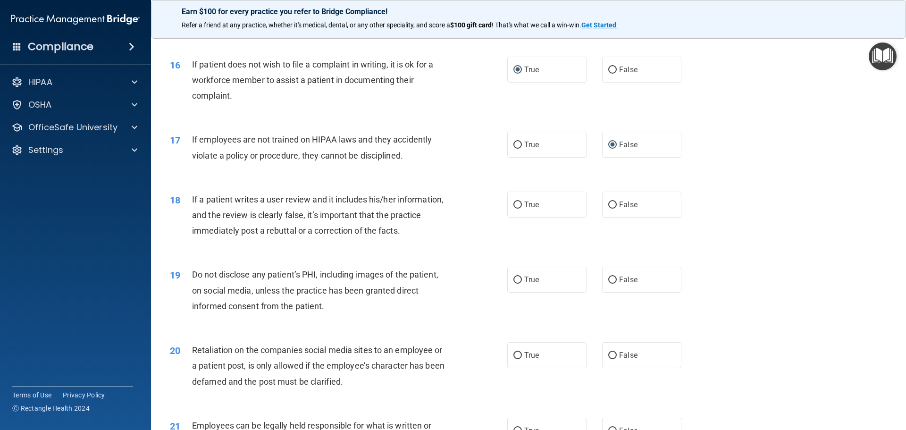
click at [707, 177] on div "17 If employees are not trained on HIPAA laws and they accidently violate a pol…" at bounding box center [528, 149] width 731 height 59
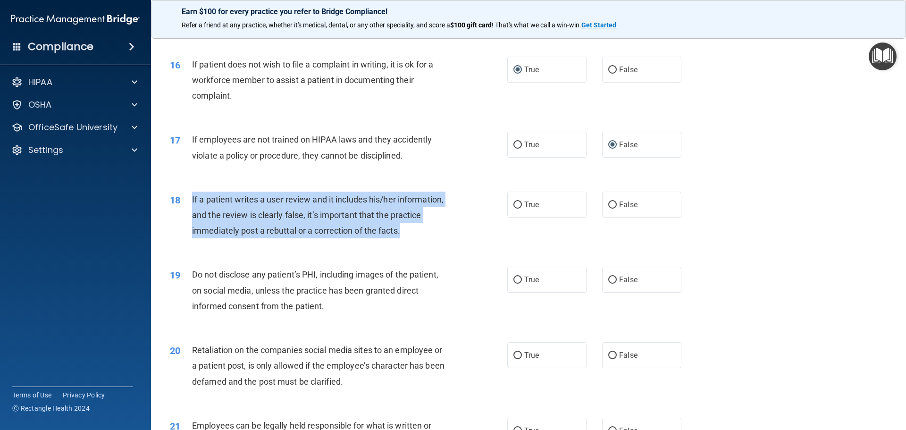
drag, startPoint x: 192, startPoint y: 194, endPoint x: 476, endPoint y: 241, distance: 287.3
click at [476, 241] on div "18 If a patient writes a user review and it includes his/her information, and t…" at bounding box center [339, 218] width 366 height 52
click at [608, 204] on input "False" at bounding box center [612, 204] width 8 height 7
radio input "true"
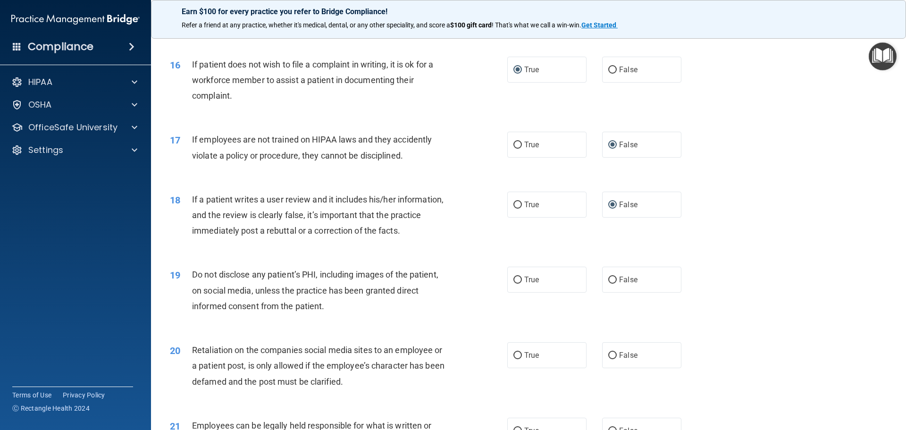
click at [764, 239] on div "18 If a patient writes a user review and it includes his/her information, and t…" at bounding box center [528, 217] width 731 height 75
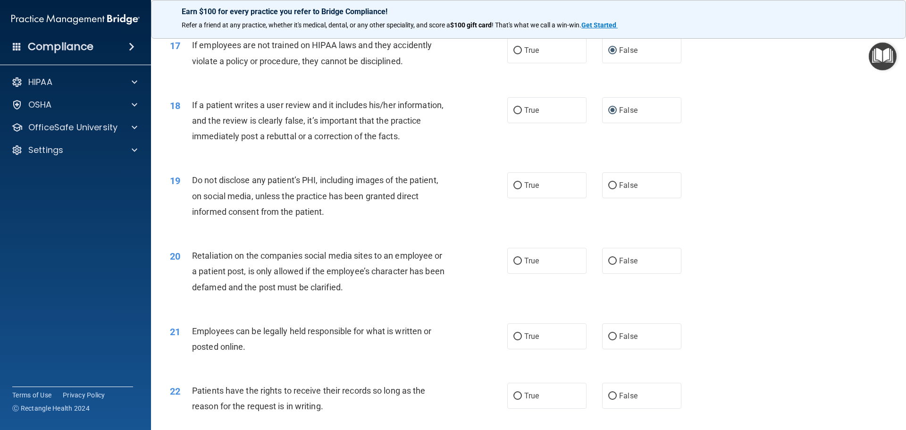
click at [191, 179] on div "19" at bounding box center [177, 180] width 29 height 17
drag, startPoint x: 191, startPoint y: 179, endPoint x: 201, endPoint y: 181, distance: 10.6
click at [201, 181] on div "19 Do not disclose any patient’s PHI, including images of the patient, on socia…" at bounding box center [339, 198] width 366 height 52
click at [201, 195] on span "Do not disclose any patient’s PHI, including images of the patient, on social m…" at bounding box center [315, 195] width 246 height 41
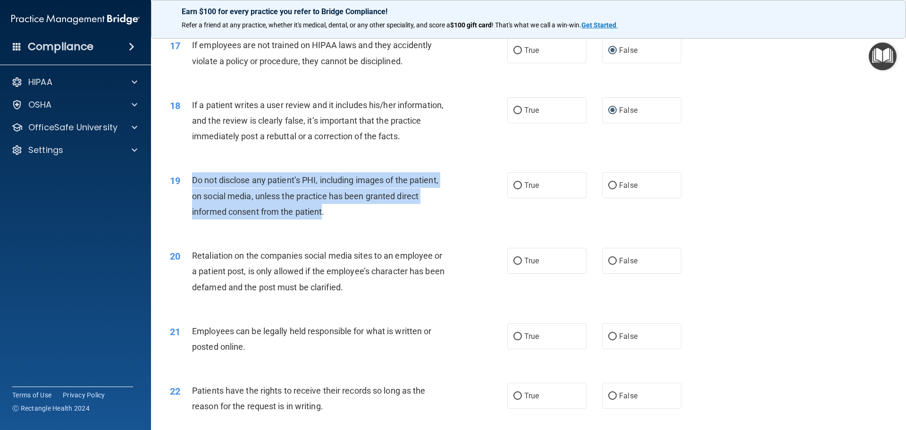
drag, startPoint x: 190, startPoint y: 180, endPoint x: 323, endPoint y: 213, distance: 137.2
click at [323, 213] on div "19 Do not disclose any patient’s PHI, including images of the patient, on socia…" at bounding box center [339, 198] width 366 height 52
click at [515, 185] on input "True" at bounding box center [517, 185] width 8 height 7
radio input "true"
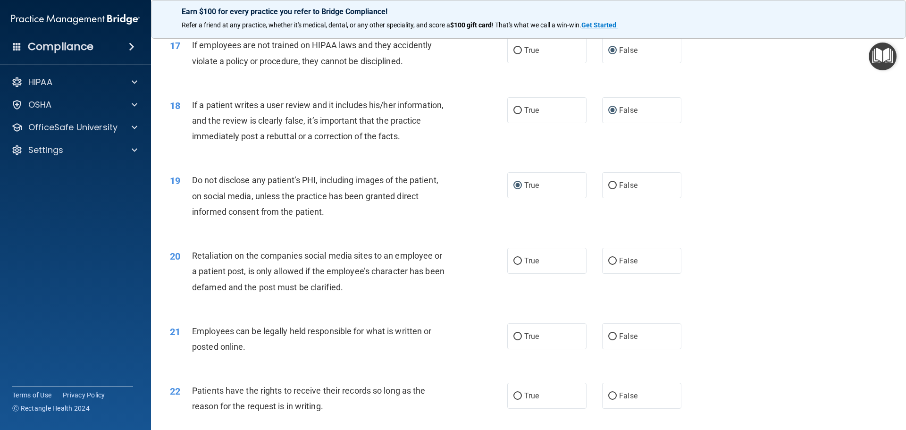
click at [478, 223] on div "19 Do not disclose any patient’s PHI, including images of the patient, on socia…" at bounding box center [339, 198] width 366 height 52
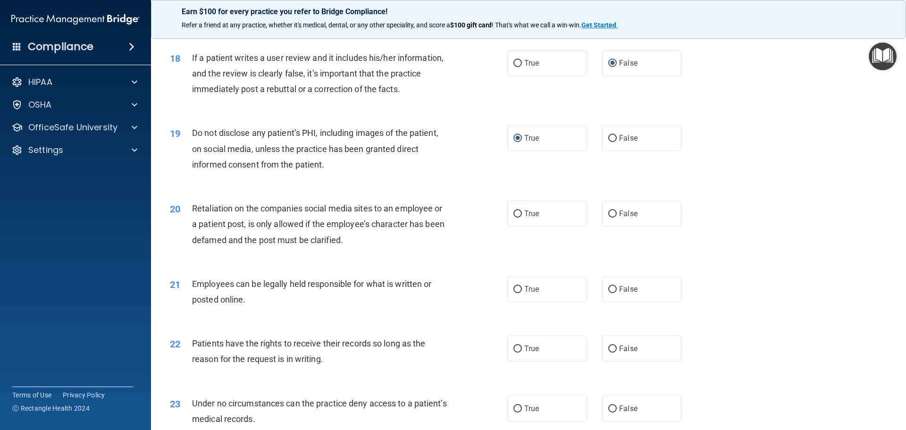
scroll to position [1415, 0]
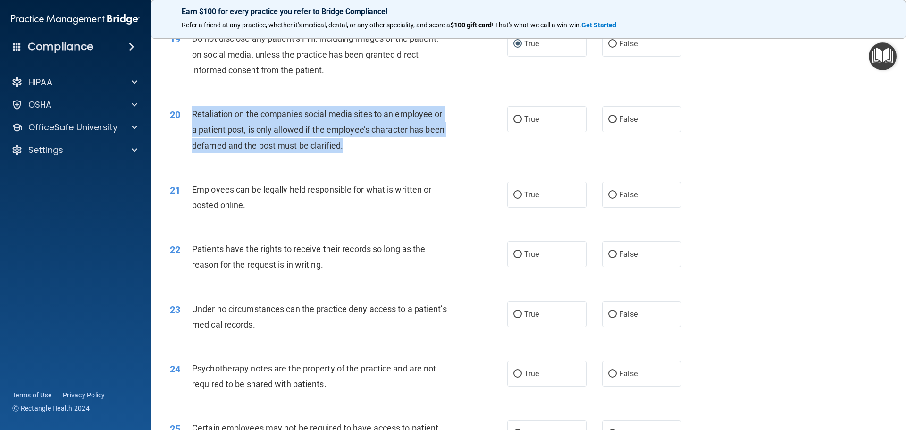
drag, startPoint x: 191, startPoint y: 113, endPoint x: 350, endPoint y: 148, distance: 162.9
click at [350, 148] on div "20 Retaliation on the companies social media sites to an employee or a patient …" at bounding box center [339, 132] width 366 height 52
click at [610, 118] on input "False" at bounding box center [612, 119] width 8 height 7
radio input "true"
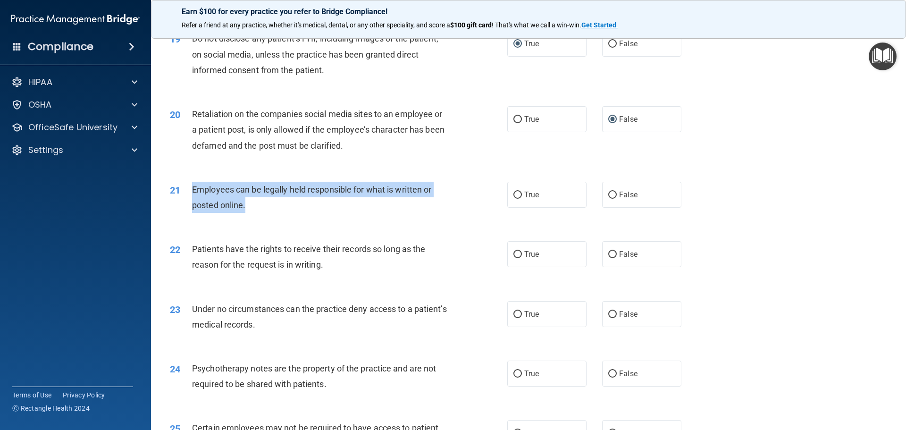
drag, startPoint x: 193, startPoint y: 188, endPoint x: 254, endPoint y: 209, distance: 64.2
click at [254, 209] on div "Employees can be legally held responsible for what is written or posted online." at bounding box center [324, 197] width 264 height 31
click at [516, 193] on input "True" at bounding box center [517, 195] width 8 height 7
radio input "true"
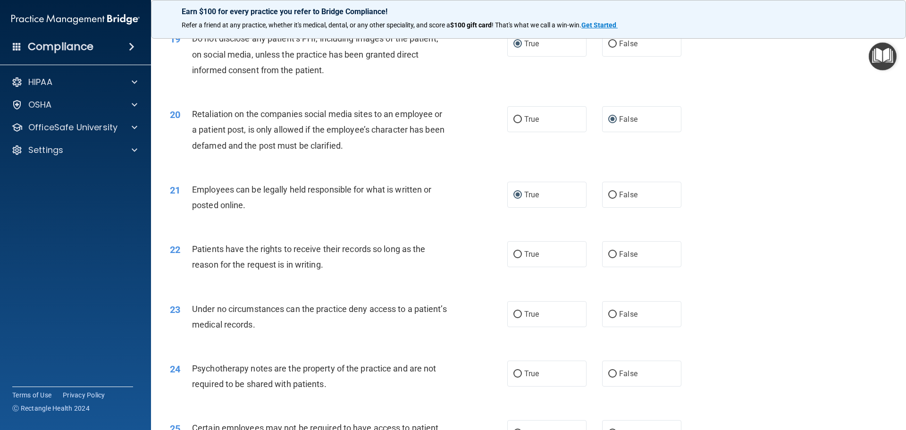
click at [450, 282] on div "22 Patients have the rights to receive their records so long as the reason for …" at bounding box center [528, 258] width 731 height 59
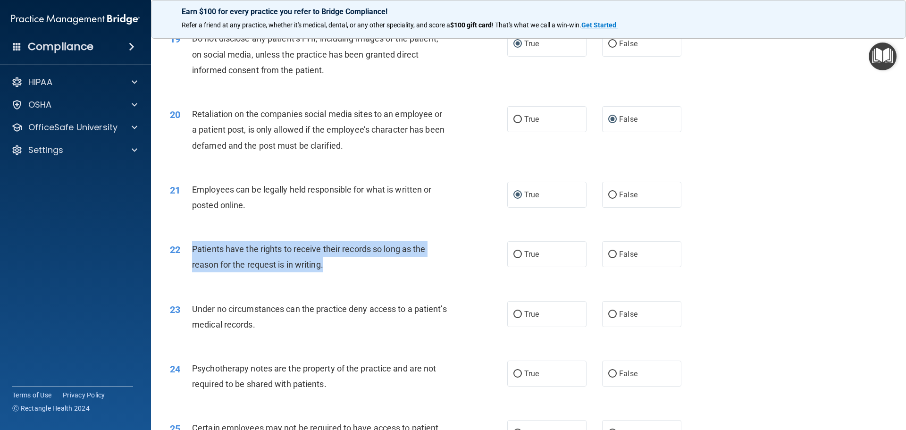
drag, startPoint x: 191, startPoint y: 247, endPoint x: 330, endPoint y: 268, distance: 140.7
click at [330, 268] on div "22 Patients have the rights to receive their records so long as the reason for …" at bounding box center [339, 259] width 366 height 36
click at [513, 252] on input "True" at bounding box center [517, 254] width 8 height 7
radio input "true"
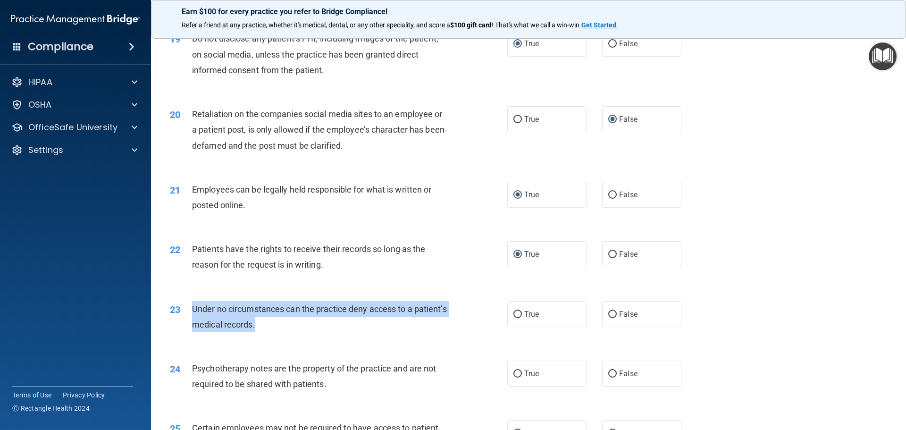
drag, startPoint x: 191, startPoint y: 306, endPoint x: 319, endPoint y: 325, distance: 129.3
click at [319, 325] on div "23 Under no circumstances can the practice deny access to a patient’s medical r…" at bounding box center [339, 319] width 366 height 36
click at [608, 312] on input "False" at bounding box center [612, 314] width 8 height 7
radio input "true"
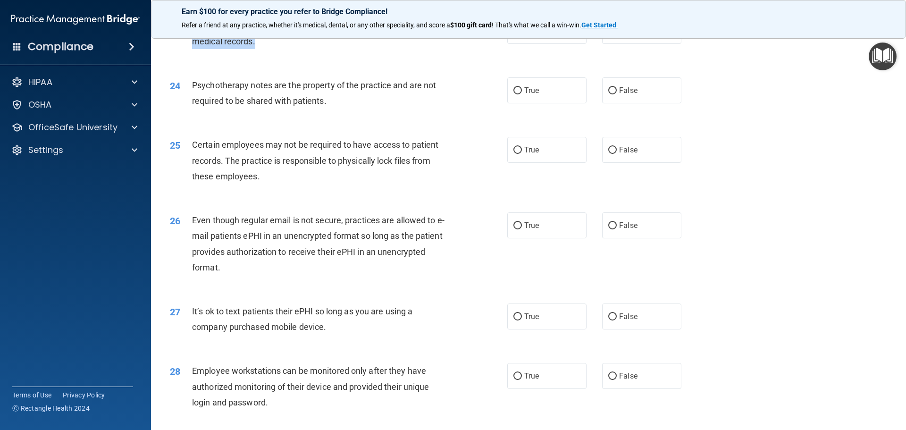
scroll to position [1651, 0]
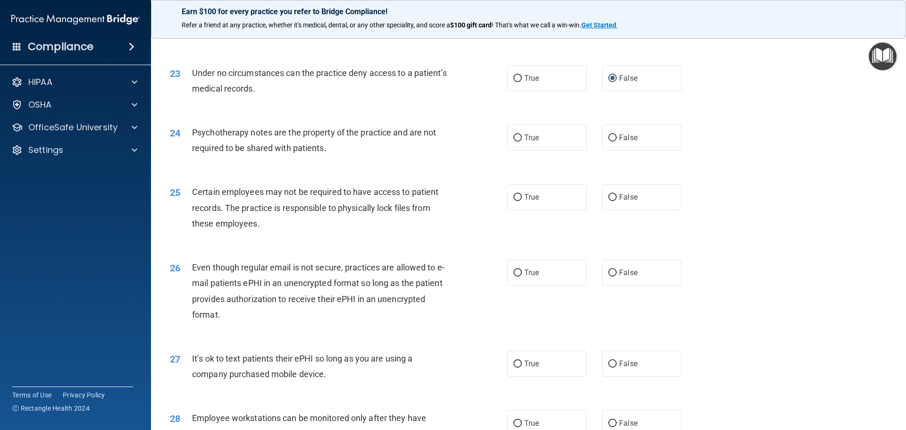
click at [198, 141] on div "Psychotherapy notes are the property of the practice and are not required to be…" at bounding box center [324, 140] width 264 height 31
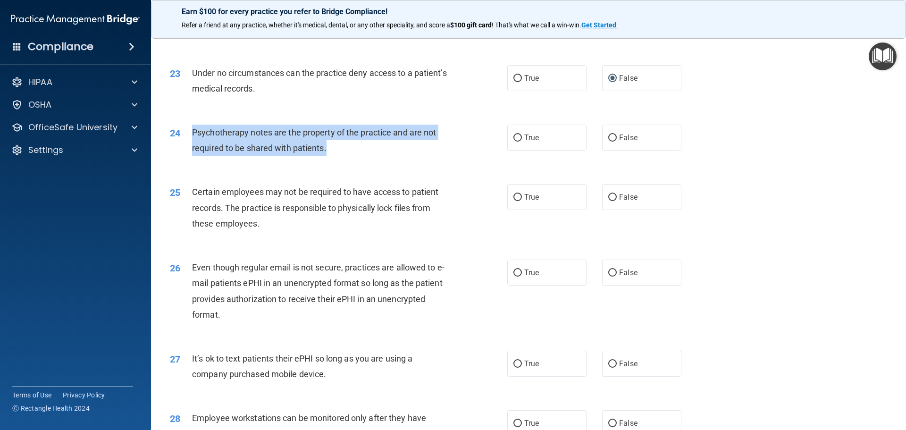
drag, startPoint x: 187, startPoint y: 128, endPoint x: 365, endPoint y: 148, distance: 179.0
click at [365, 148] on div "24 Psychotherapy notes are the property of the practice and are not required to…" at bounding box center [339, 143] width 366 height 36
click at [514, 137] on input "True" at bounding box center [517, 137] width 8 height 7
radio input "true"
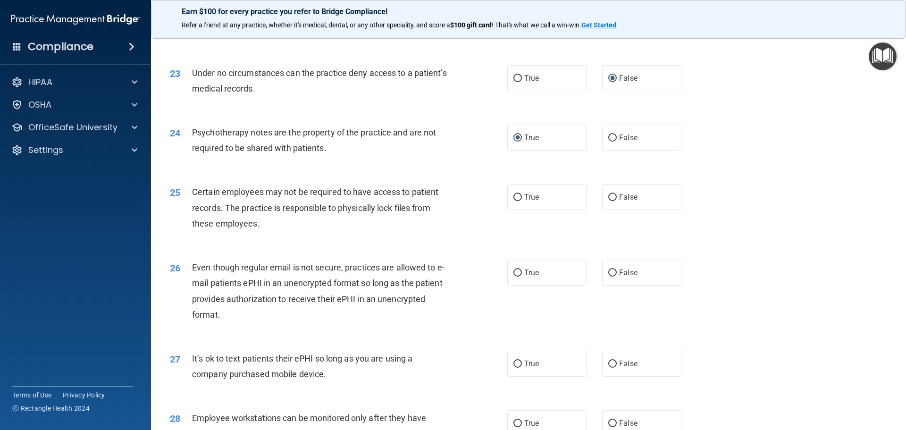
drag, startPoint x: 486, startPoint y: 209, endPoint x: 459, endPoint y: 244, distance: 45.0
click at [486, 209] on div "25 Certain employees may not be required to have access to patient records. The…" at bounding box center [339, 210] width 366 height 52
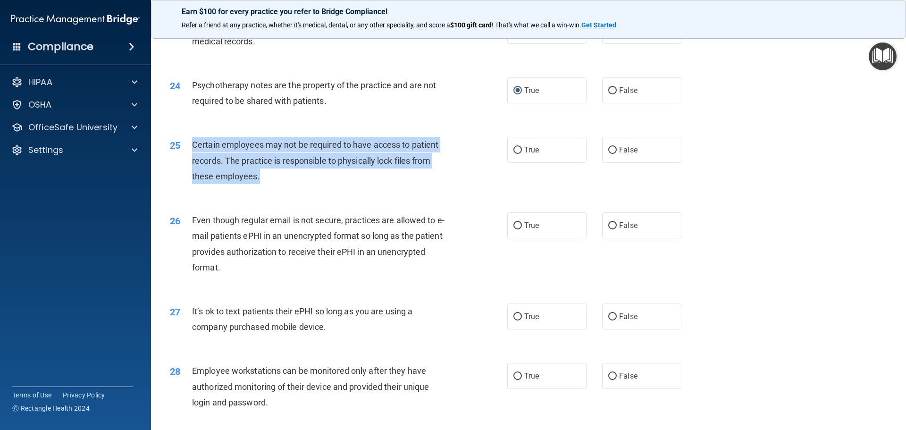
drag, startPoint x: 190, startPoint y: 144, endPoint x: 325, endPoint y: 177, distance: 138.9
click at [325, 177] on div "25 Certain employees may not be required to have access to patient records. The…" at bounding box center [339, 163] width 366 height 52
click at [513, 150] on input "True" at bounding box center [517, 150] width 8 height 7
radio input "true"
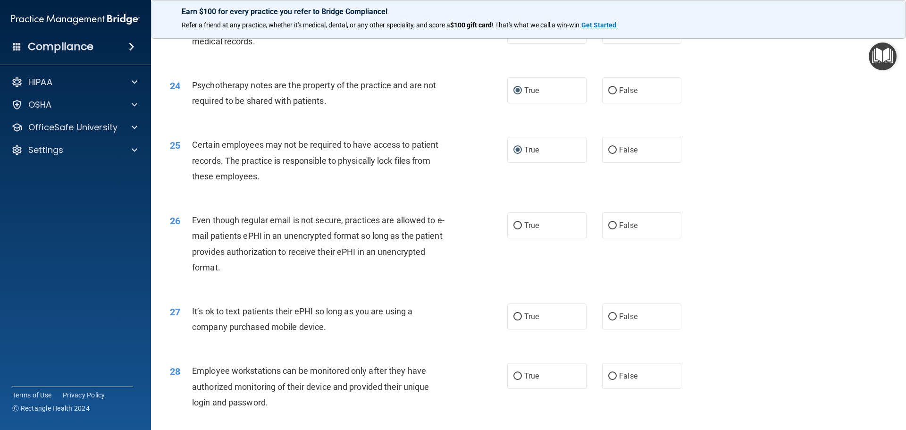
click at [478, 249] on div "26 Even though regular email is not secure, practices are allowed to e-mail pat…" at bounding box center [339, 245] width 366 height 67
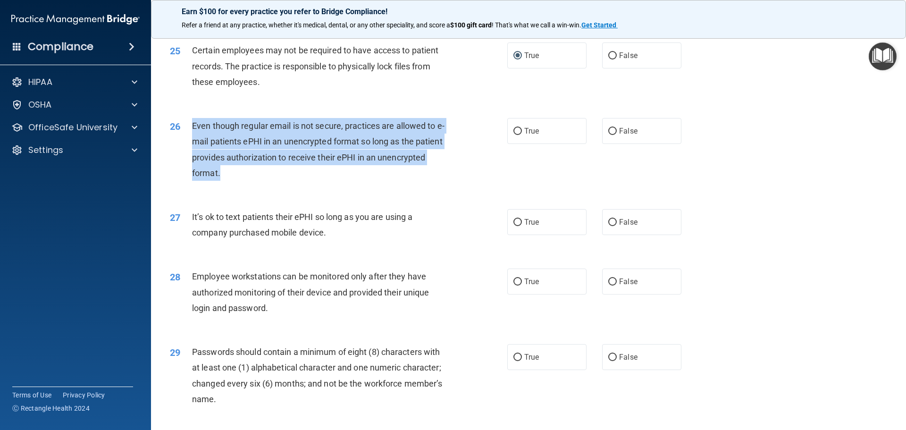
drag, startPoint x: 190, startPoint y: 124, endPoint x: 331, endPoint y: 173, distance: 149.8
click at [331, 173] on div "26 Even though regular email is not secure, practices are allowed to e-mail pat…" at bounding box center [339, 151] width 366 height 67
drag, startPoint x: 609, startPoint y: 130, endPoint x: 603, endPoint y: 130, distance: 5.7
click at [609, 130] on input "False" at bounding box center [612, 131] width 8 height 7
radio input "true"
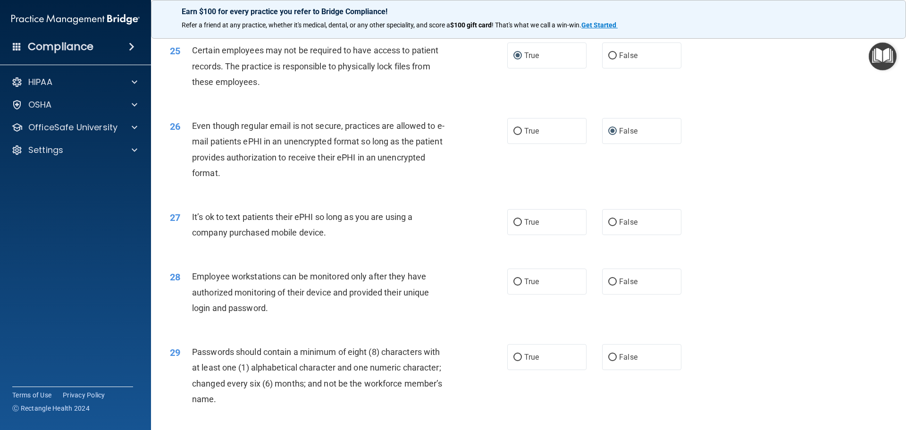
drag, startPoint x: 575, startPoint y: 165, endPoint x: 531, endPoint y: 173, distance: 45.0
click at [575, 166] on div "26 Even though regular email is not secure, practices are allowed to e-mail pat…" at bounding box center [528, 151] width 731 height 91
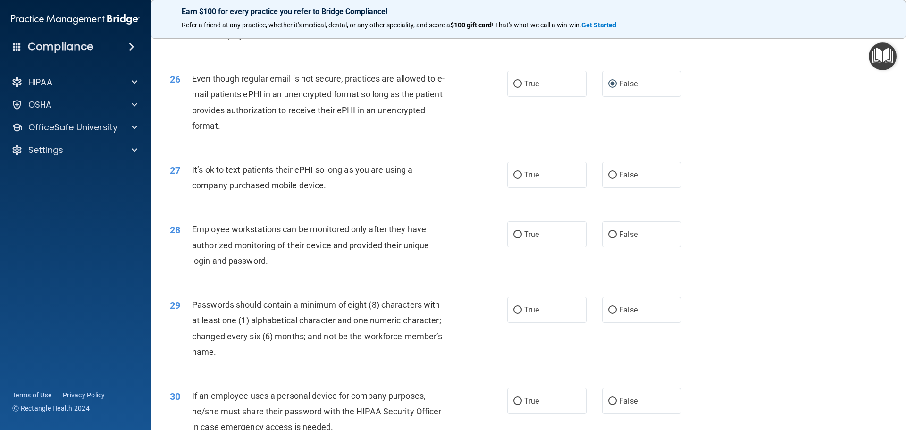
click at [394, 176] on div "It’s ok to text patients their ePHI so long as you are using a company purchase…" at bounding box center [324, 177] width 264 height 31
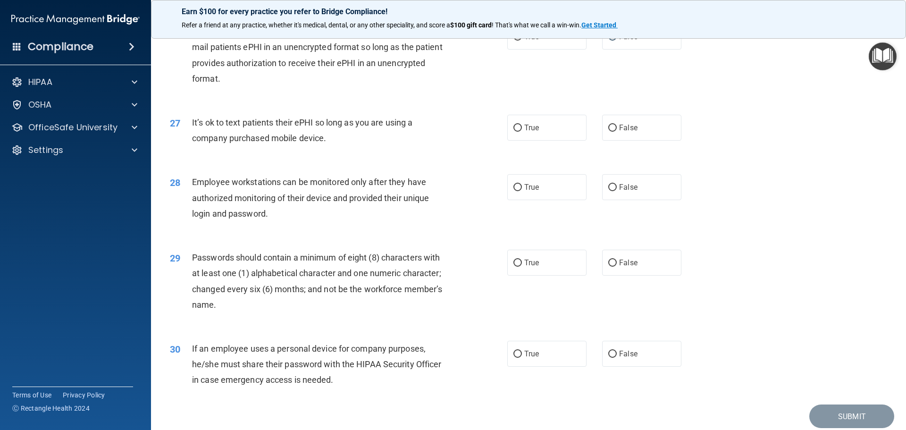
drag, startPoint x: 188, startPoint y: 121, endPoint x: 348, endPoint y: 142, distance: 160.9
click at [348, 142] on div "27 It’s ok to text patients their ePHI so long as you are using a company purch…" at bounding box center [339, 133] width 366 height 36
click at [608, 128] on input "False" at bounding box center [612, 128] width 8 height 7
radio input "true"
click at [460, 204] on div "28 Employee workstations can be monitored only after they have authorized monit…" at bounding box center [339, 200] width 366 height 52
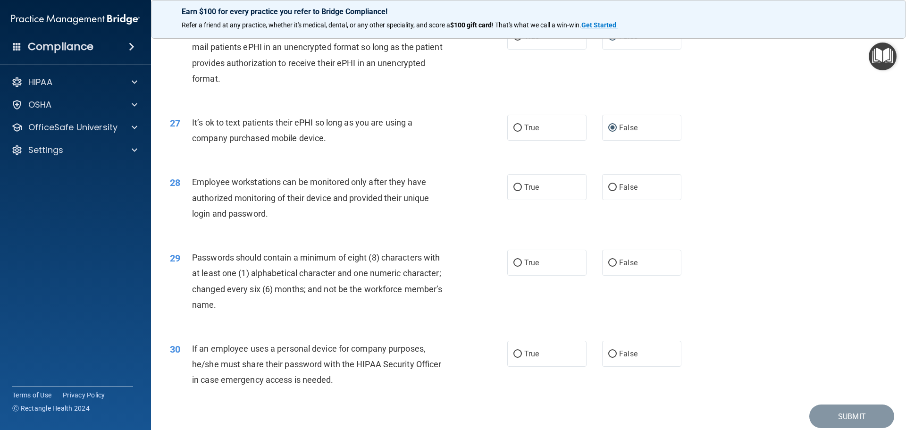
scroll to position [1923, 0]
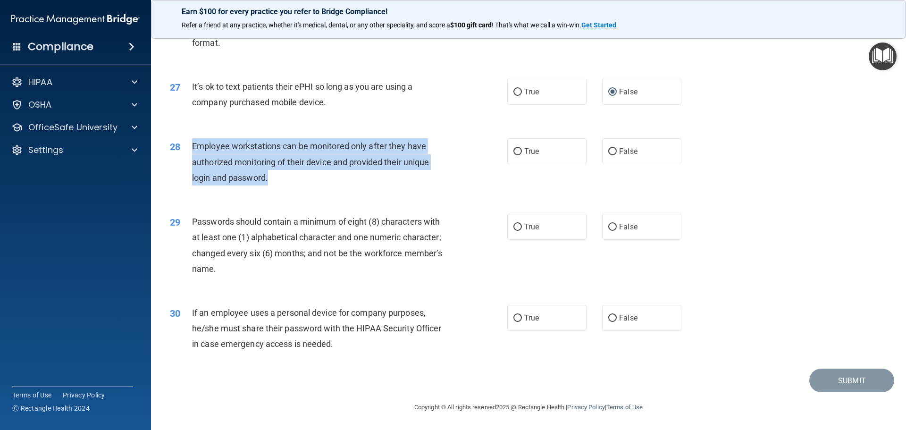
drag, startPoint x: 192, startPoint y: 145, endPoint x: 373, endPoint y: 176, distance: 183.8
click at [373, 176] on div "Employee workstations can be monitored only after they have authorized monitori…" at bounding box center [324, 161] width 264 height 47
click at [608, 152] on input "False" at bounding box center [612, 151] width 8 height 7
radio input "true"
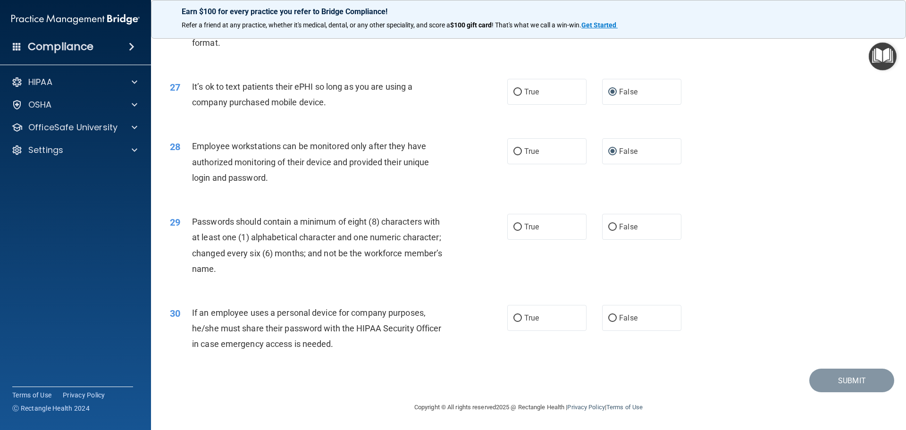
drag, startPoint x: 472, startPoint y: 257, endPoint x: 405, endPoint y: 252, distance: 67.2
click at [472, 256] on div "29 Passwords should contain a minimum of eight (8) characters with at least one…" at bounding box center [339, 247] width 366 height 67
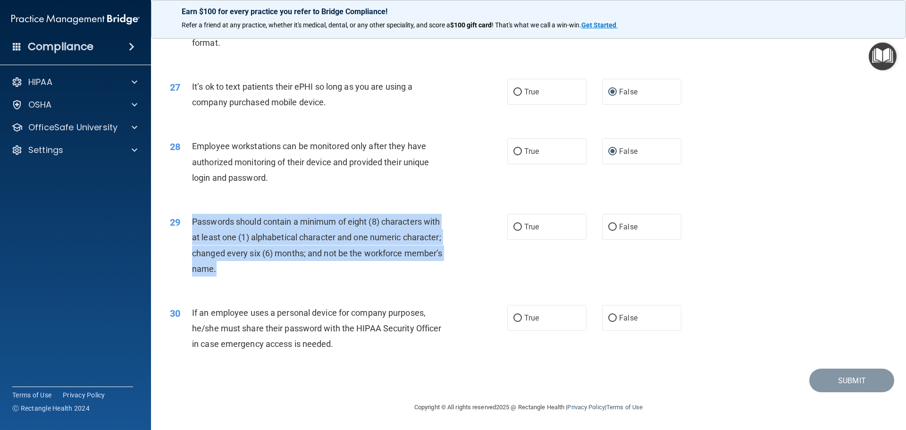
drag, startPoint x: 193, startPoint y: 219, endPoint x: 450, endPoint y: 267, distance: 261.6
click at [450, 267] on div "Passwords should contain a minimum of eight (8) characters with at least one (1…" at bounding box center [324, 245] width 264 height 63
click at [513, 227] on input "True" at bounding box center [517, 227] width 8 height 7
radio input "true"
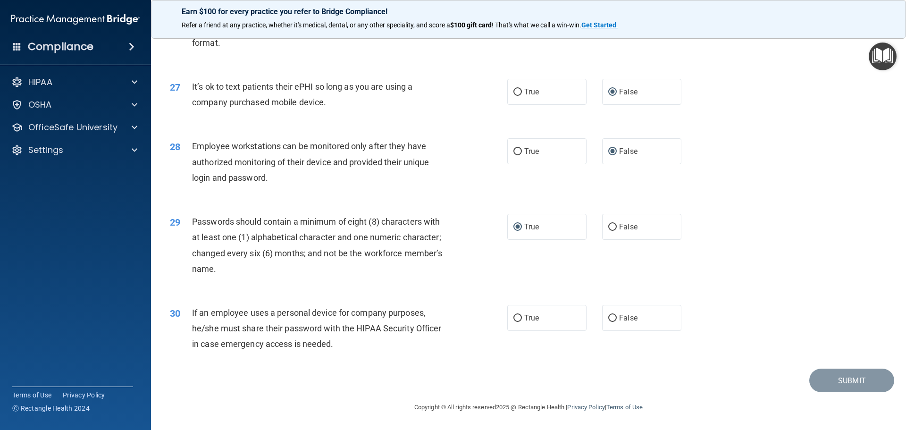
click at [433, 293] on div "30 If an employee uses a personal device for company purposes, he/she must shar…" at bounding box center [528, 330] width 731 height 75
click at [609, 319] on input "False" at bounding box center [612, 318] width 8 height 7
radio input "true"
click at [856, 379] on button "Submit" at bounding box center [851, 381] width 85 height 24
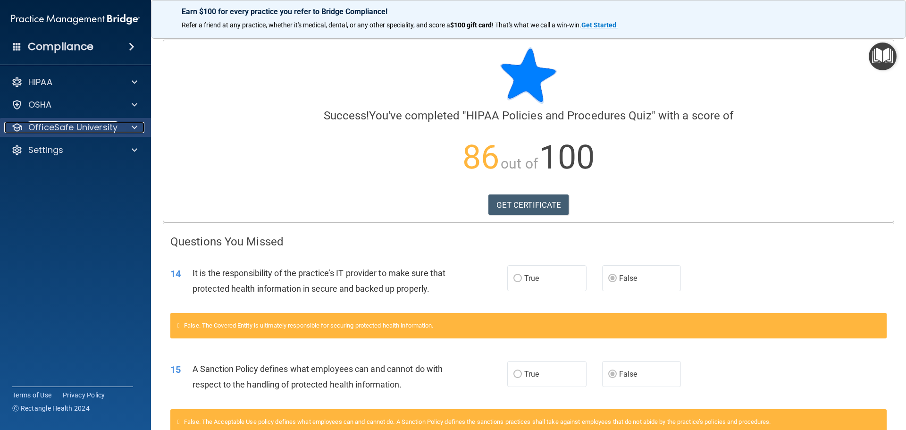
click at [129, 126] on div at bounding box center [133, 127] width 24 height 11
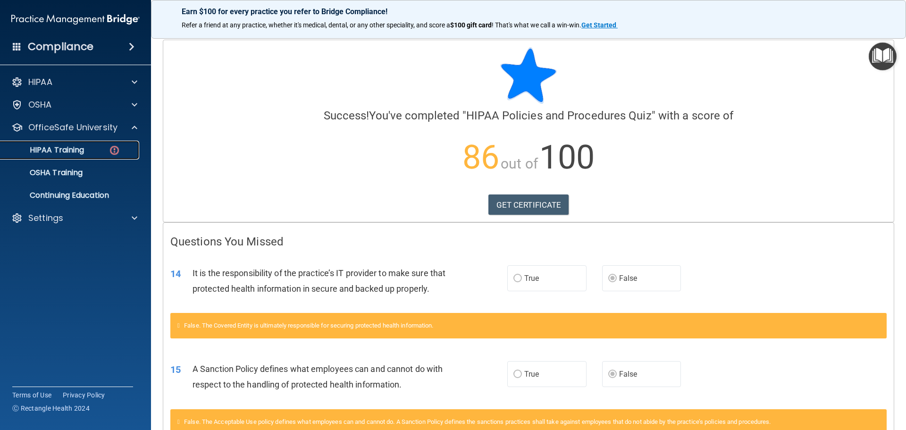
click at [88, 147] on div "HIPAA Training" at bounding box center [70, 149] width 129 height 9
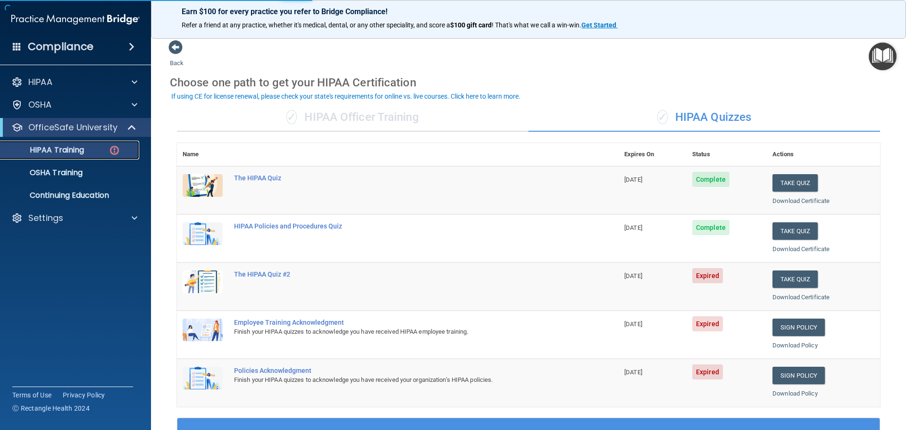
scroll to position [47, 0]
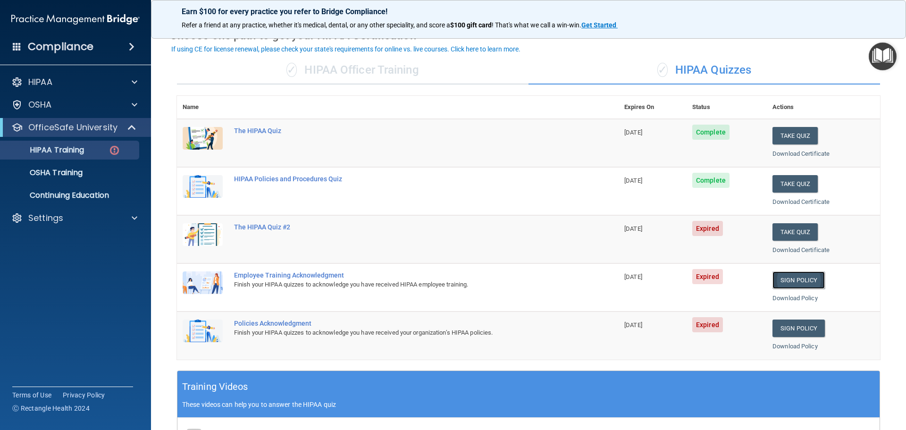
click at [808, 282] on link "Sign Policy" at bounding box center [798, 279] width 52 height 17
click at [65, 215] on div "Settings" at bounding box center [62, 217] width 117 height 11
click at [64, 240] on p "My Account" at bounding box center [70, 240] width 129 height 9
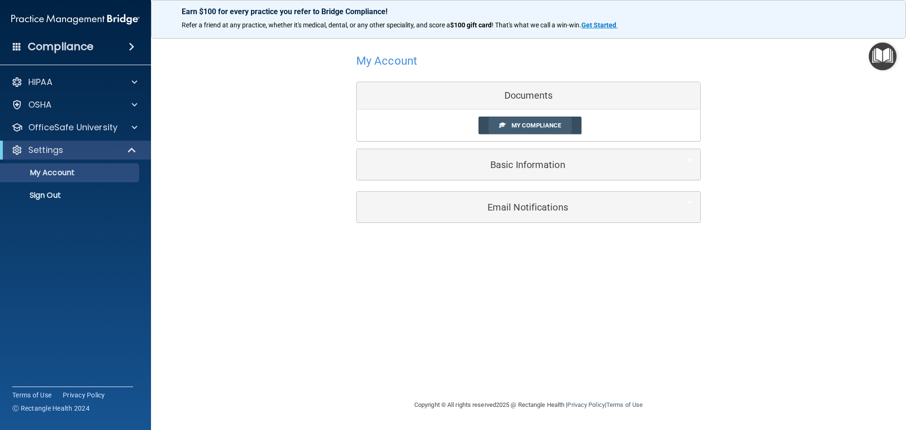
click at [553, 126] on span "My Compliance" at bounding box center [536, 125] width 50 height 7
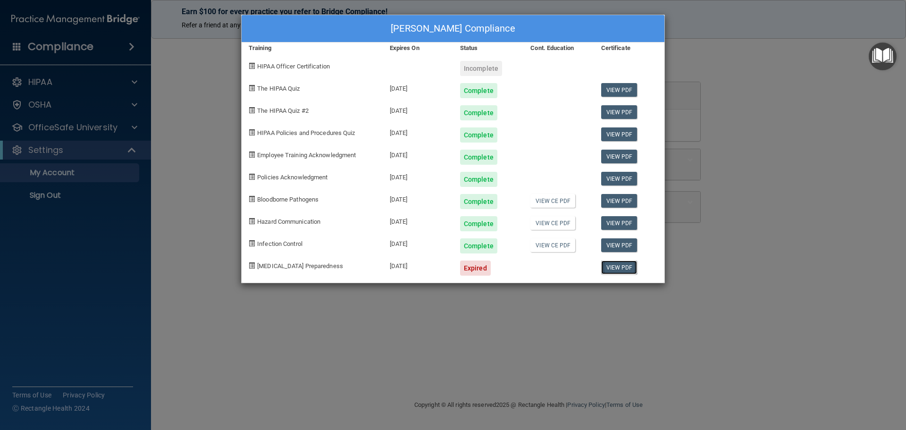
click at [615, 267] on link "View PDF" at bounding box center [619, 267] width 36 height 14
click at [175, 95] on div "William L Foster's Compliance Training Expires On Status Cont. Education Certif…" at bounding box center [453, 215] width 906 height 430
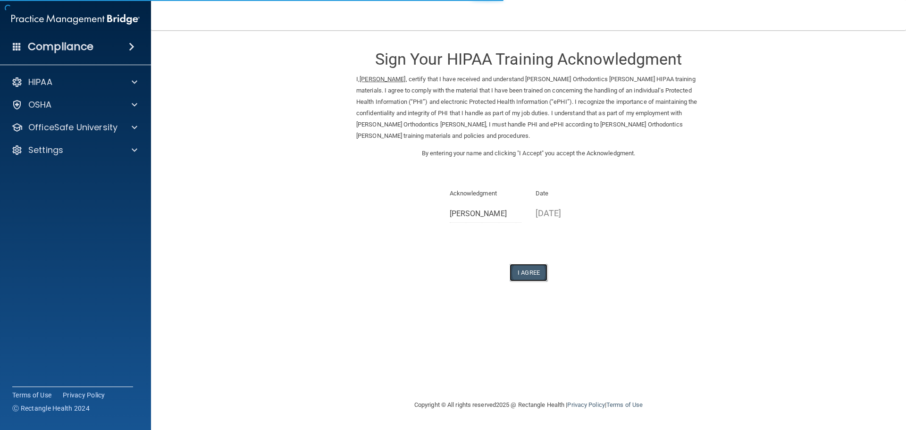
click at [532, 269] on button "I Agree" at bounding box center [529, 272] width 38 height 17
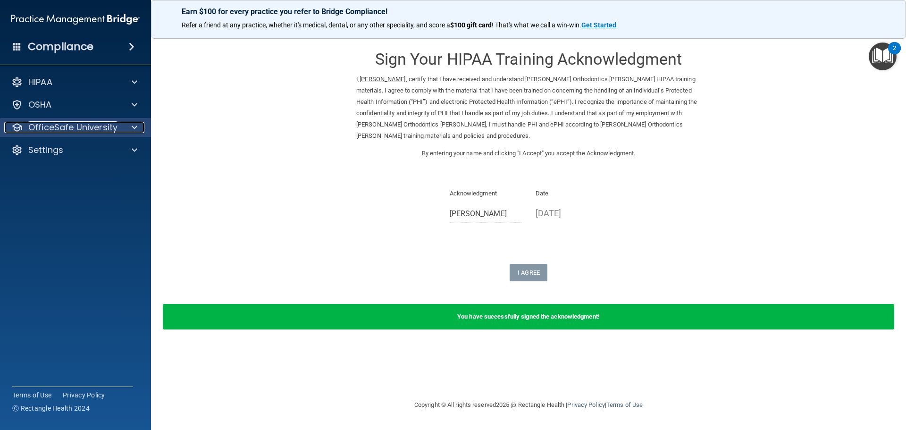
click at [132, 126] on span at bounding box center [135, 127] width 6 height 11
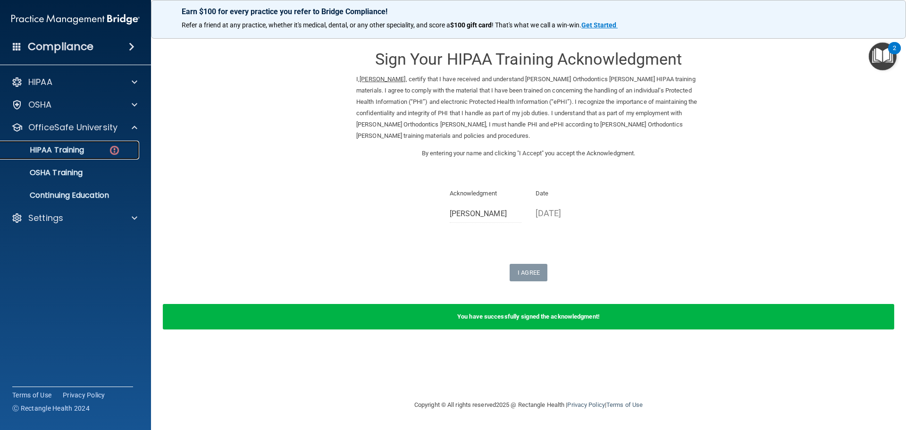
click at [98, 150] on div "HIPAA Training" at bounding box center [70, 149] width 129 height 9
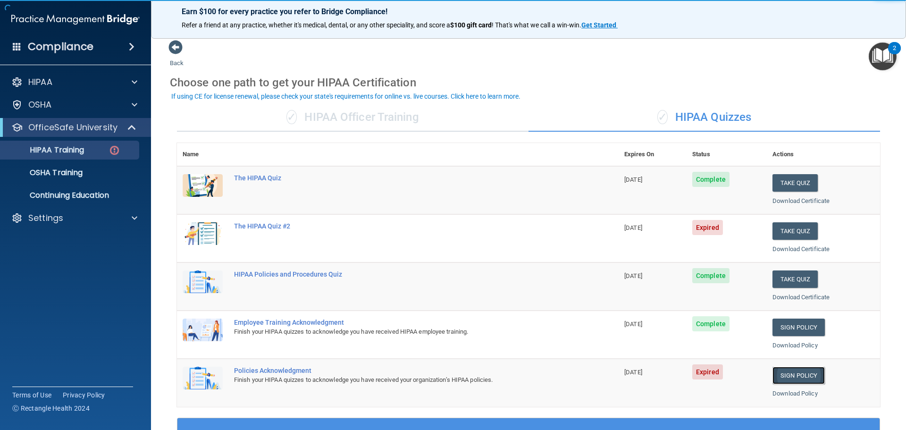
click at [796, 375] on link "Sign Policy" at bounding box center [798, 375] width 52 height 17
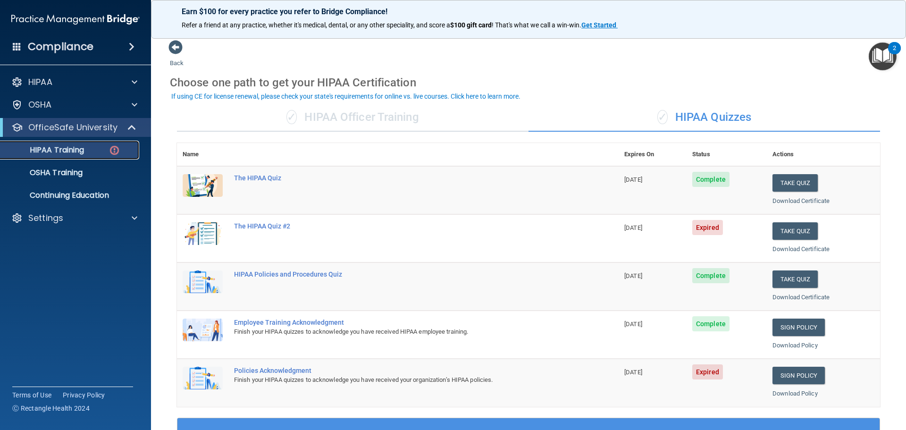
click at [78, 150] on p "HIPAA Training" at bounding box center [45, 149] width 78 height 9
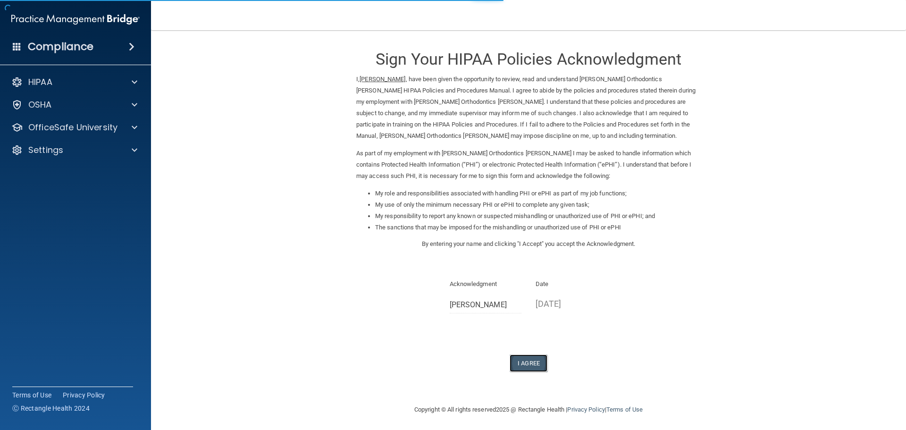
click at [530, 366] on button "I Agree" at bounding box center [529, 362] width 38 height 17
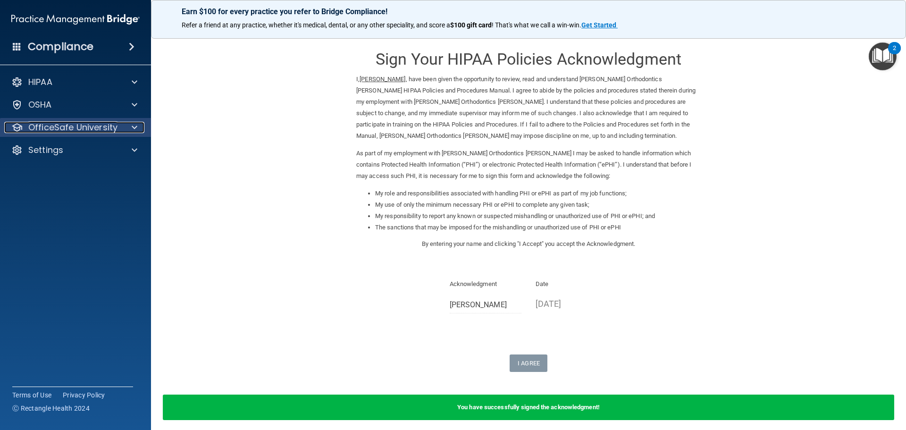
click at [138, 124] on div at bounding box center [133, 127] width 24 height 11
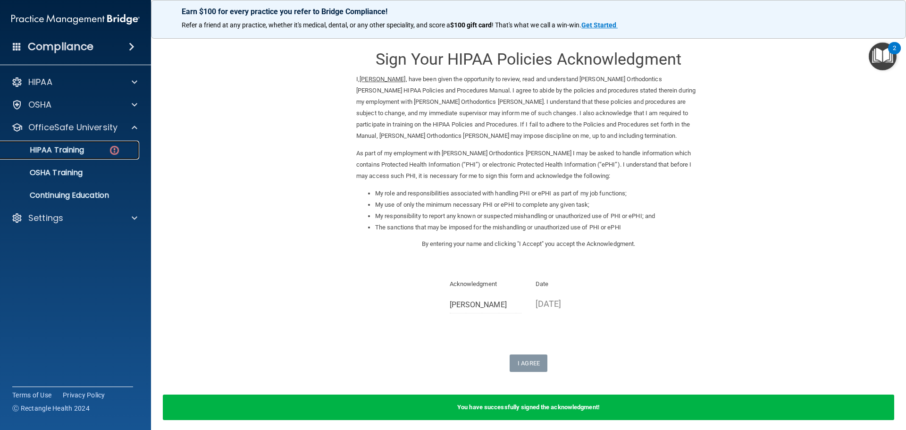
click at [93, 146] on div "HIPAA Training" at bounding box center [70, 149] width 129 height 9
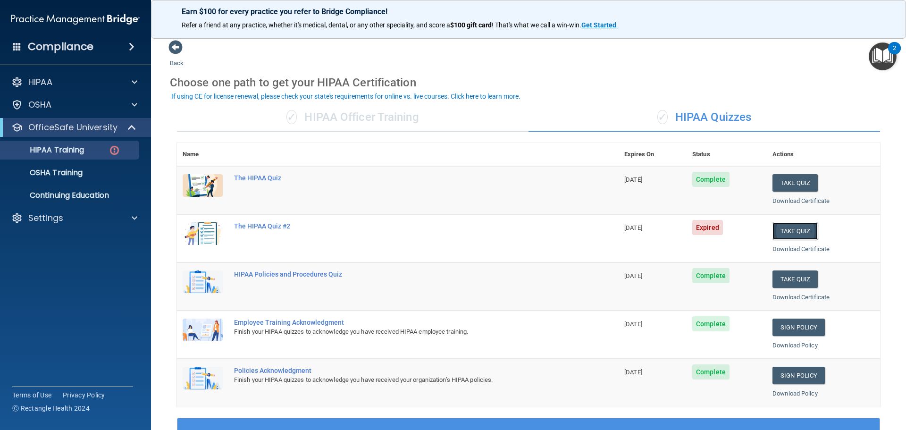
click at [806, 229] on button "Take Quiz" at bounding box center [794, 230] width 45 height 17
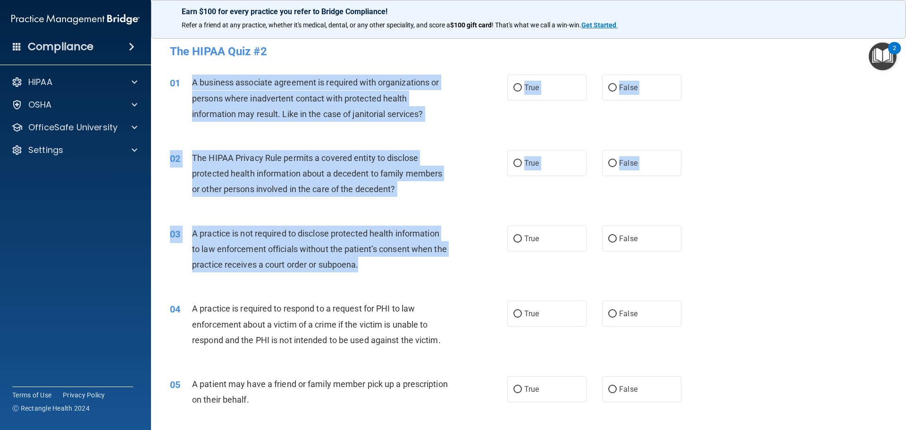
drag, startPoint x: 191, startPoint y: 81, endPoint x: 462, endPoint y: 258, distance: 324.2
click at [474, 176] on div "02 The HIPAA Privacy Rule permits a covered entity to disclose protected health…" at bounding box center [339, 176] width 366 height 52
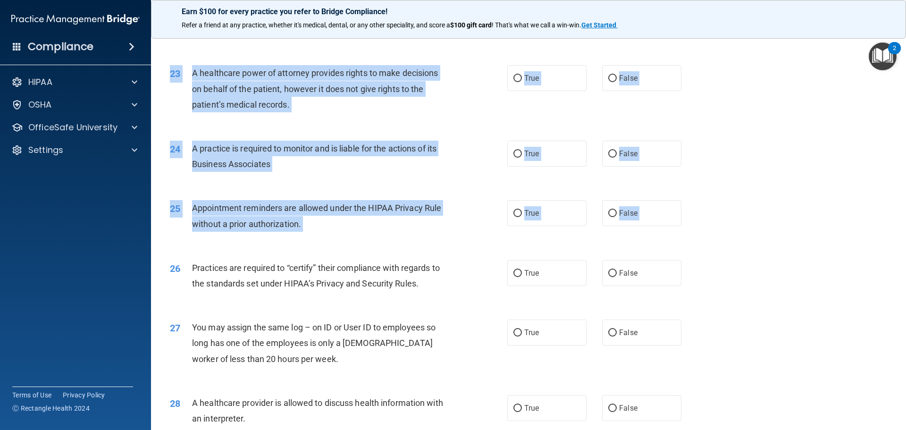
scroll to position [1767, 0]
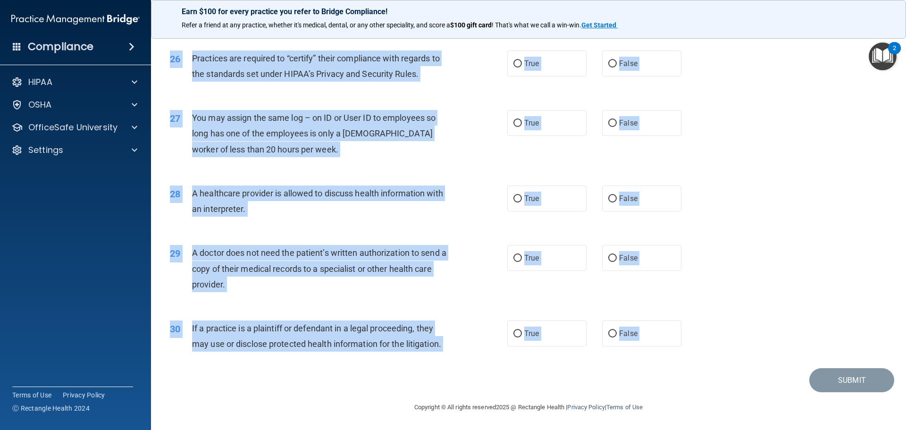
drag, startPoint x: 173, startPoint y: 50, endPoint x: 704, endPoint y: 371, distance: 620.9
copy main "The HIPAA Quiz #2 This quiz doesn’t expire until 05/30/2025. Are you sure you w…"
drag, startPoint x: 815, startPoint y: 115, endPoint x: 808, endPoint y: 115, distance: 7.6
click at [815, 115] on div "27 You may assign the same log – on ID or User ID to employees so long has one …" at bounding box center [528, 135] width 731 height 75
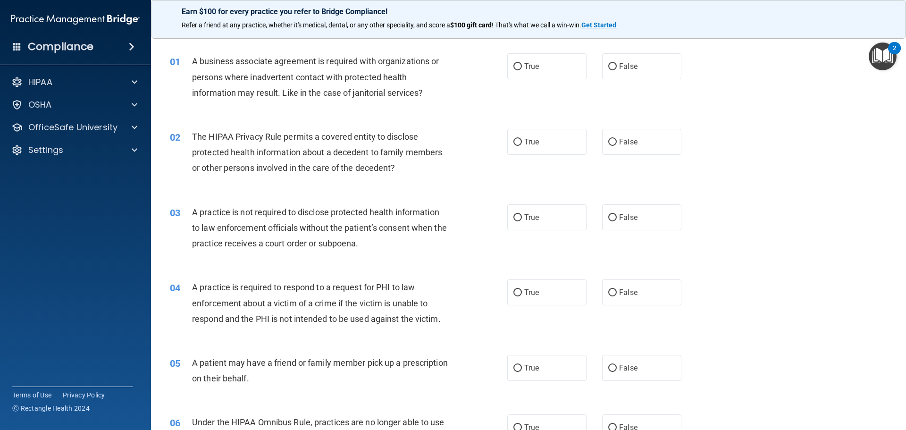
scroll to position [0, 0]
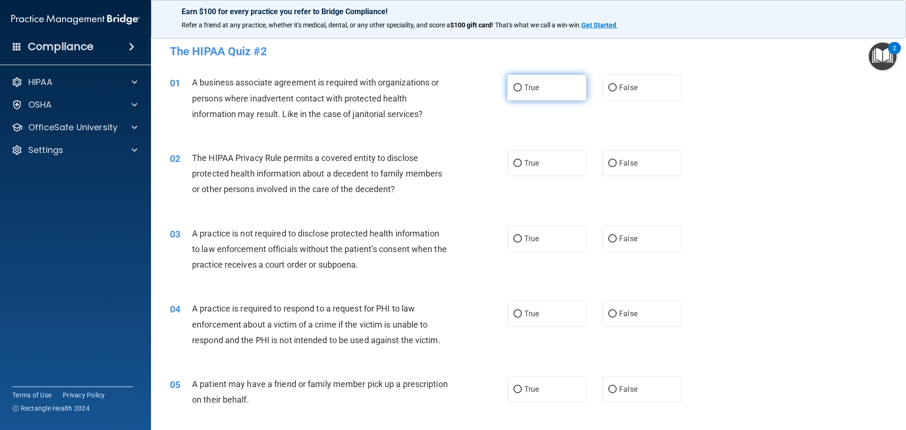
click at [517, 86] on input "True" at bounding box center [517, 87] width 8 height 7
radio input "true"
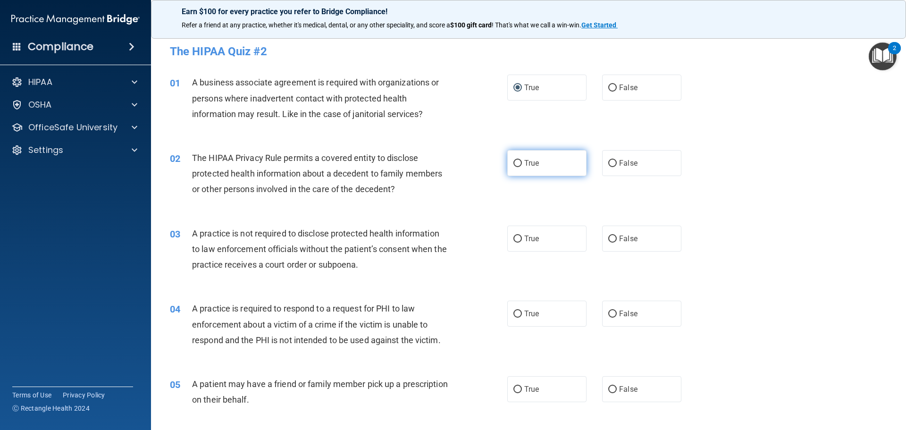
click at [513, 162] on input "True" at bounding box center [517, 163] width 8 height 7
radio input "true"
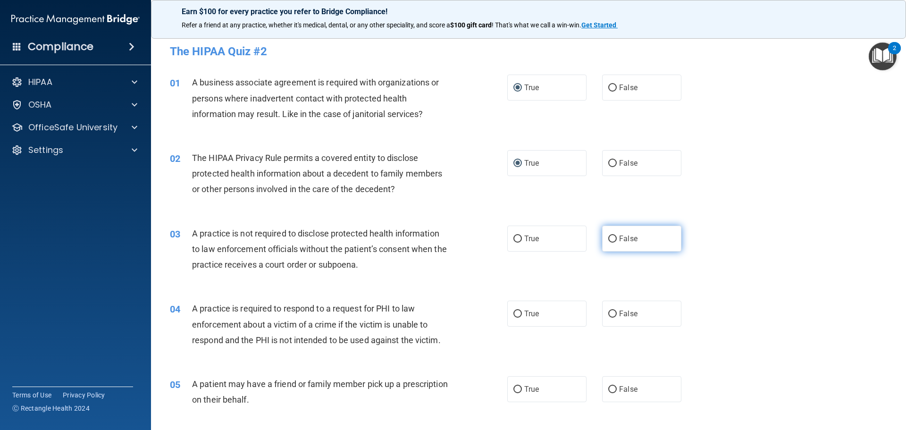
click at [609, 240] on input "False" at bounding box center [612, 238] width 8 height 7
radio input "true"
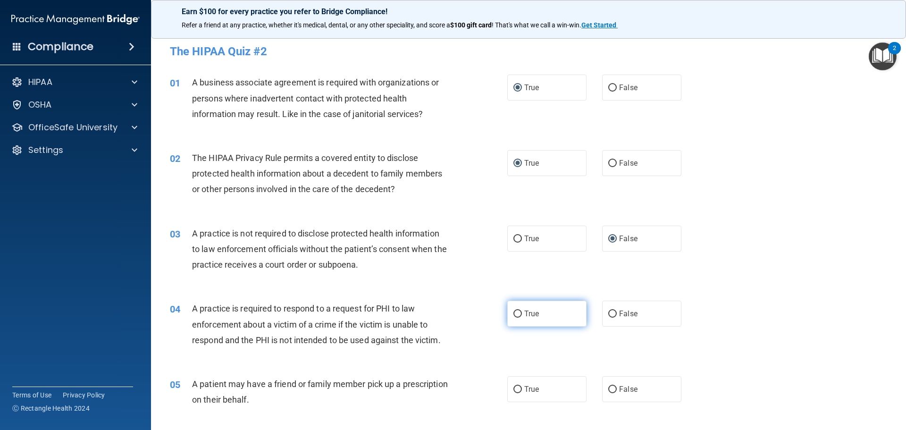
scroll to position [47, 0]
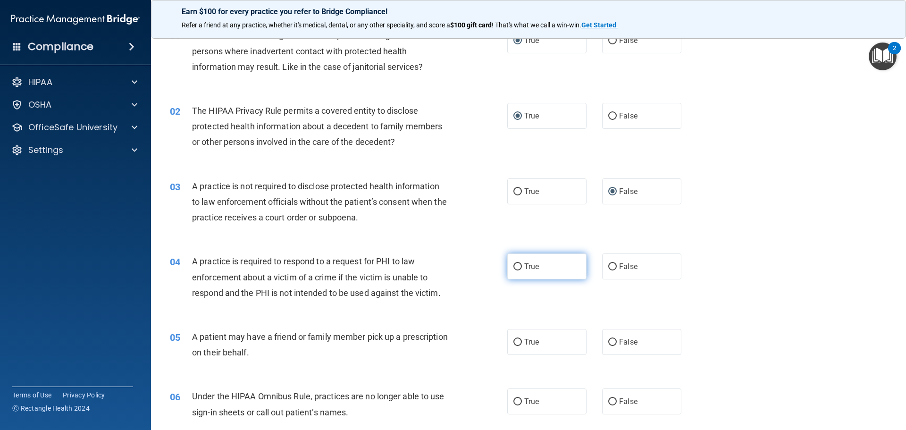
click at [514, 267] on input "True" at bounding box center [517, 266] width 8 height 7
radio input "true"
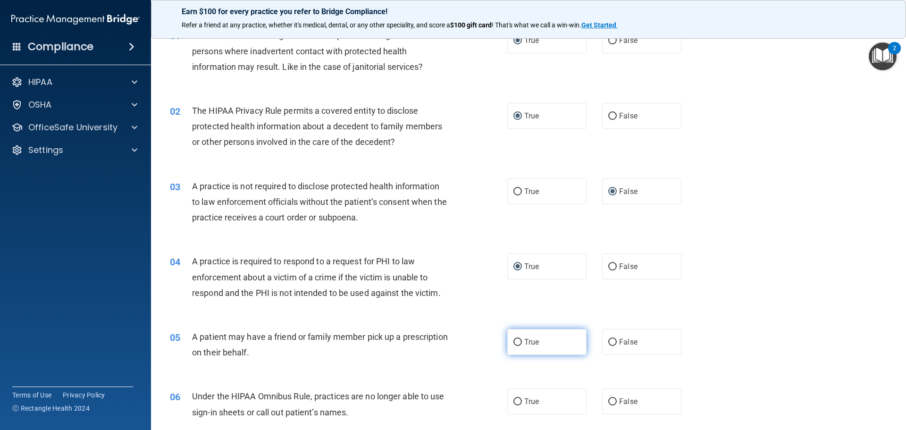
click at [517, 345] on input "True" at bounding box center [517, 342] width 8 height 7
radio input "true"
click at [720, 294] on div "04 A practice is required to respond to a request for PHI to law enforcement ab…" at bounding box center [528, 279] width 731 height 75
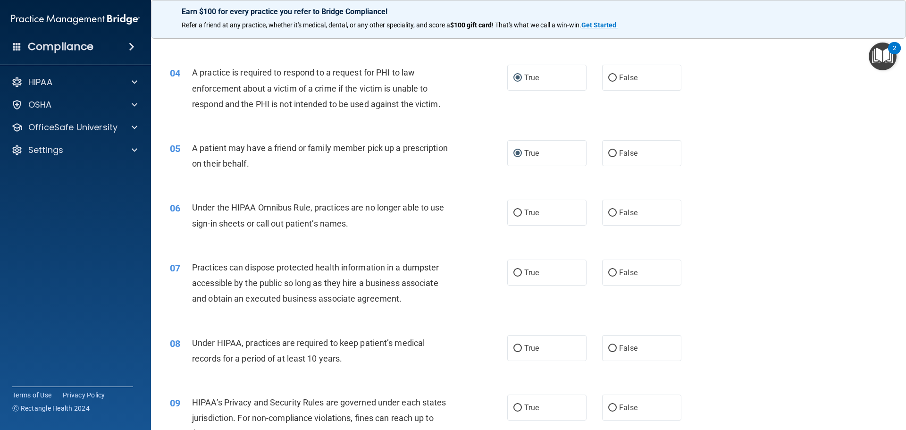
scroll to position [283, 0]
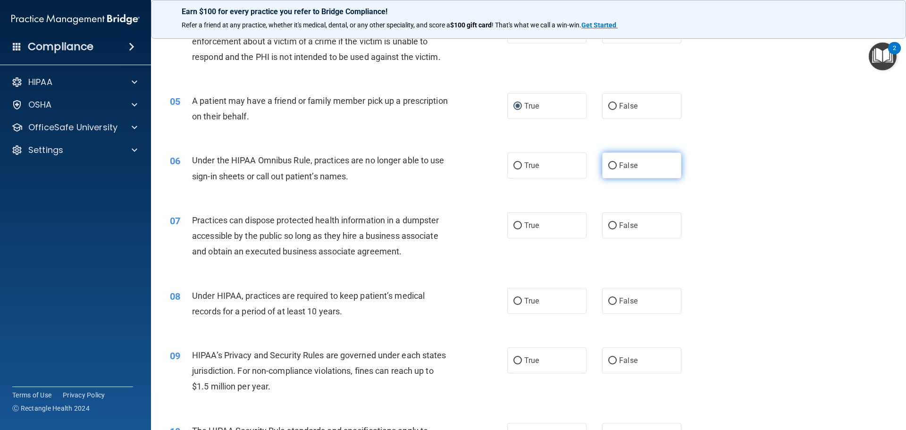
click at [608, 164] on input "False" at bounding box center [612, 165] width 8 height 7
radio input "true"
click at [609, 227] on input "False" at bounding box center [612, 225] width 8 height 7
radio input "true"
click at [610, 301] on input "False" at bounding box center [612, 301] width 8 height 7
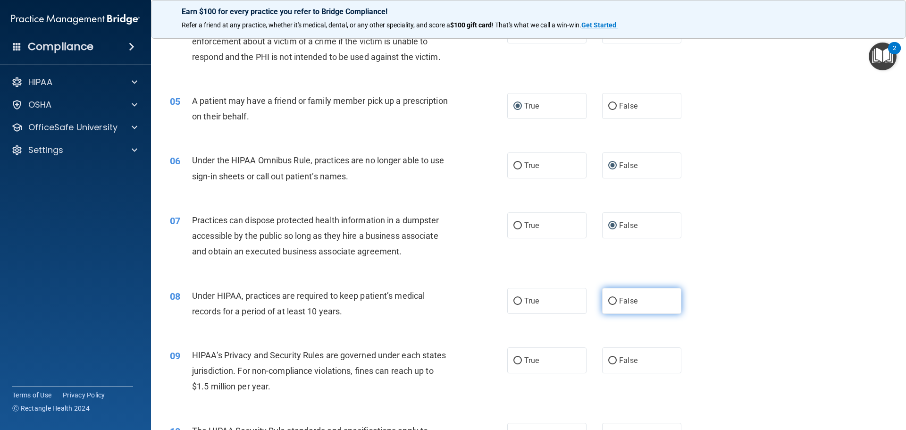
radio input "true"
click at [782, 276] on div "08 Under HIPAA, practices are required to keep patient’s medical records for a …" at bounding box center [528, 305] width 731 height 59
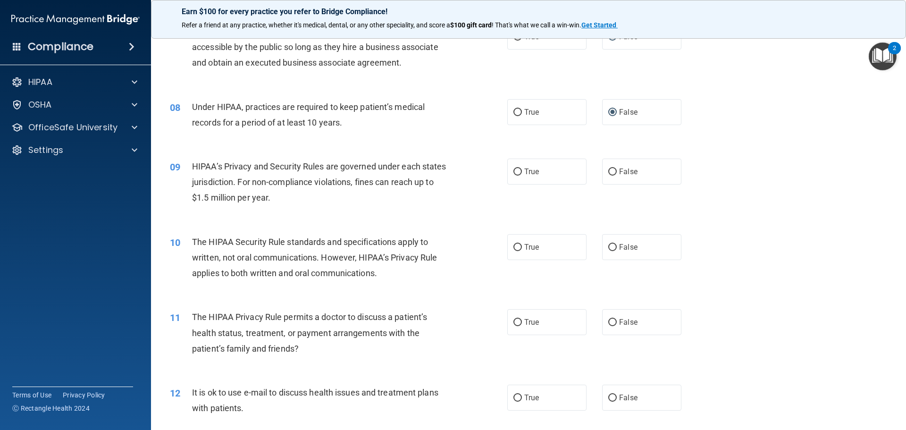
scroll to position [519, 0]
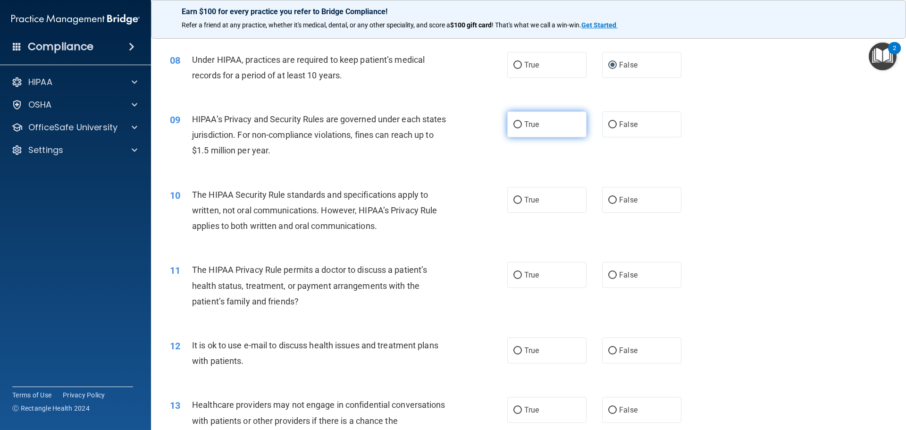
click at [515, 123] on input "True" at bounding box center [517, 124] width 8 height 7
radio input "true"
click at [516, 202] on input "True" at bounding box center [517, 200] width 8 height 7
radio input "true"
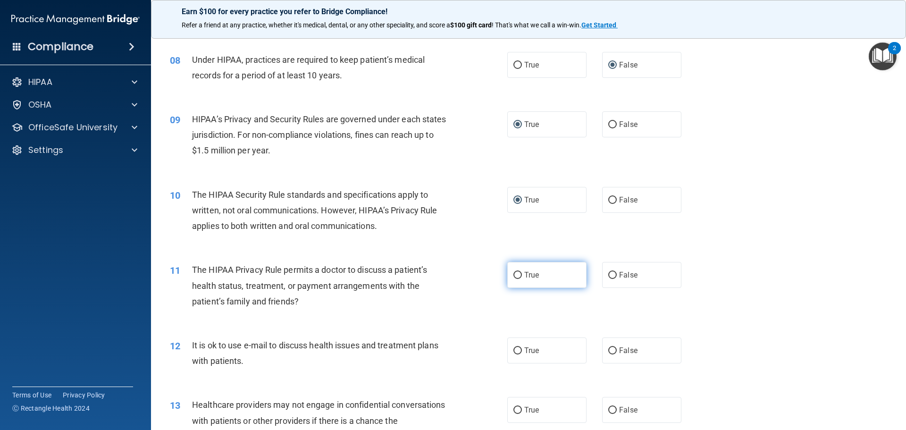
click at [515, 275] on input "True" at bounding box center [517, 275] width 8 height 7
radio input "true"
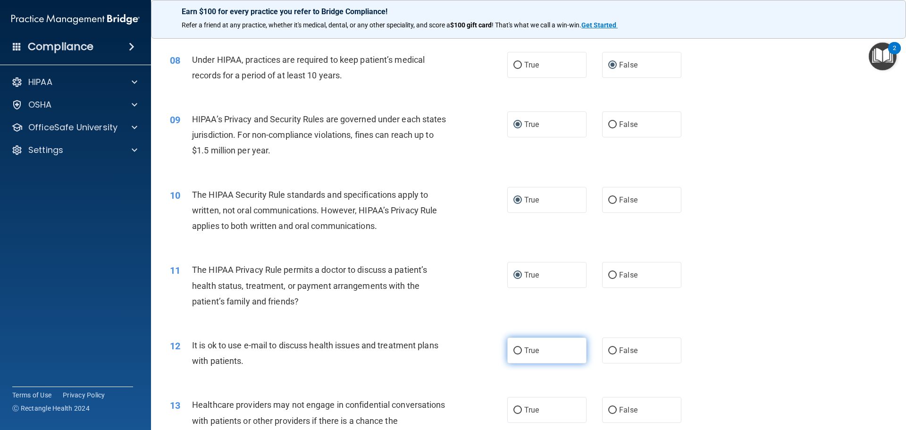
click at [516, 350] on input "True" at bounding box center [517, 350] width 8 height 7
radio input "true"
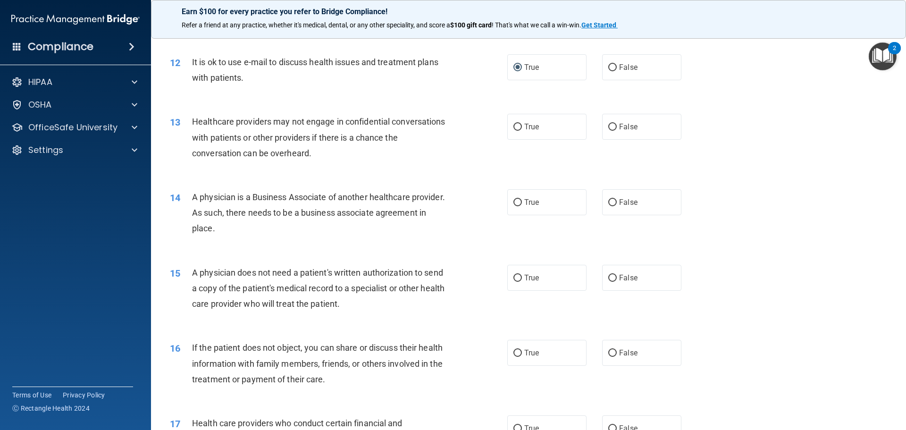
scroll to position [849, 0]
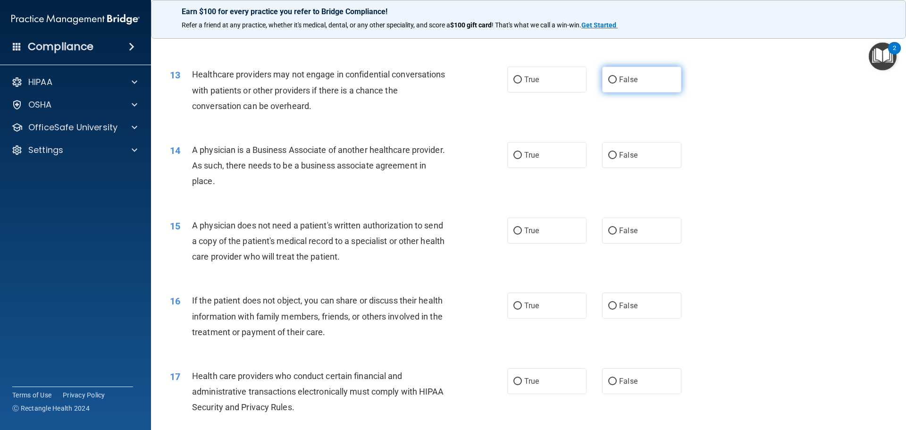
click at [608, 78] on input "False" at bounding box center [612, 79] width 8 height 7
radio input "true"
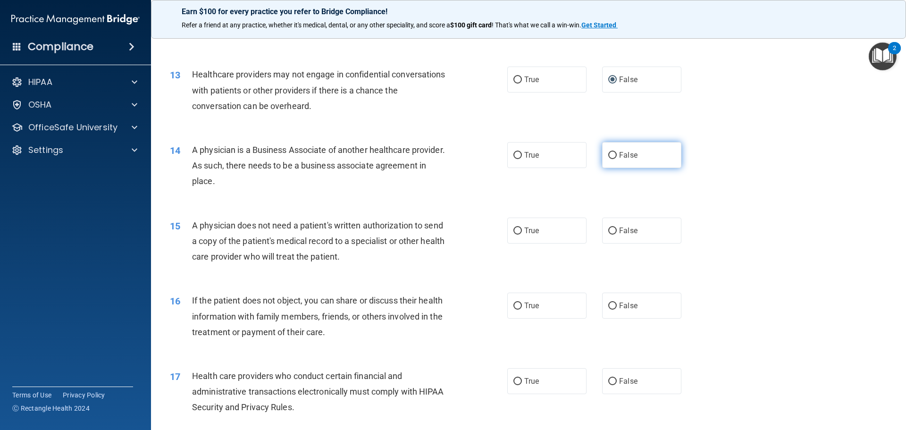
click at [608, 155] on input "False" at bounding box center [612, 155] width 8 height 7
radio input "true"
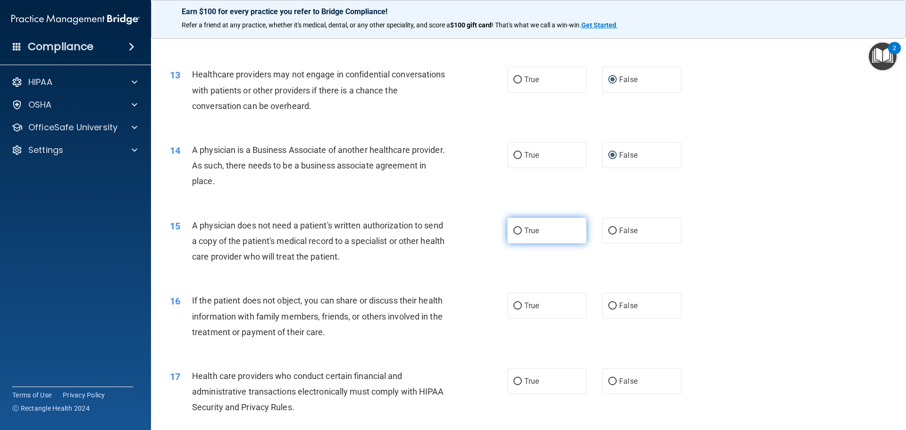
click at [515, 233] on input "True" at bounding box center [517, 230] width 8 height 7
radio input "true"
click at [516, 304] on input "True" at bounding box center [517, 305] width 8 height 7
radio input "true"
click at [514, 379] on input "True" at bounding box center [517, 381] width 8 height 7
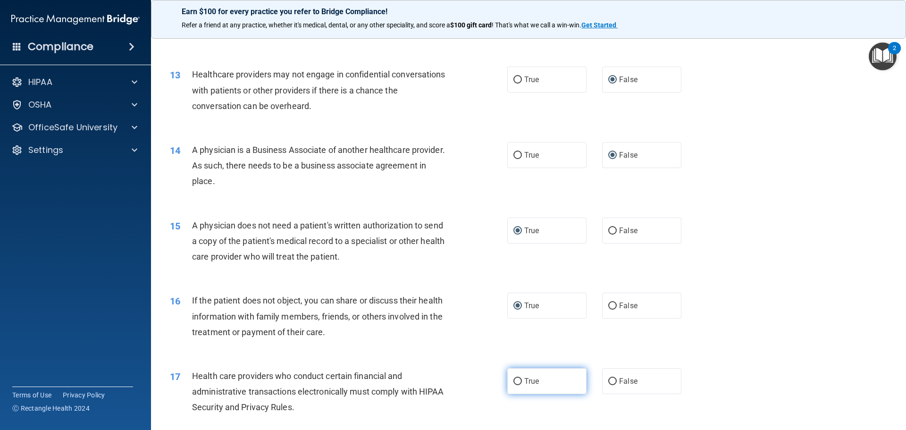
radio input "true"
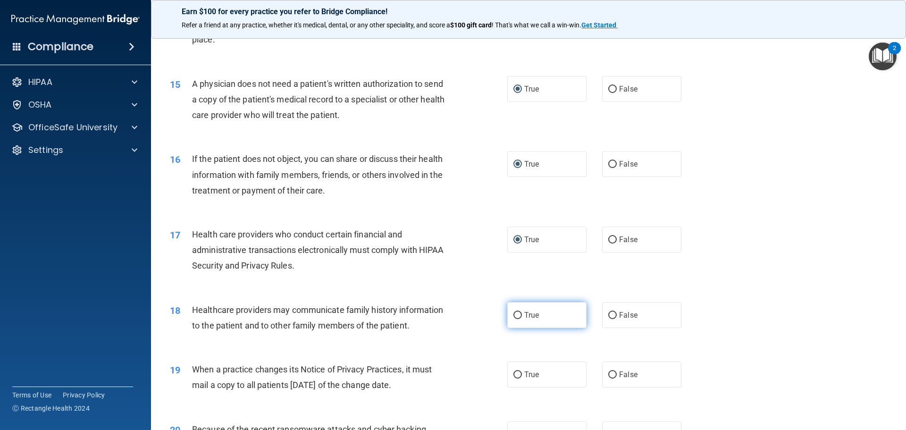
click at [514, 314] on input "True" at bounding box center [517, 315] width 8 height 7
radio input "true"
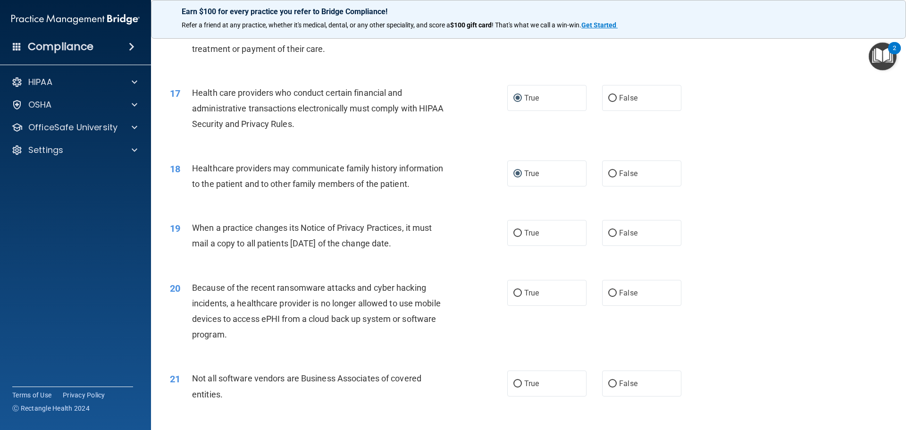
scroll to position [1274, 0]
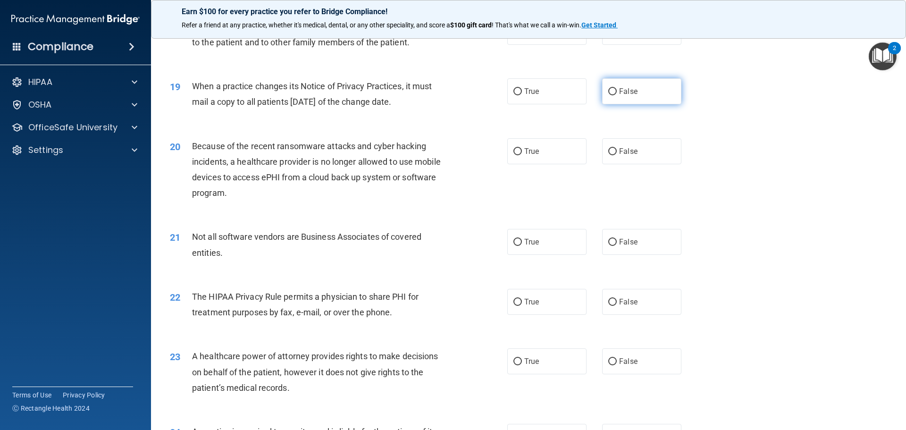
click at [608, 89] on input "False" at bounding box center [612, 91] width 8 height 7
radio input "true"
click at [610, 149] on input "False" at bounding box center [612, 151] width 8 height 7
radio input "true"
drag, startPoint x: 517, startPoint y: 243, endPoint x: 518, endPoint y: 251, distance: 7.6
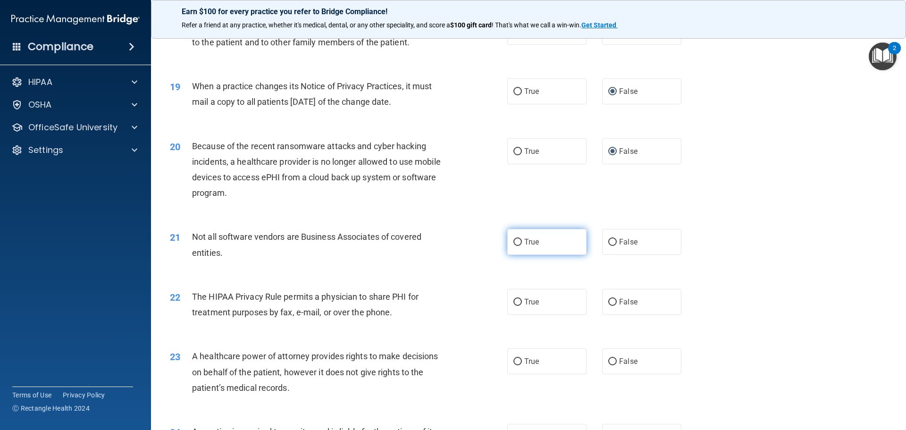
click at [517, 244] on input "True" at bounding box center [517, 242] width 8 height 7
radio input "true"
drag, startPoint x: 514, startPoint y: 301, endPoint x: 722, endPoint y: 143, distance: 261.0
click at [514, 301] on input "True" at bounding box center [517, 302] width 8 height 7
radio input "true"
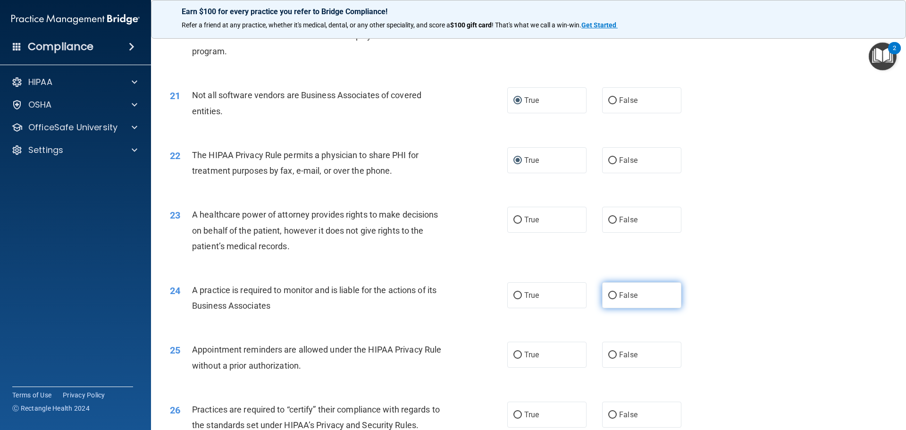
scroll to position [1510, 0]
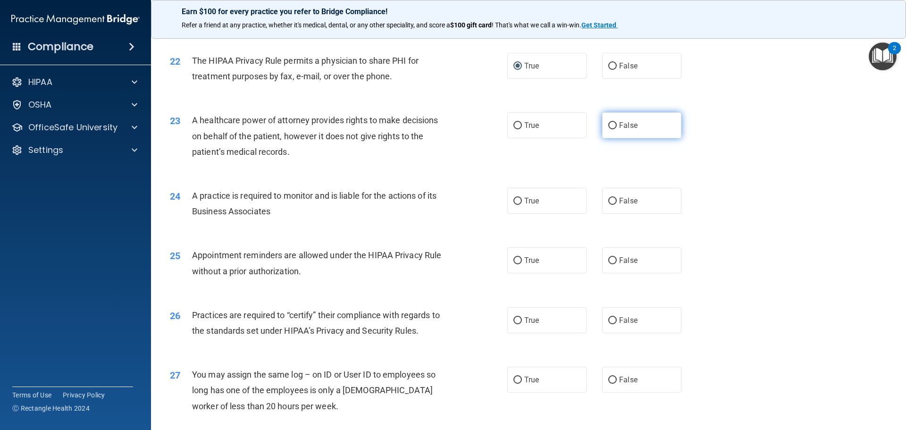
click at [612, 123] on input "False" at bounding box center [612, 125] width 8 height 7
radio input "true"
drag, startPoint x: 516, startPoint y: 200, endPoint x: 512, endPoint y: 220, distance: 21.0
click at [516, 202] on input "True" at bounding box center [517, 201] width 8 height 7
radio input "true"
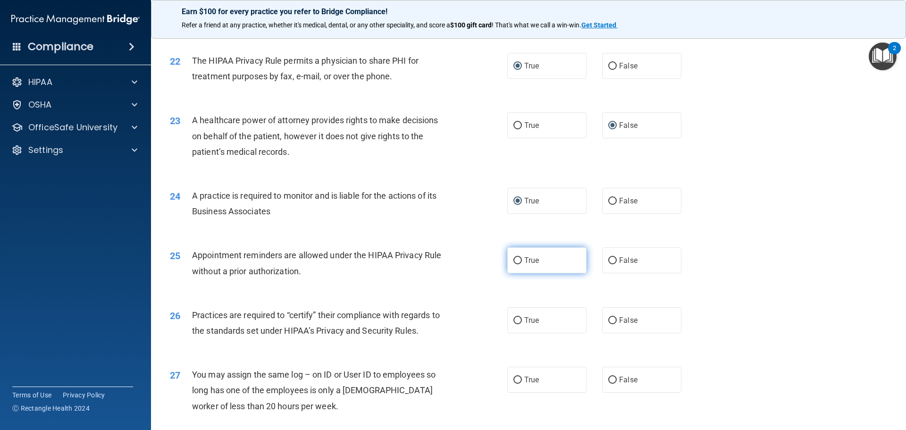
click at [516, 260] on input "True" at bounding box center [517, 260] width 8 height 7
radio input "true"
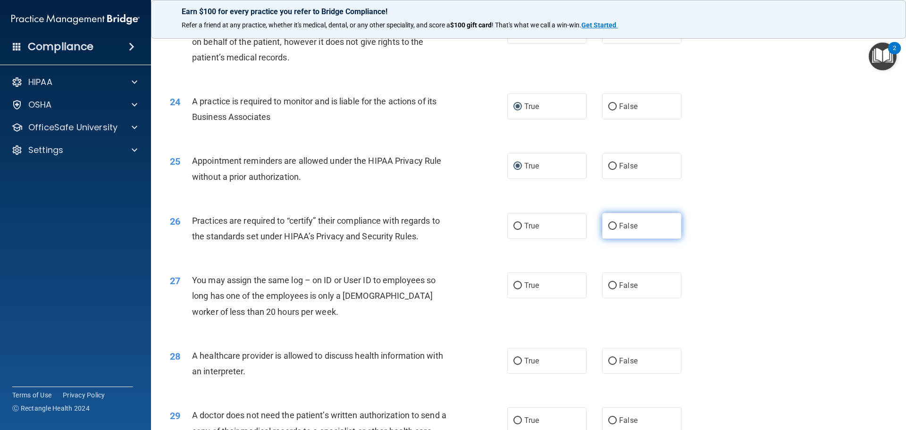
click at [610, 227] on input "False" at bounding box center [612, 226] width 8 height 7
radio input "true"
click at [610, 286] on input "False" at bounding box center [612, 285] width 8 height 7
radio input "true"
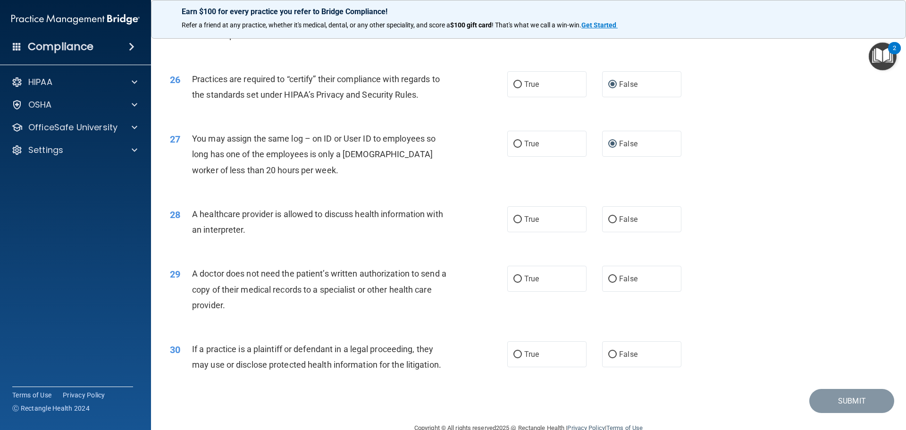
scroll to position [1767, 0]
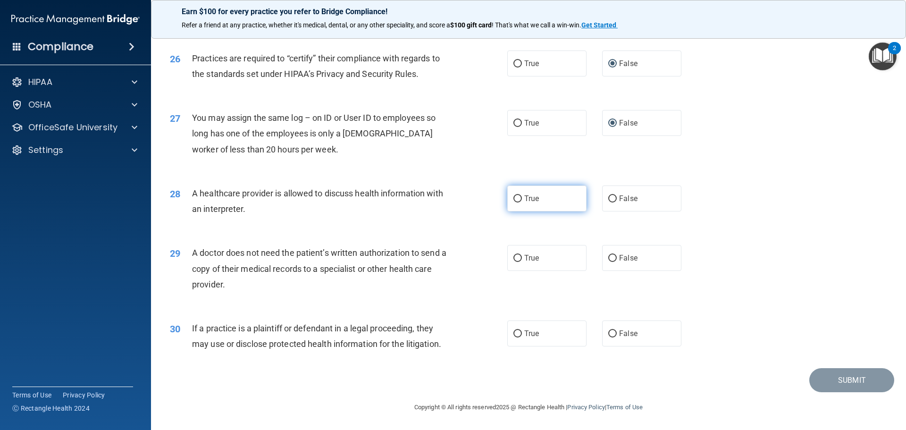
click at [518, 195] on input "True" at bounding box center [517, 198] width 8 height 7
radio input "true"
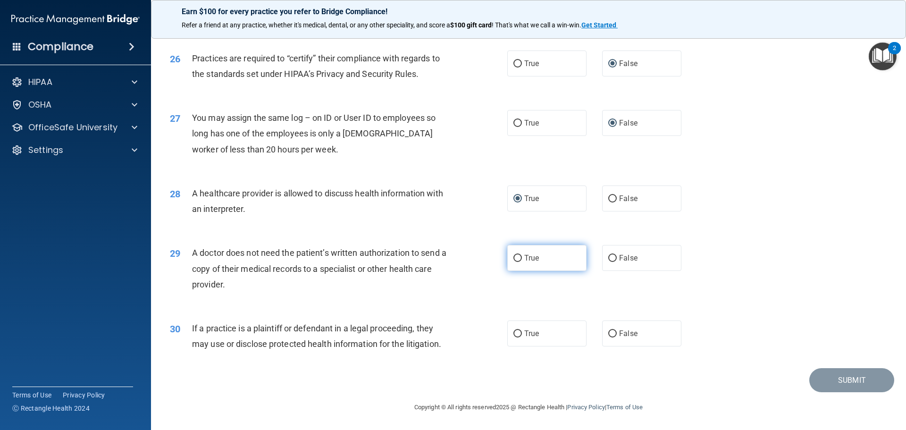
click at [513, 255] on input "True" at bounding box center [517, 258] width 8 height 7
radio input "true"
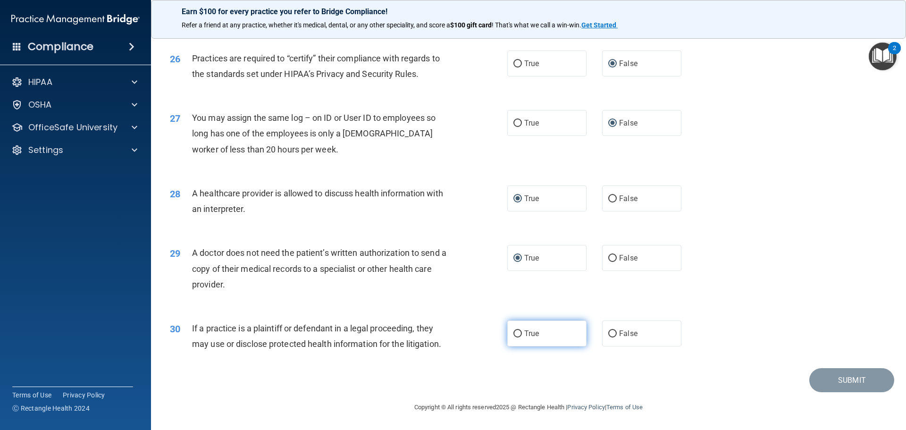
click at [514, 333] on input "True" at bounding box center [517, 333] width 8 height 7
radio input "true"
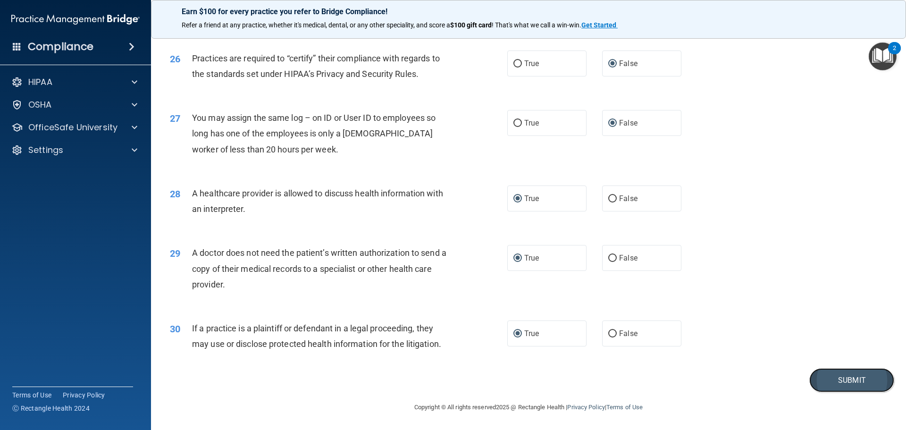
click at [859, 381] on button "Submit" at bounding box center [851, 380] width 85 height 24
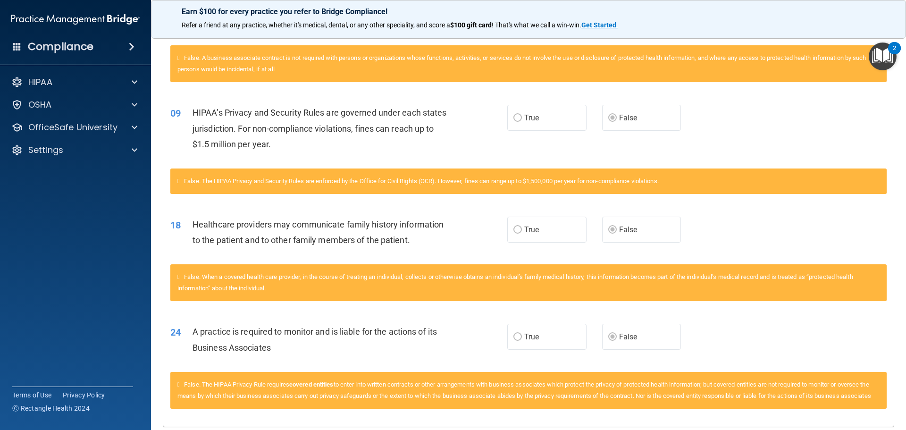
scroll to position [329, 0]
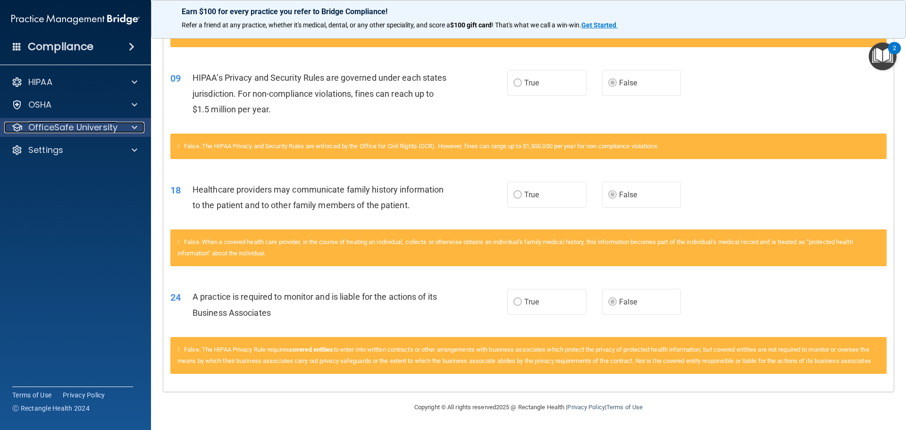
click at [134, 126] on span at bounding box center [135, 127] width 6 height 11
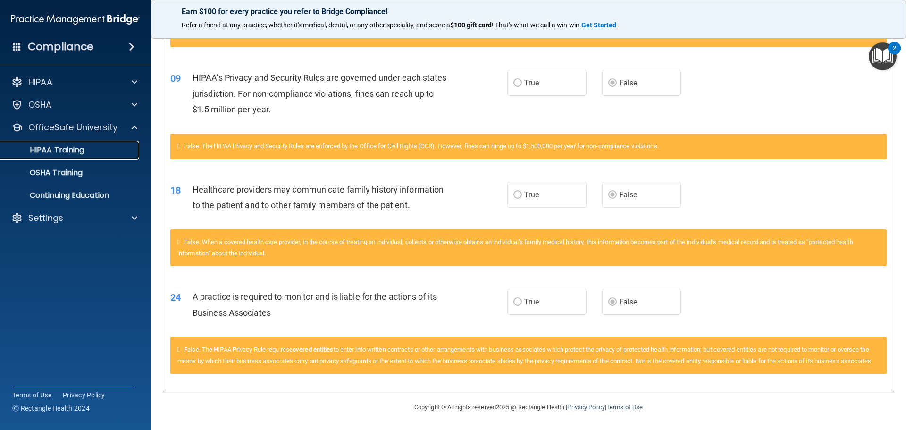
click at [90, 147] on div "HIPAA Training" at bounding box center [70, 149] width 129 height 9
